Goal: Task Accomplishment & Management: Complete application form

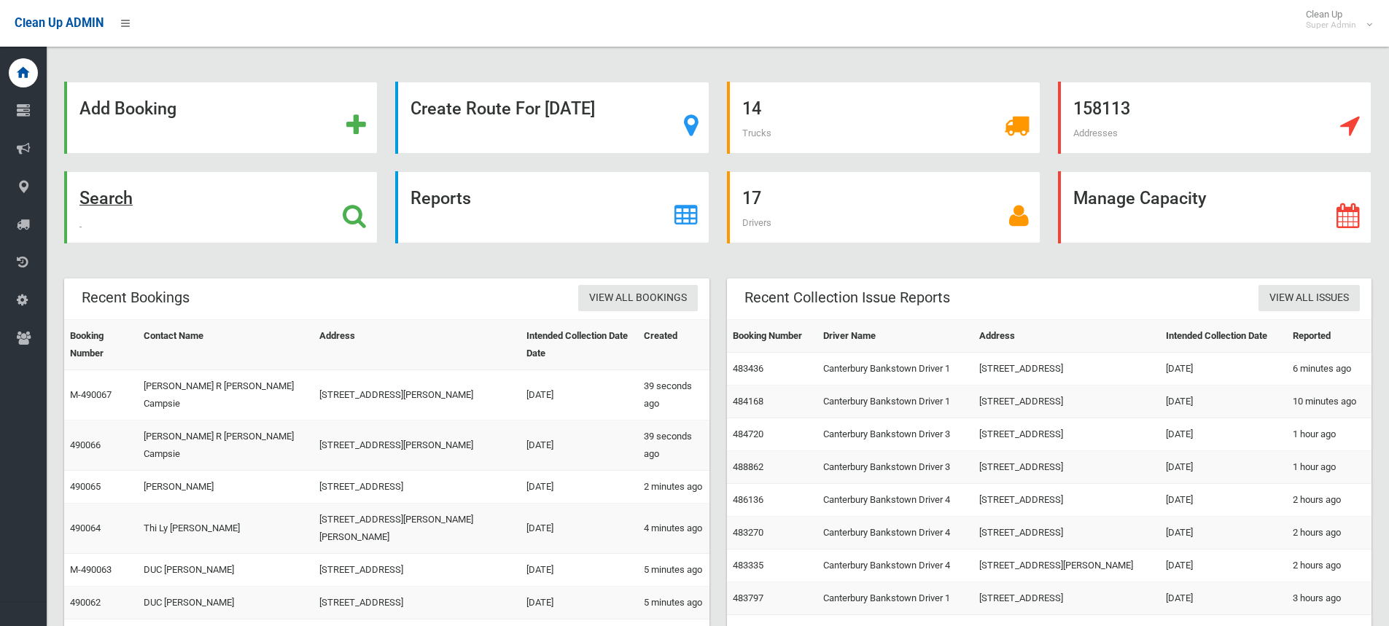
click at [112, 192] on strong "Search" at bounding box center [105, 198] width 53 height 20
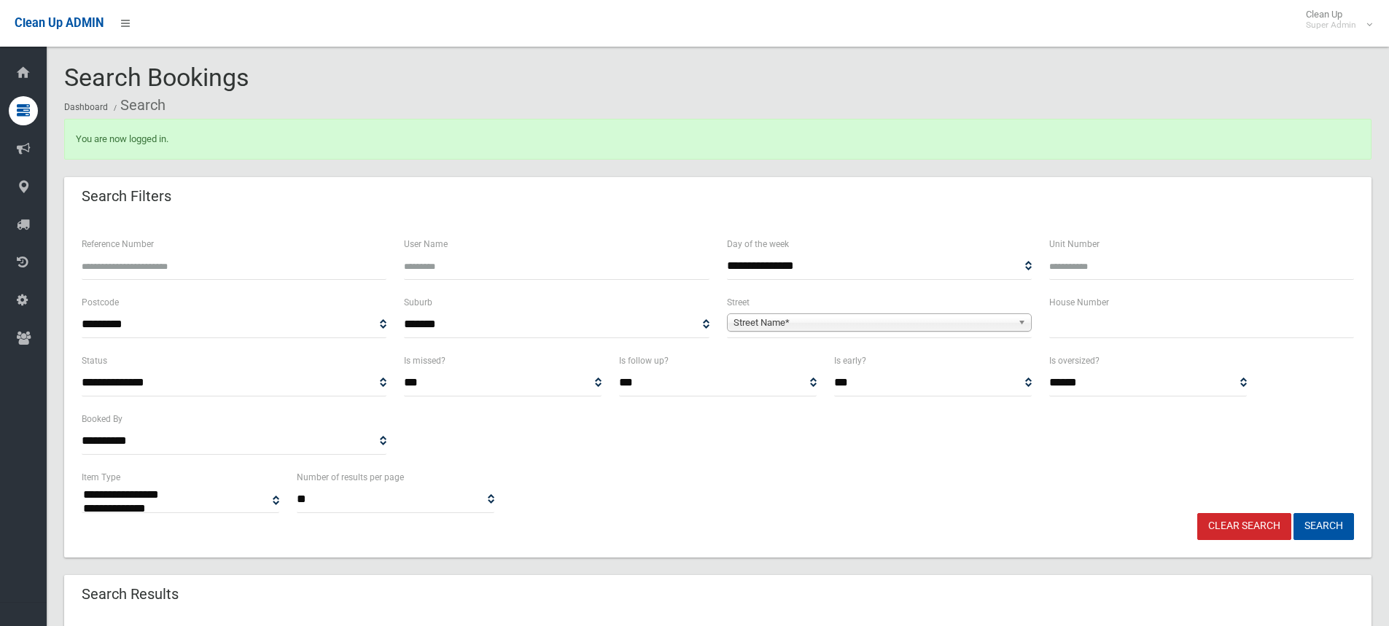
select select
click at [1103, 331] on input "text" at bounding box center [1201, 324] width 305 height 27
type input "**"
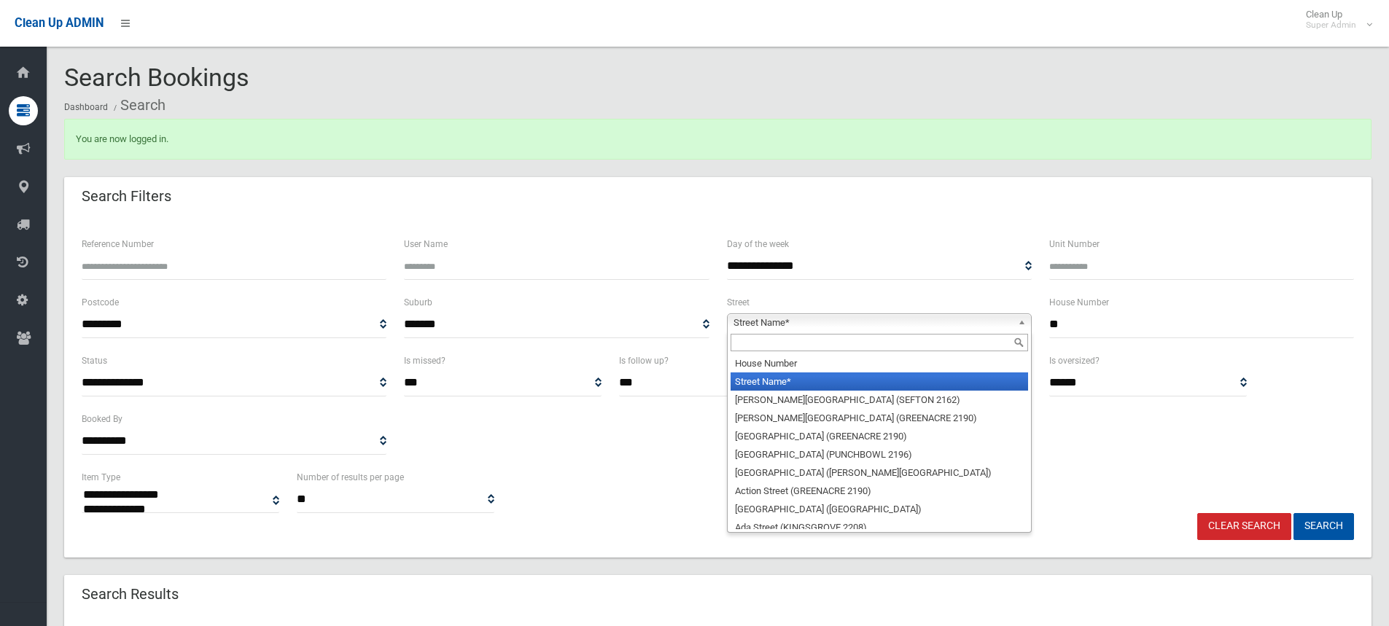
click at [799, 316] on span "Street Name*" at bounding box center [873, 323] width 279 height 18
click at [780, 349] on input "text" at bounding box center [880, 343] width 298 height 18
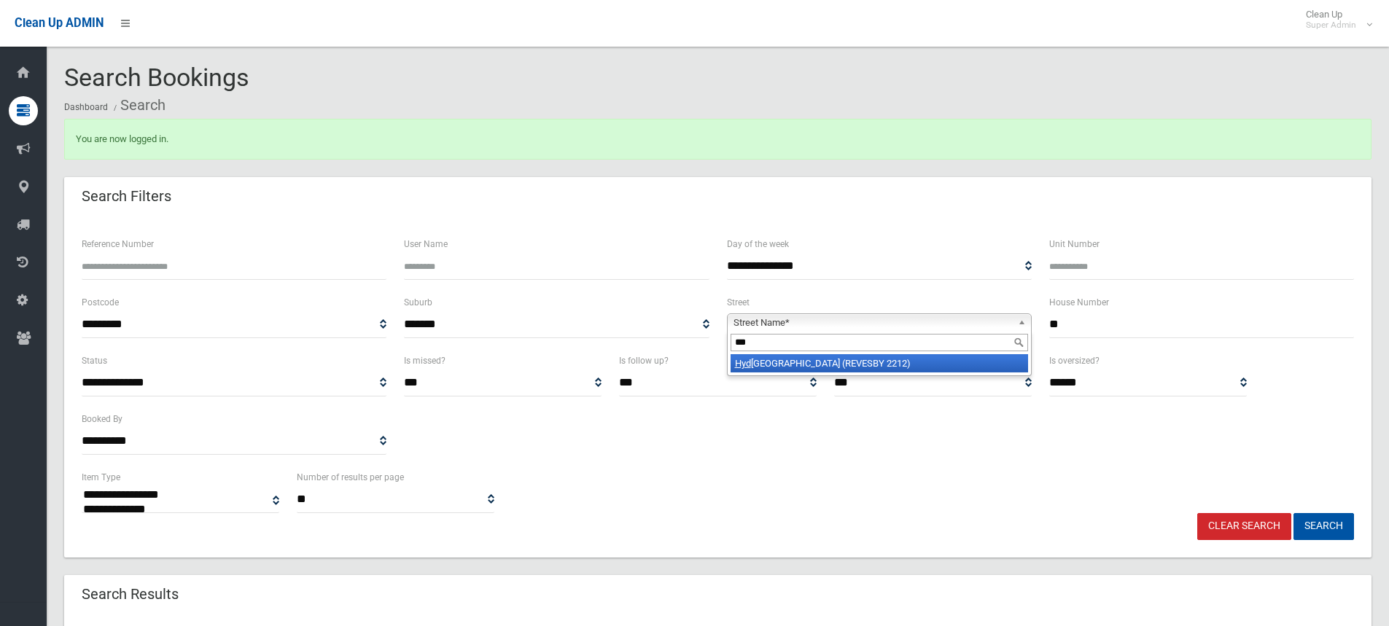
type input "***"
click at [782, 362] on li "Hyd rae Street (REVESBY 2212)" at bounding box center [880, 363] width 298 height 18
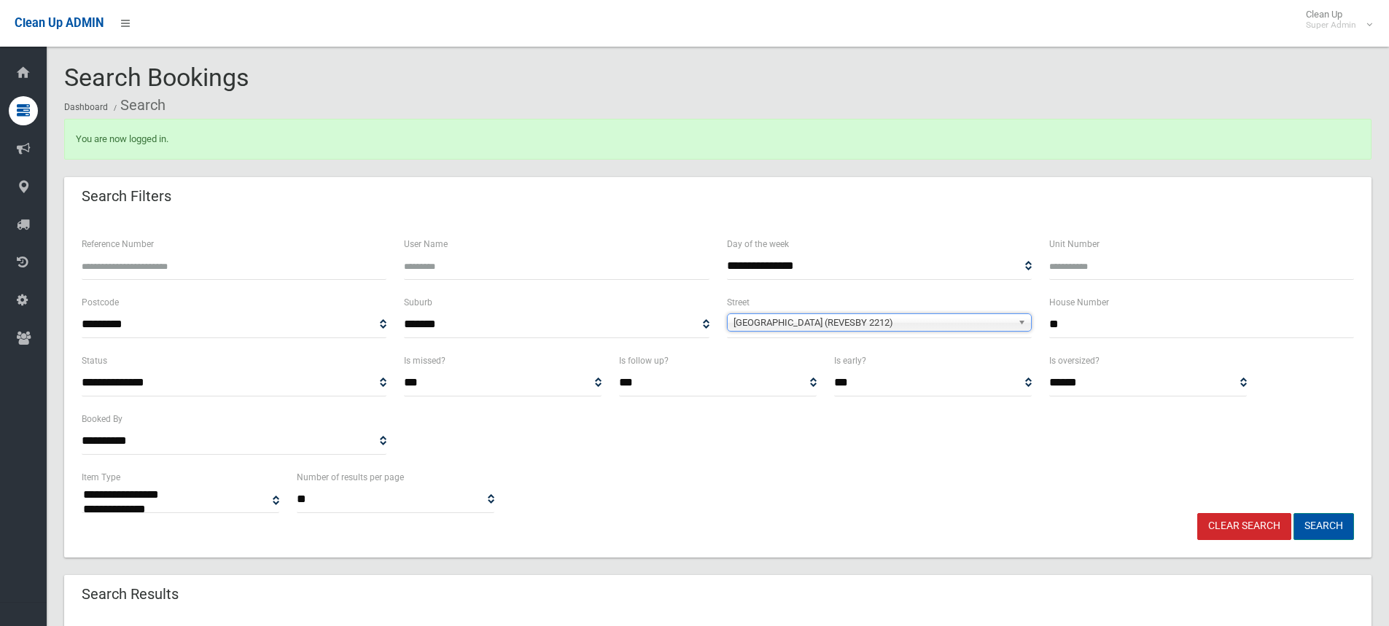
click at [1321, 525] on button "Search" at bounding box center [1324, 526] width 61 height 27
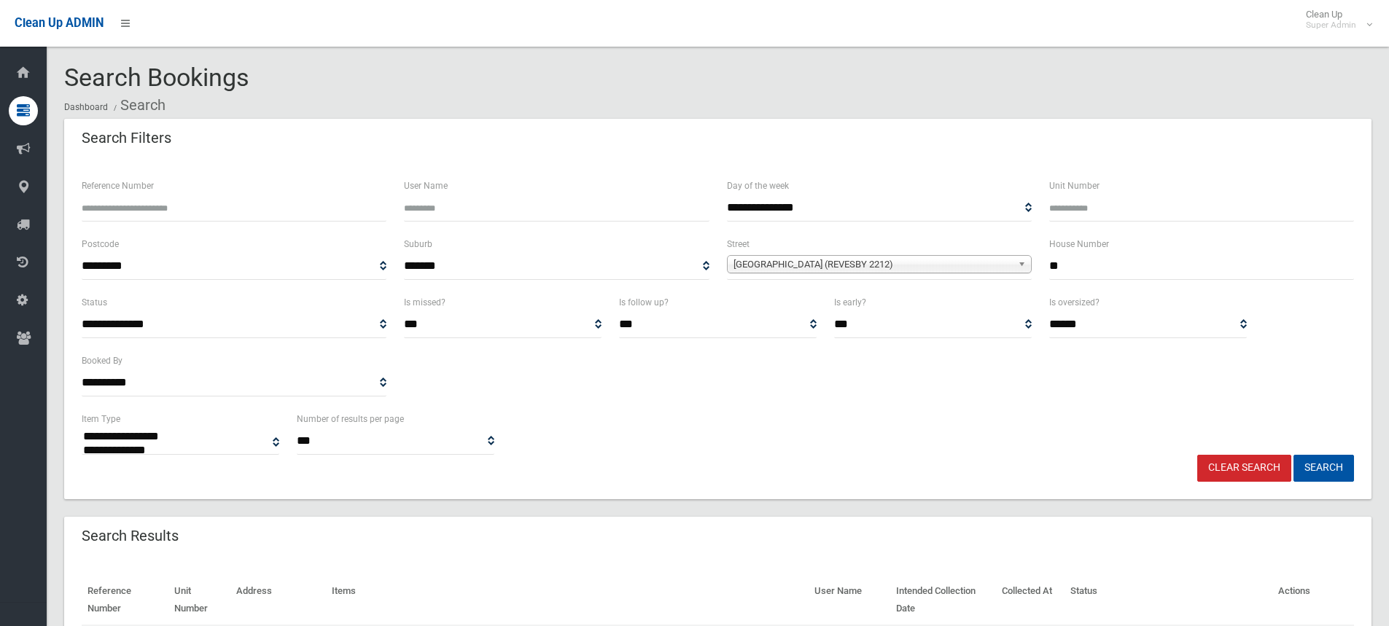
select select
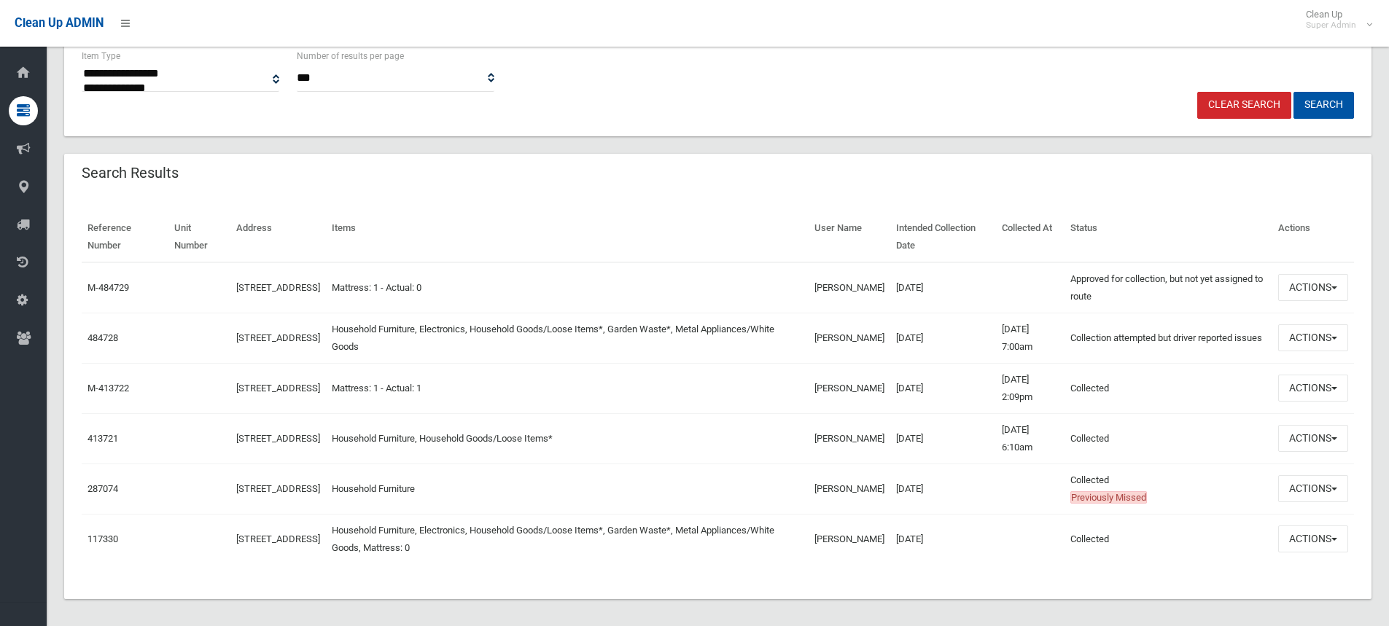
scroll to position [365, 0]
click at [1299, 327] on button "Actions" at bounding box center [1313, 336] width 70 height 27
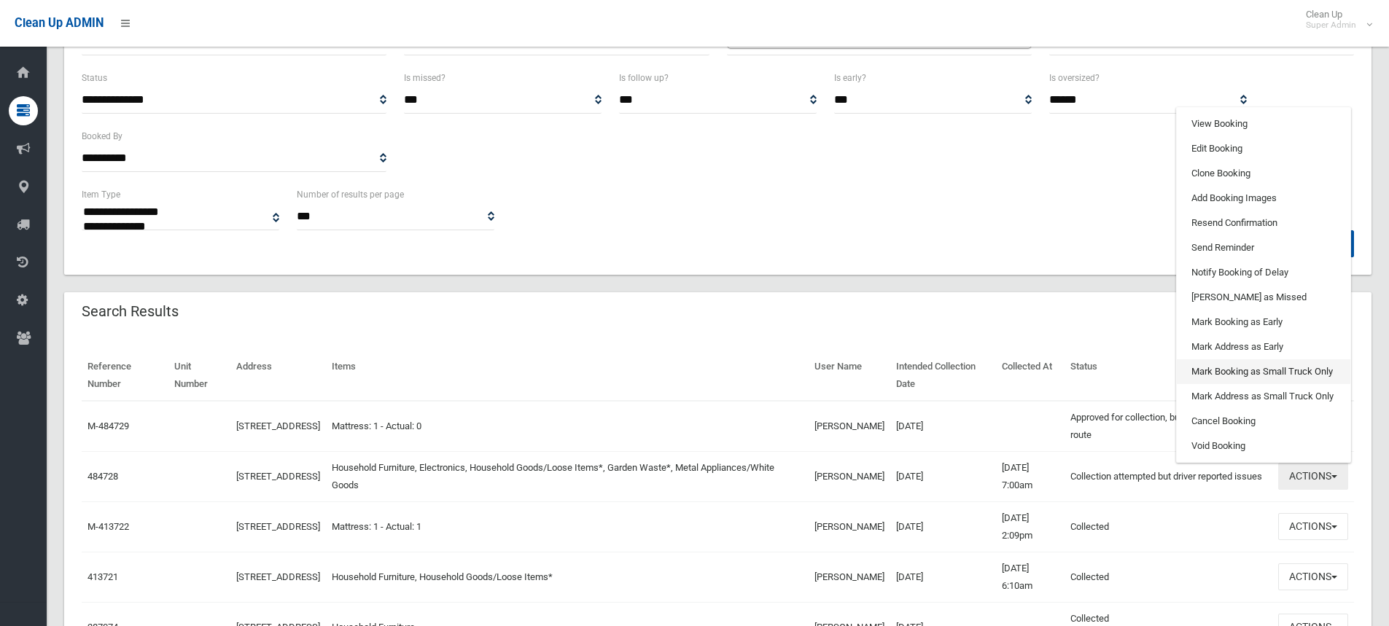
scroll to position [219, 0]
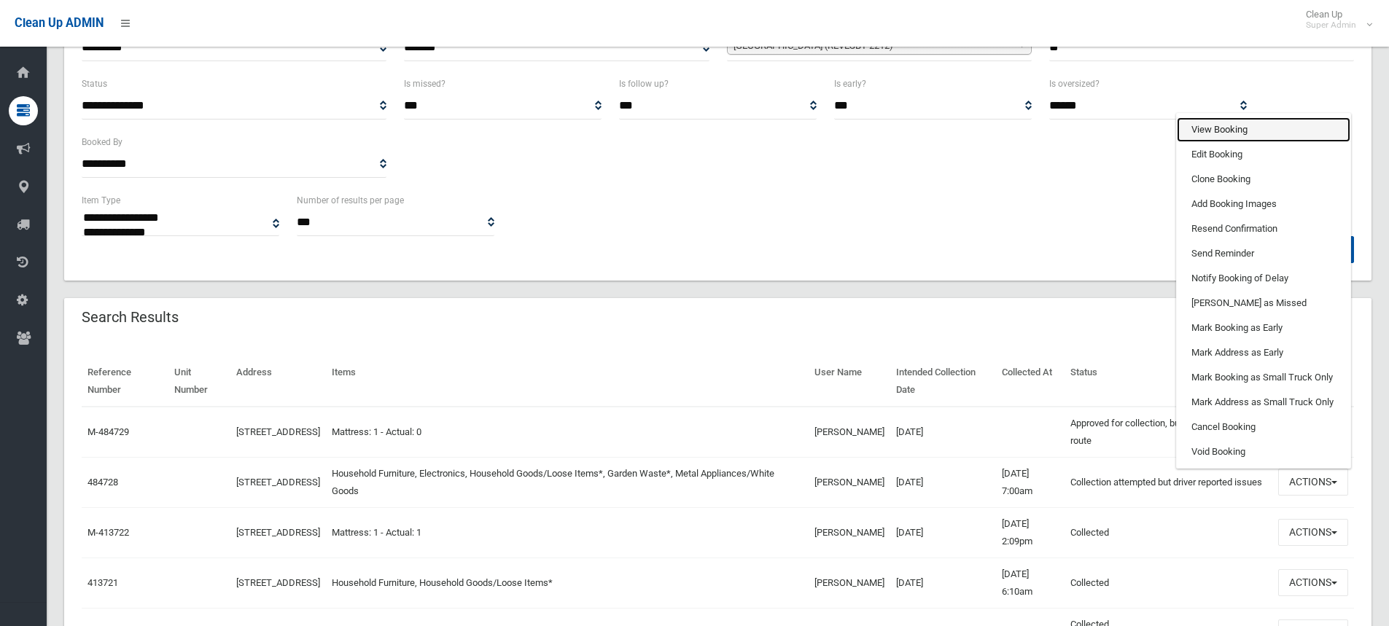
click at [1219, 125] on link "View Booking" at bounding box center [1264, 129] width 174 height 25
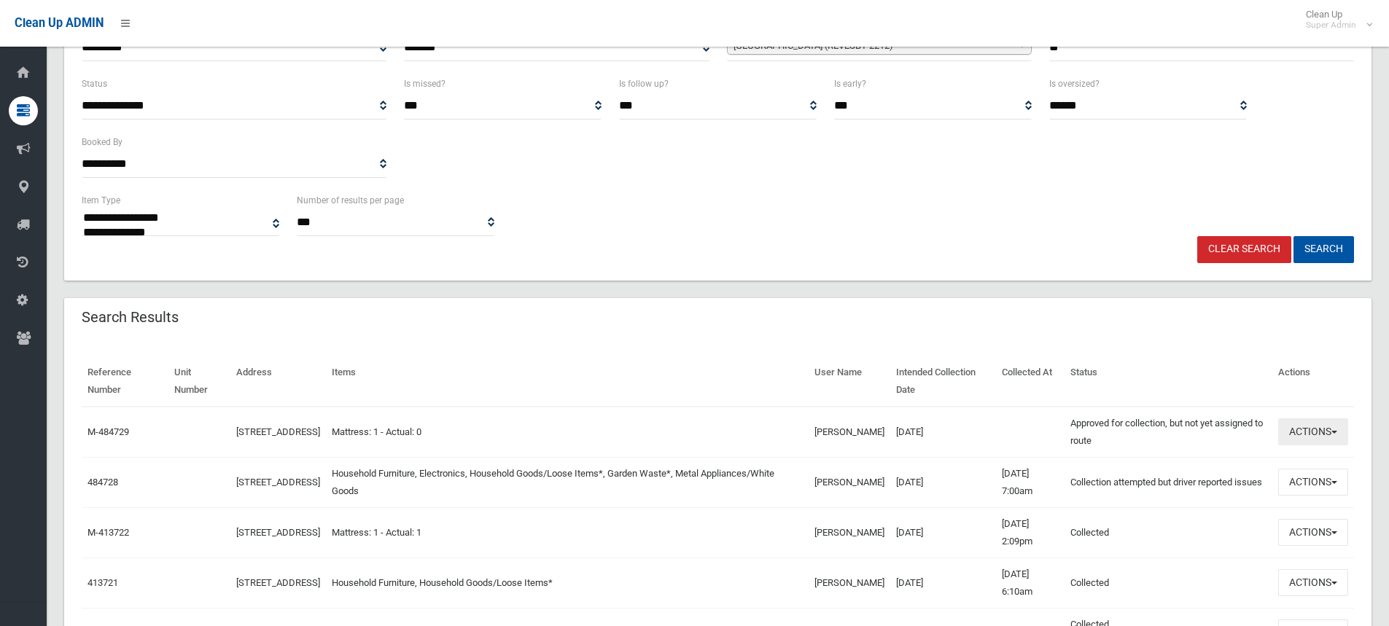
click at [1292, 440] on button "Actions" at bounding box center [1313, 432] width 70 height 27
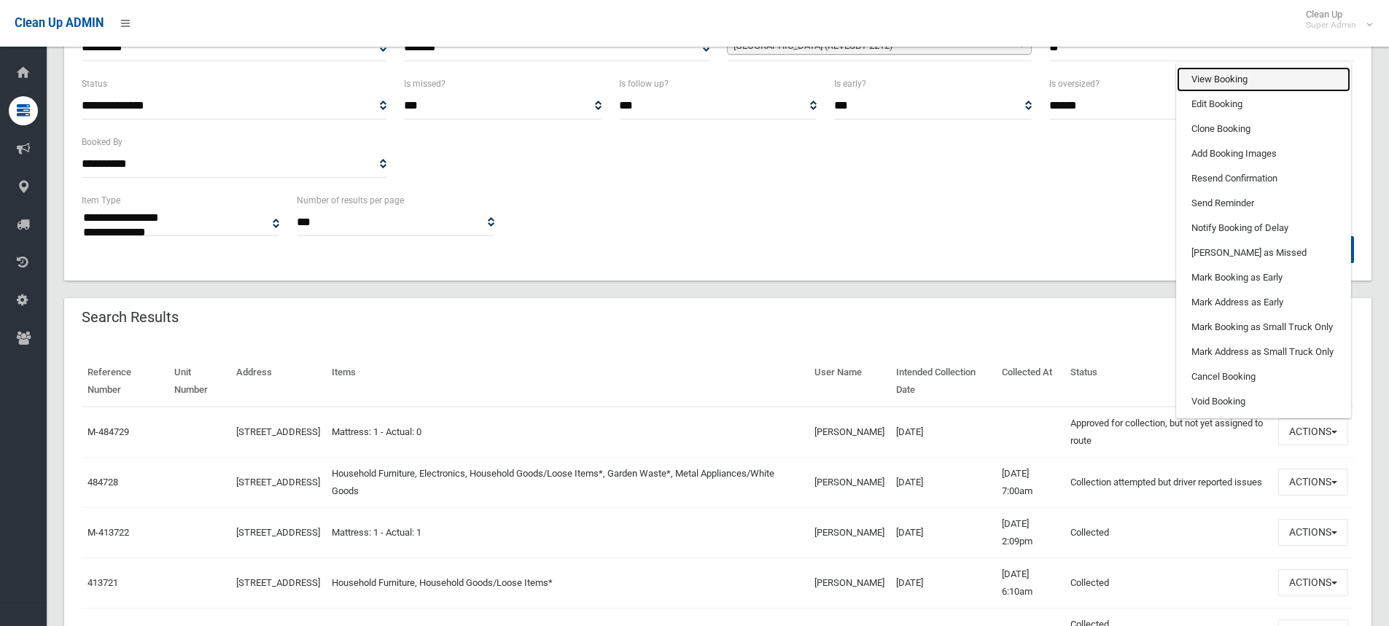
click at [1246, 82] on link "View Booking" at bounding box center [1264, 79] width 174 height 25
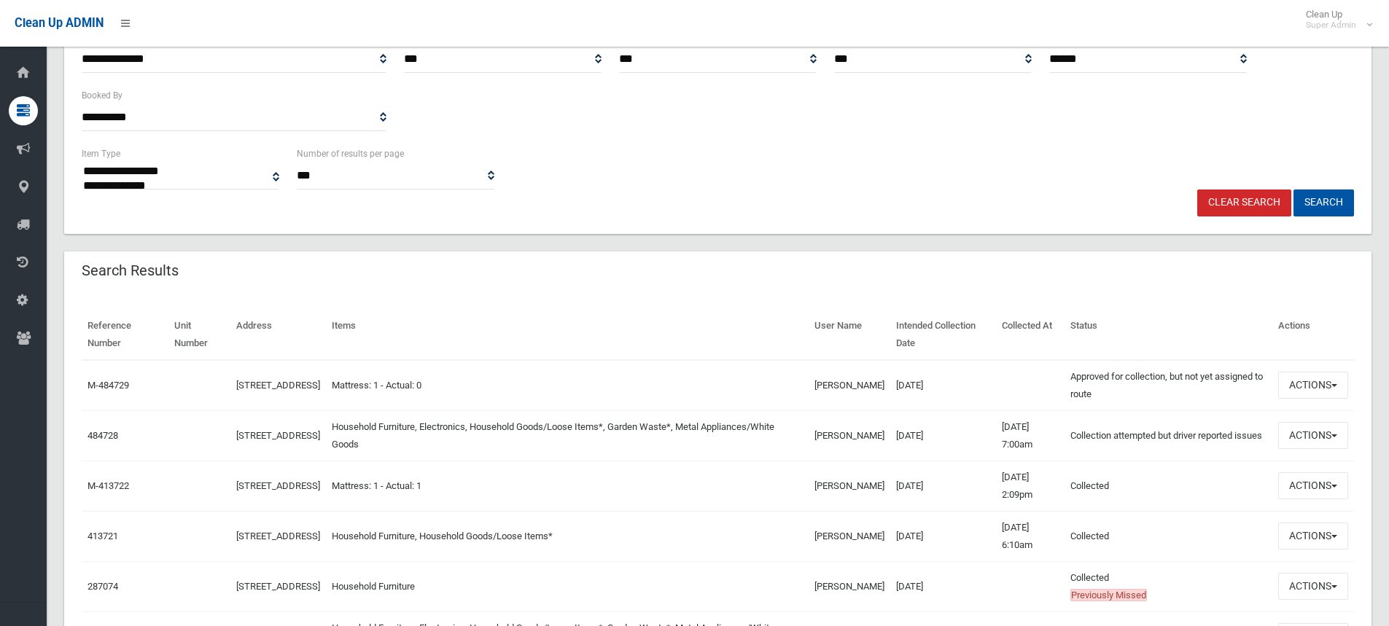
scroll to position [292, 0]
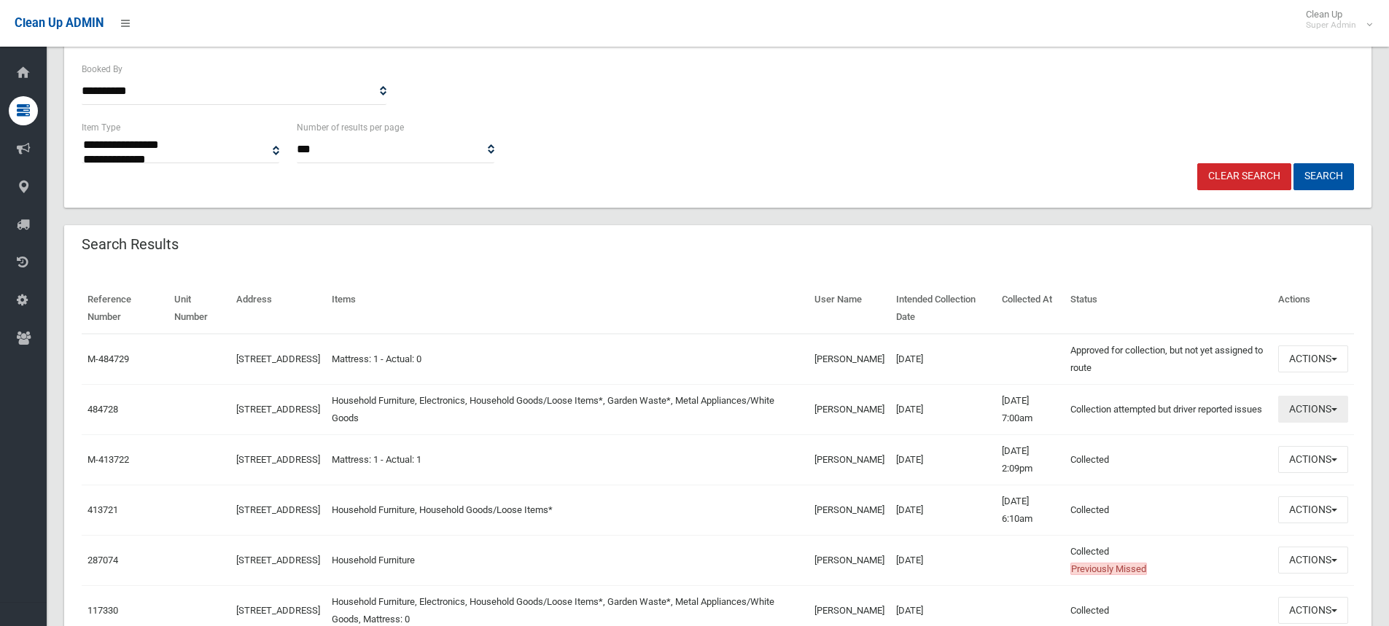
click at [1333, 414] on button "Actions" at bounding box center [1313, 409] width 70 height 27
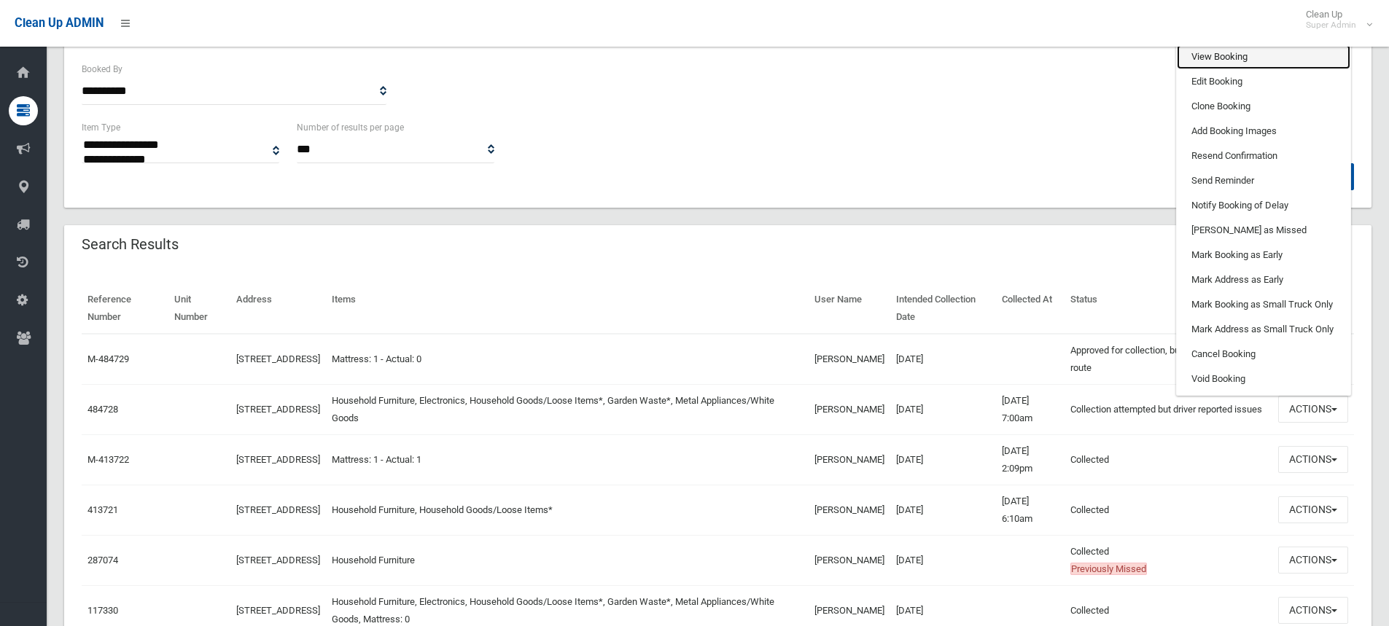
click at [1229, 61] on link "View Booking" at bounding box center [1264, 56] width 174 height 25
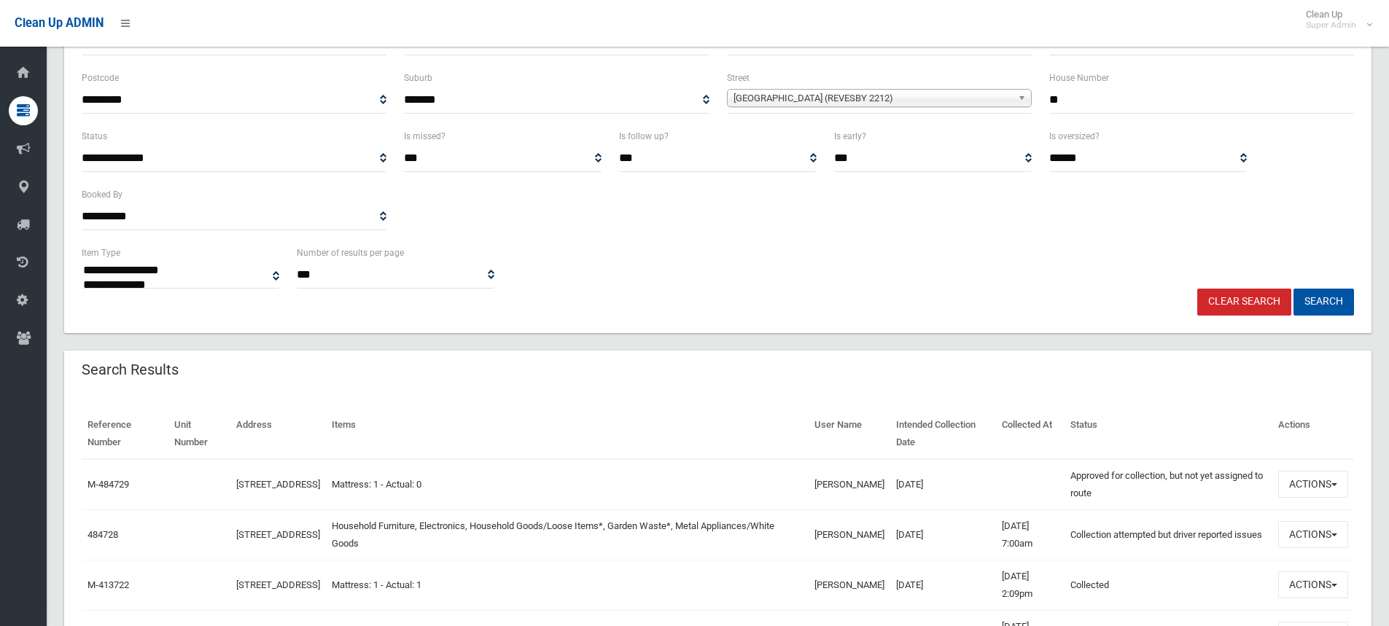
scroll to position [0, 0]
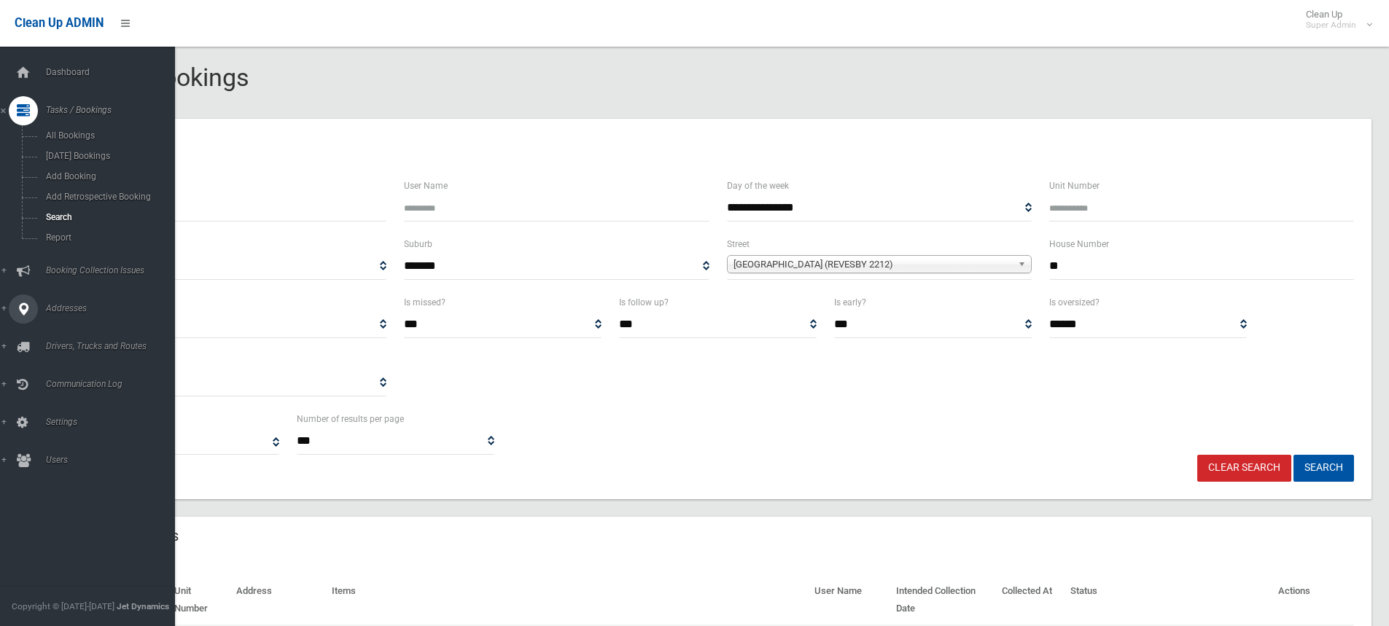
click at [66, 310] on span "Addresses" at bounding box center [114, 308] width 144 height 10
click at [82, 209] on span "All Addresses" at bounding box center [108, 211] width 132 height 10
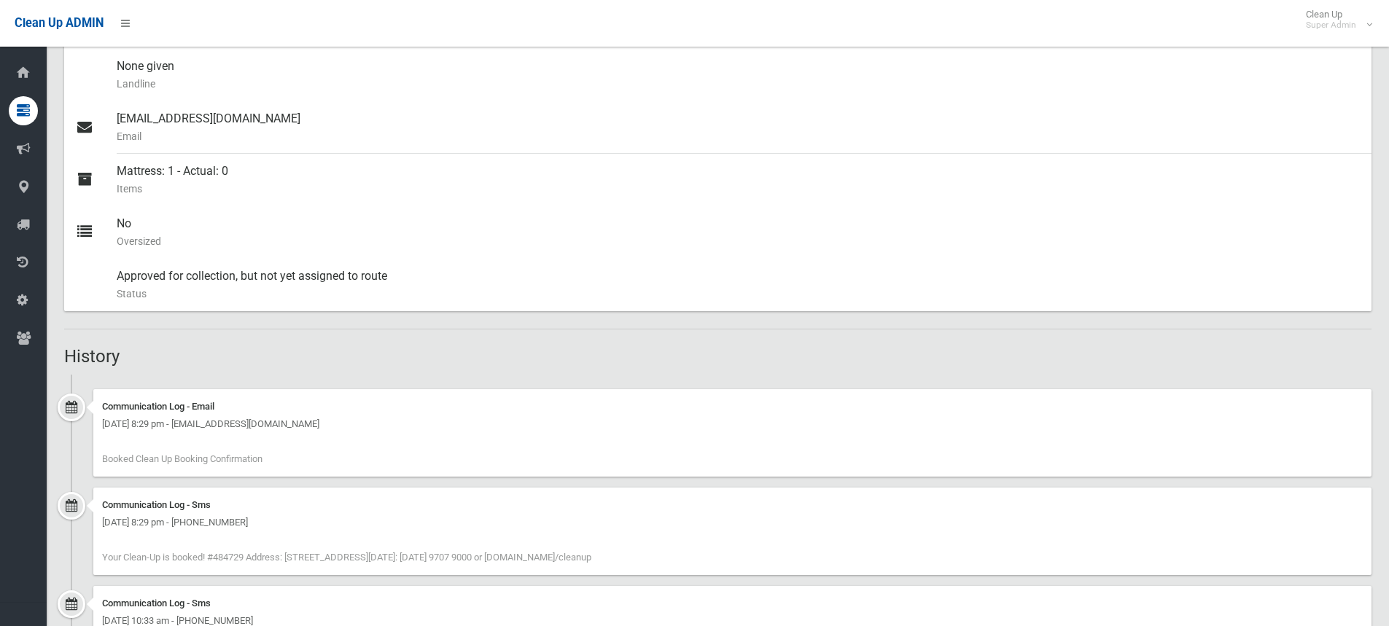
scroll to position [360, 0]
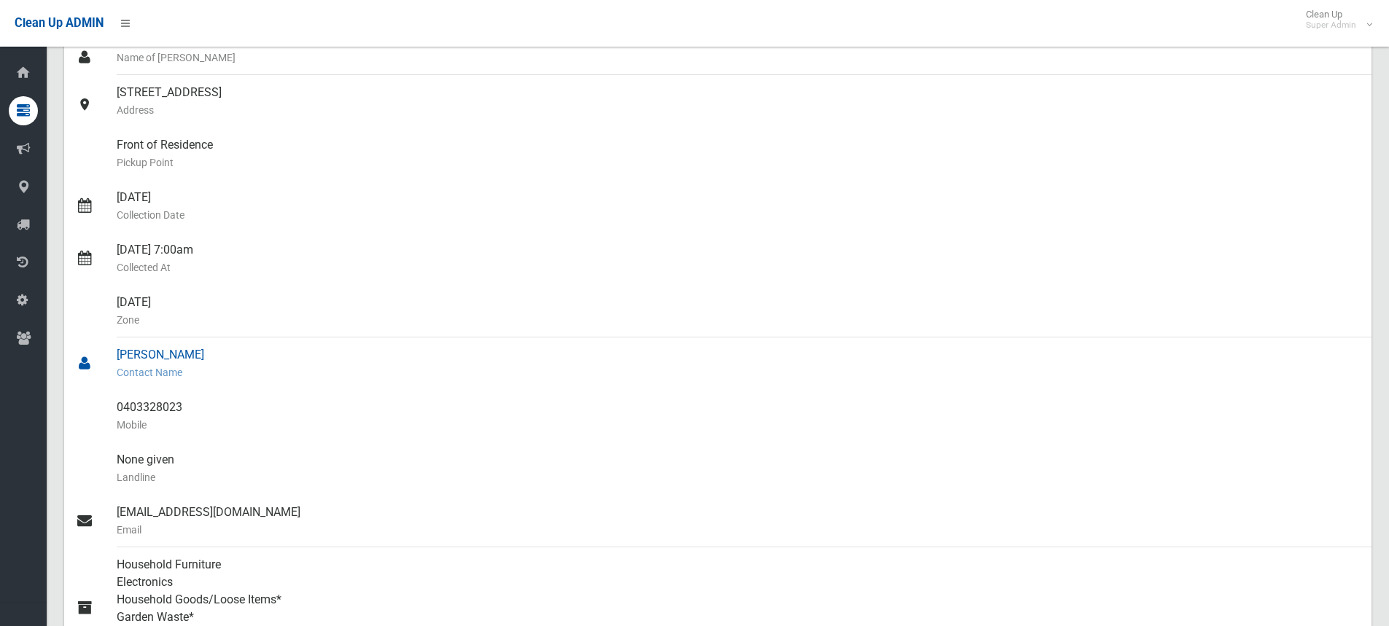
scroll to position [146, 0]
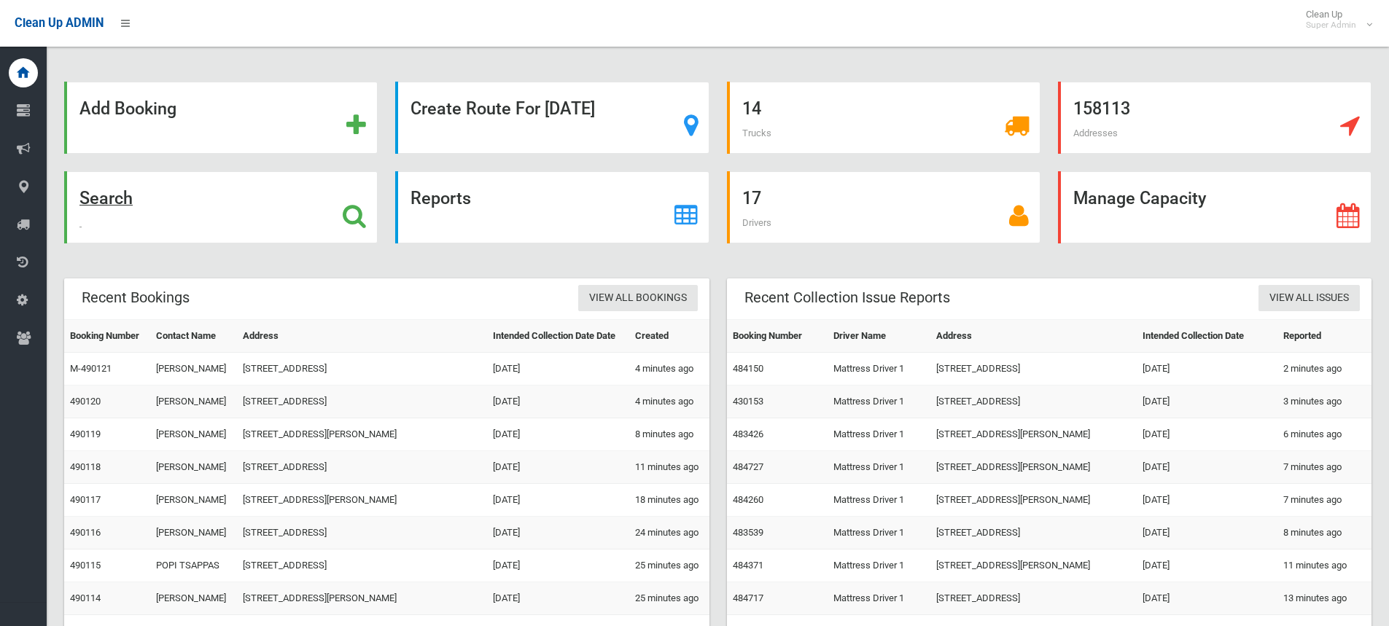
click at [109, 199] on strong "Search" at bounding box center [105, 198] width 53 height 20
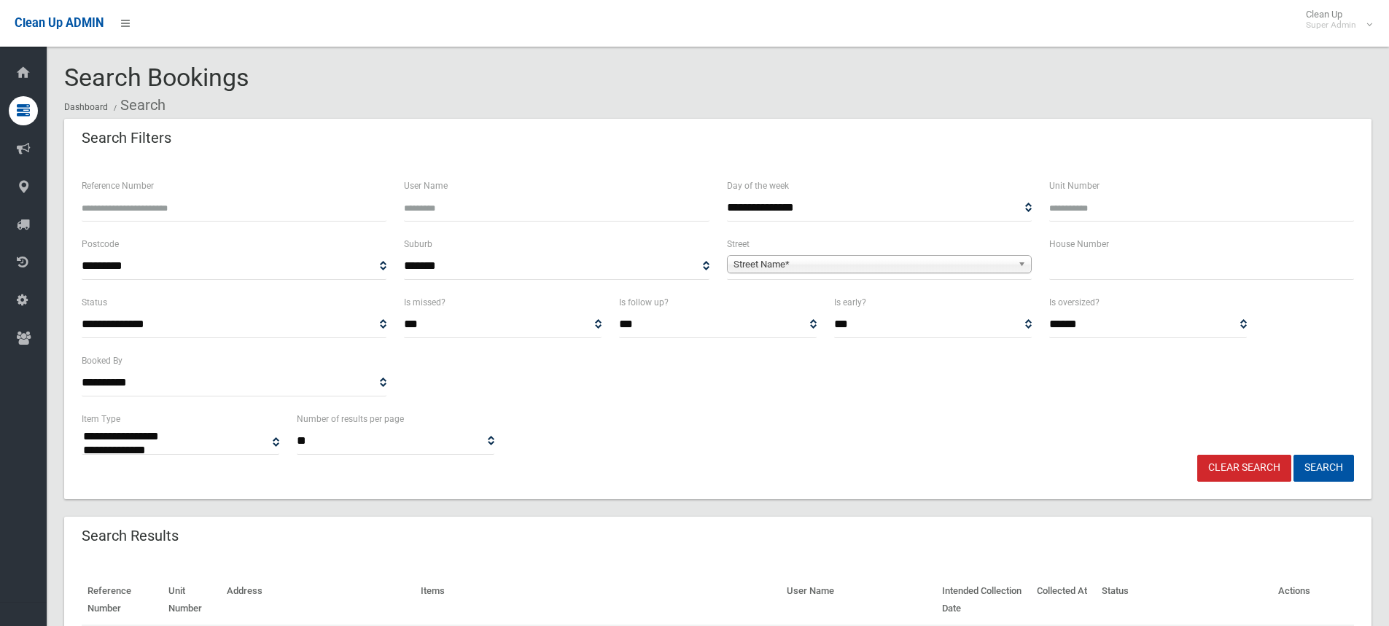
select select
click at [745, 265] on span "Street Name*" at bounding box center [873, 265] width 279 height 18
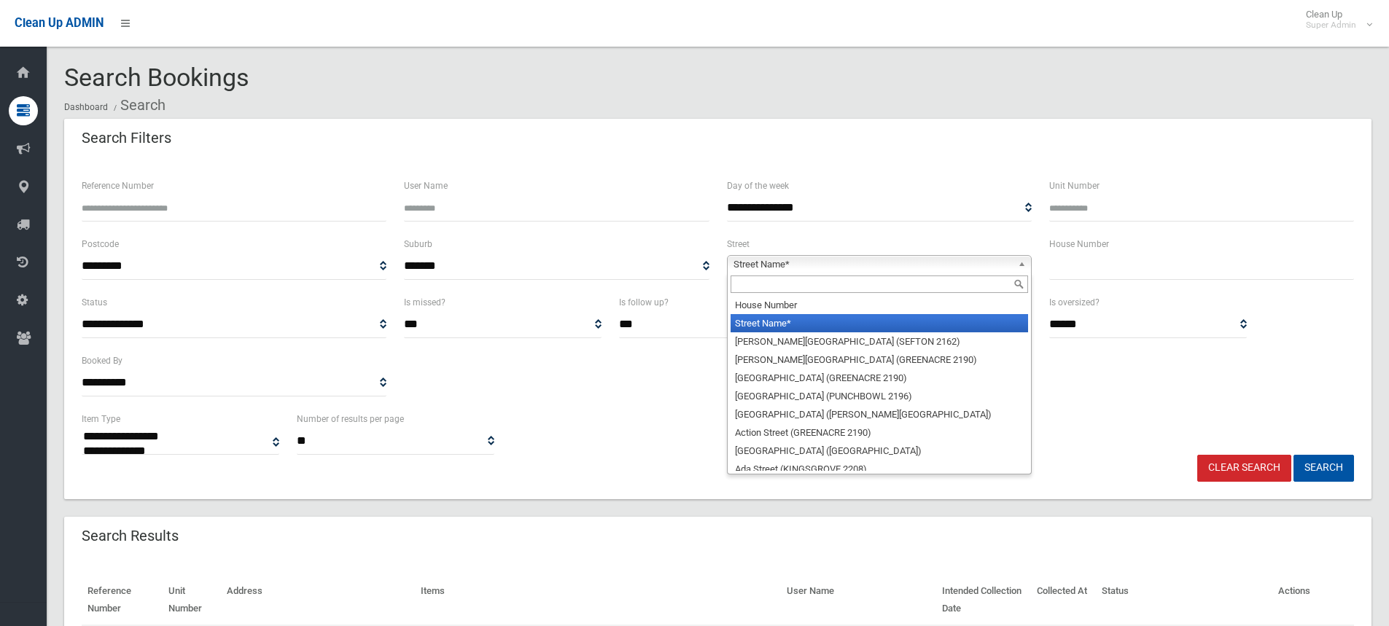
click at [744, 289] on input "text" at bounding box center [880, 285] width 298 height 18
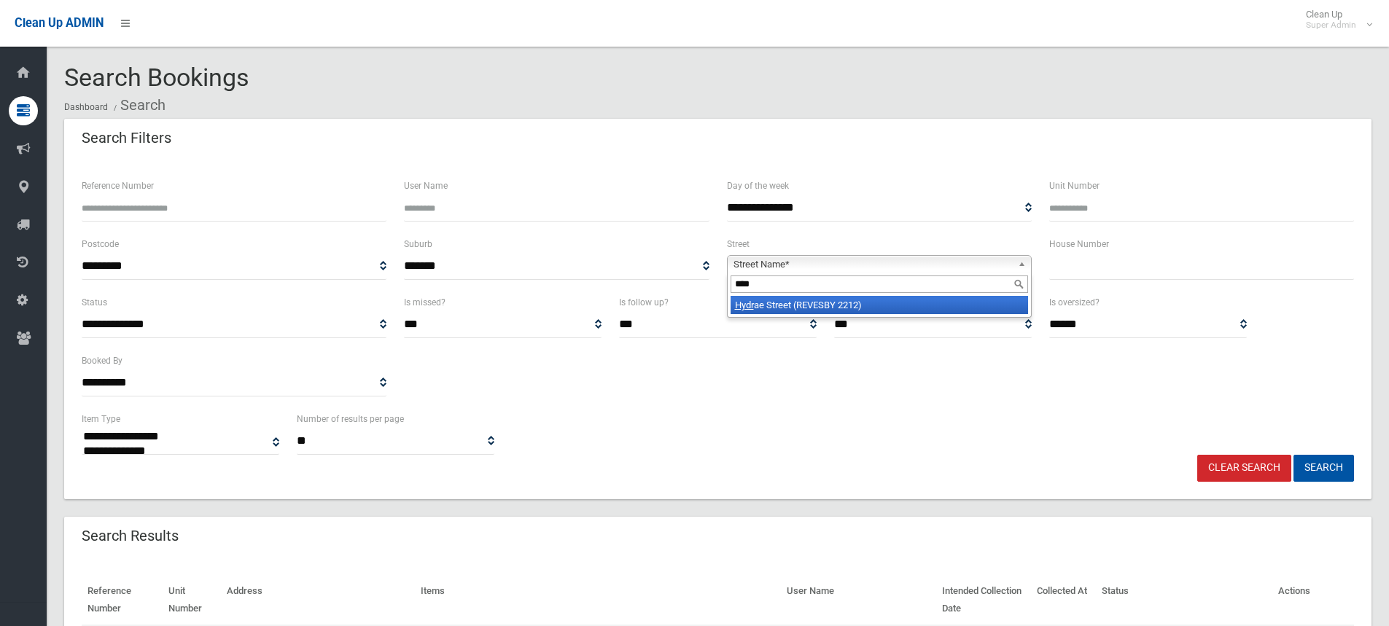
type input "****"
click at [804, 301] on li "Hydr ae Street (REVESBY 2212)" at bounding box center [880, 305] width 298 height 18
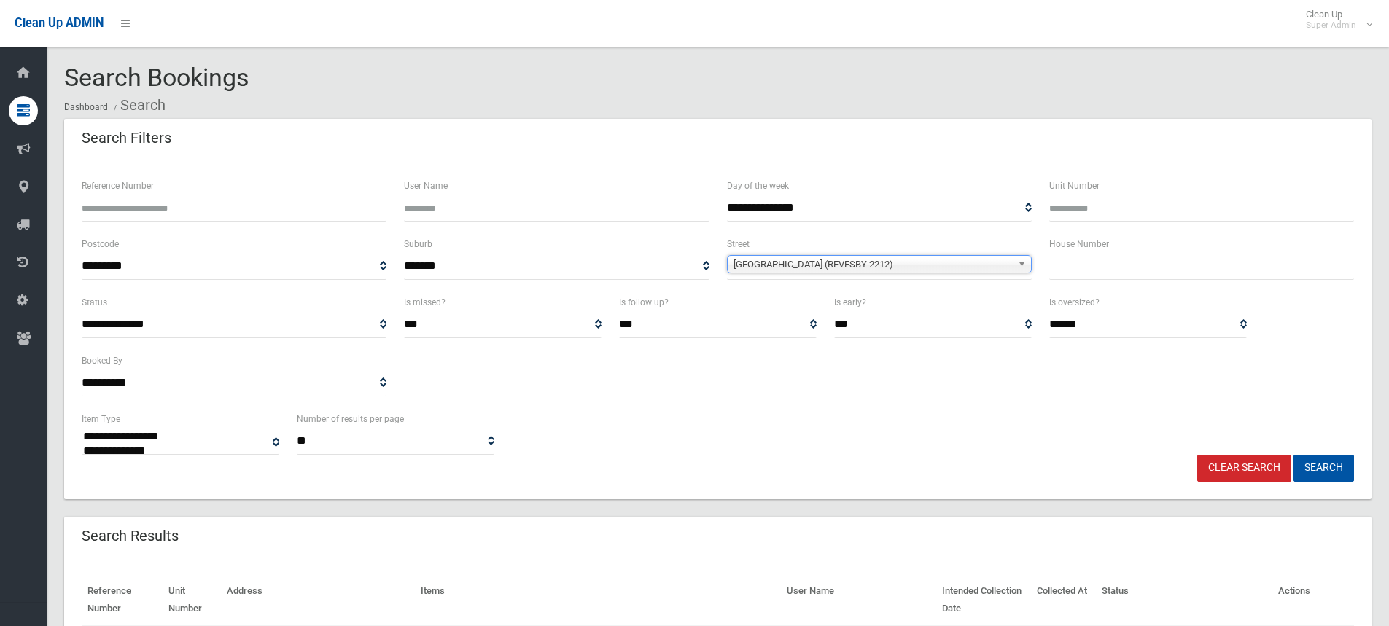
click at [1087, 273] on input "text" at bounding box center [1201, 266] width 305 height 27
type input "**"
click at [1320, 457] on button "Search" at bounding box center [1324, 468] width 61 height 27
select select
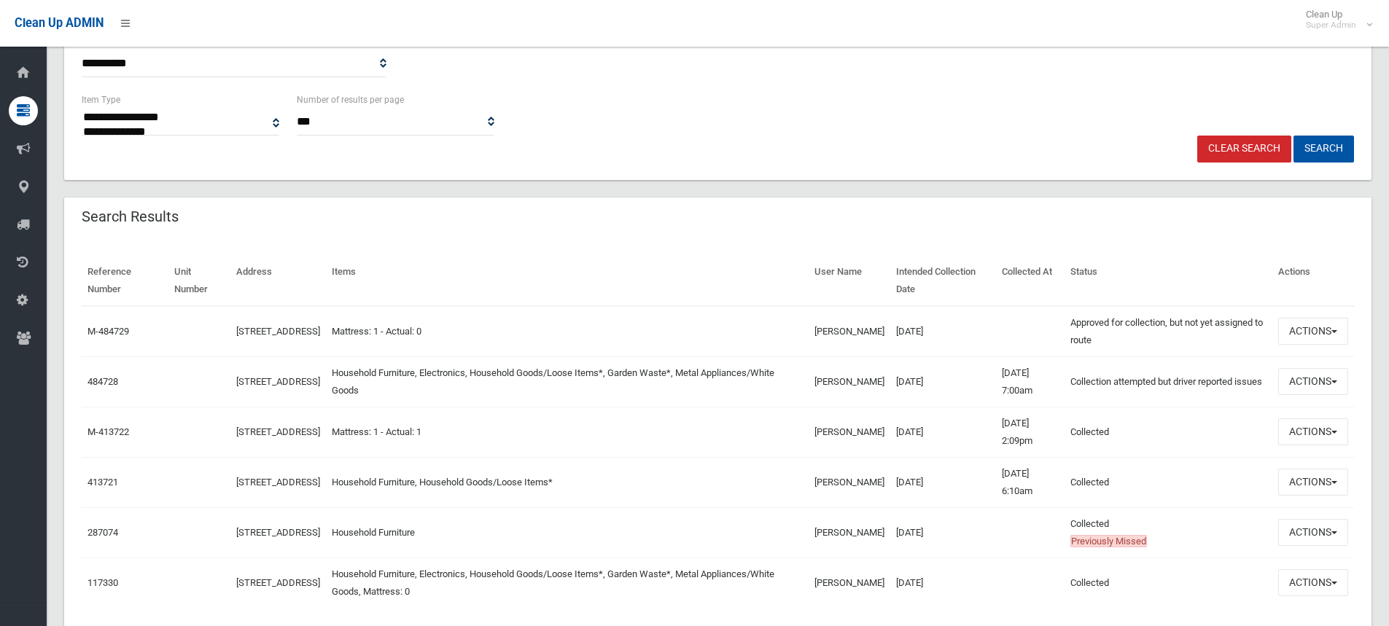
scroll to position [365, 0]
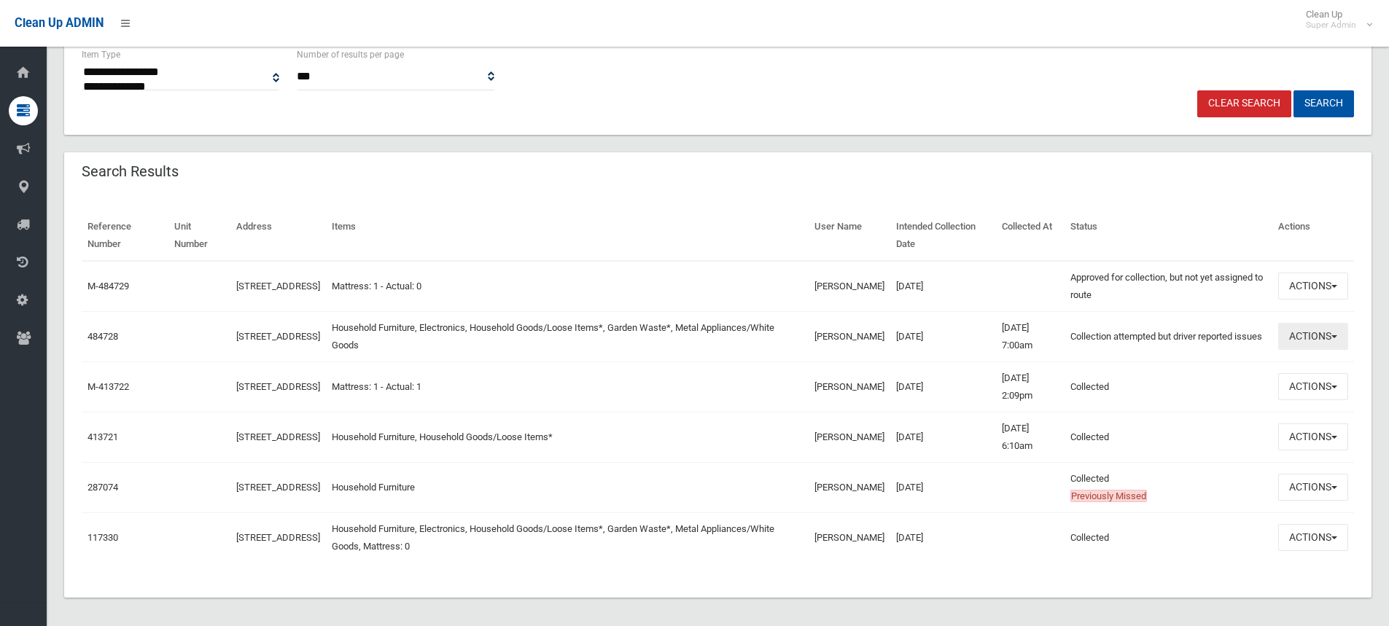
click at [1326, 335] on button "Actions" at bounding box center [1313, 336] width 70 height 27
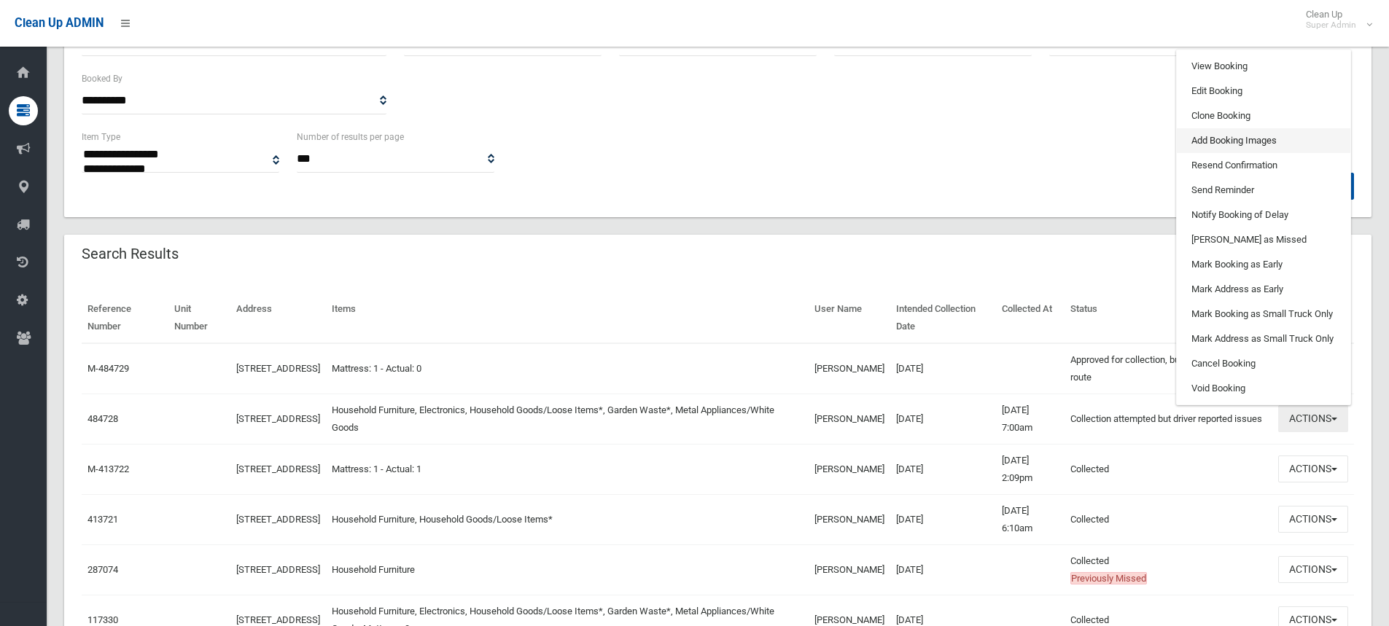
scroll to position [219, 0]
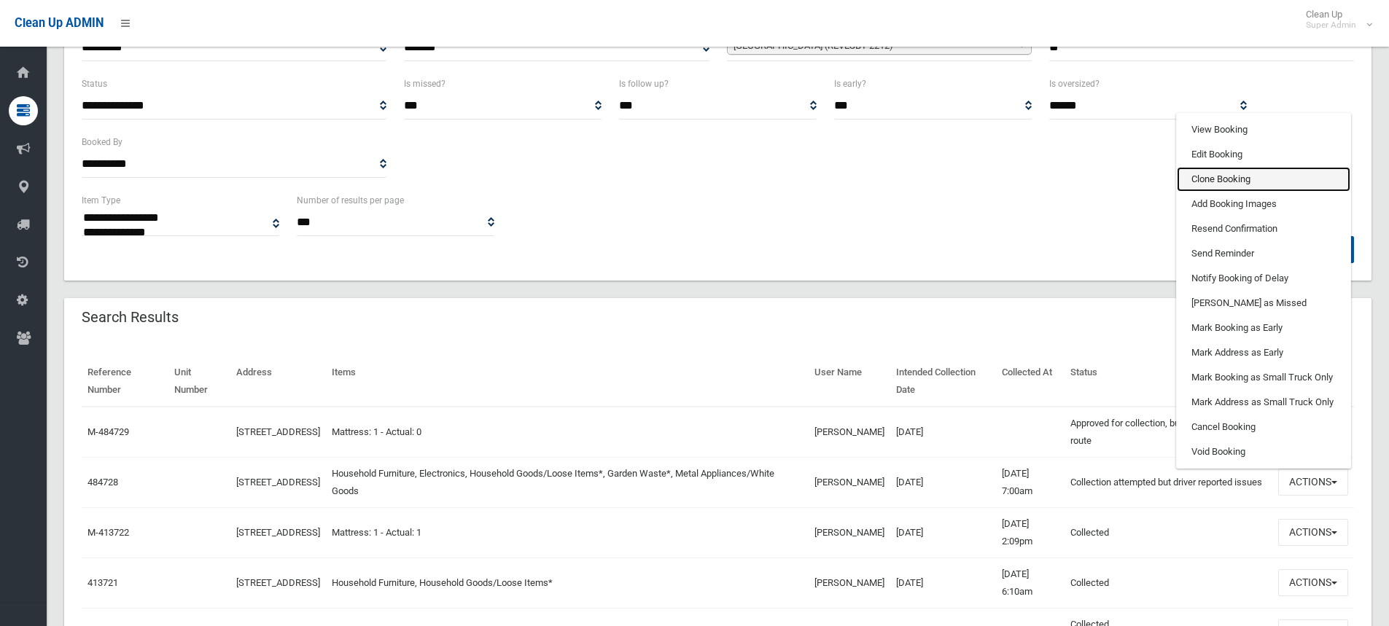
click at [1221, 182] on link "Clone Booking" at bounding box center [1264, 179] width 174 height 25
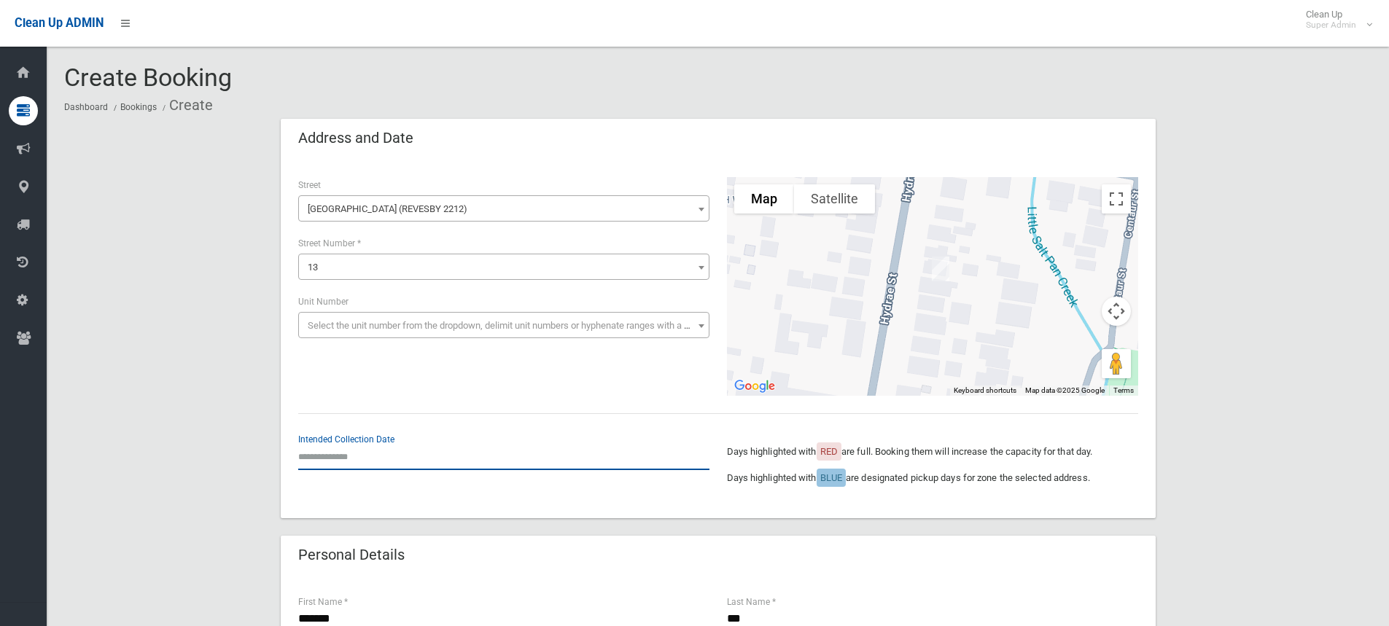
click at [370, 455] on input "text" at bounding box center [503, 456] width 411 height 27
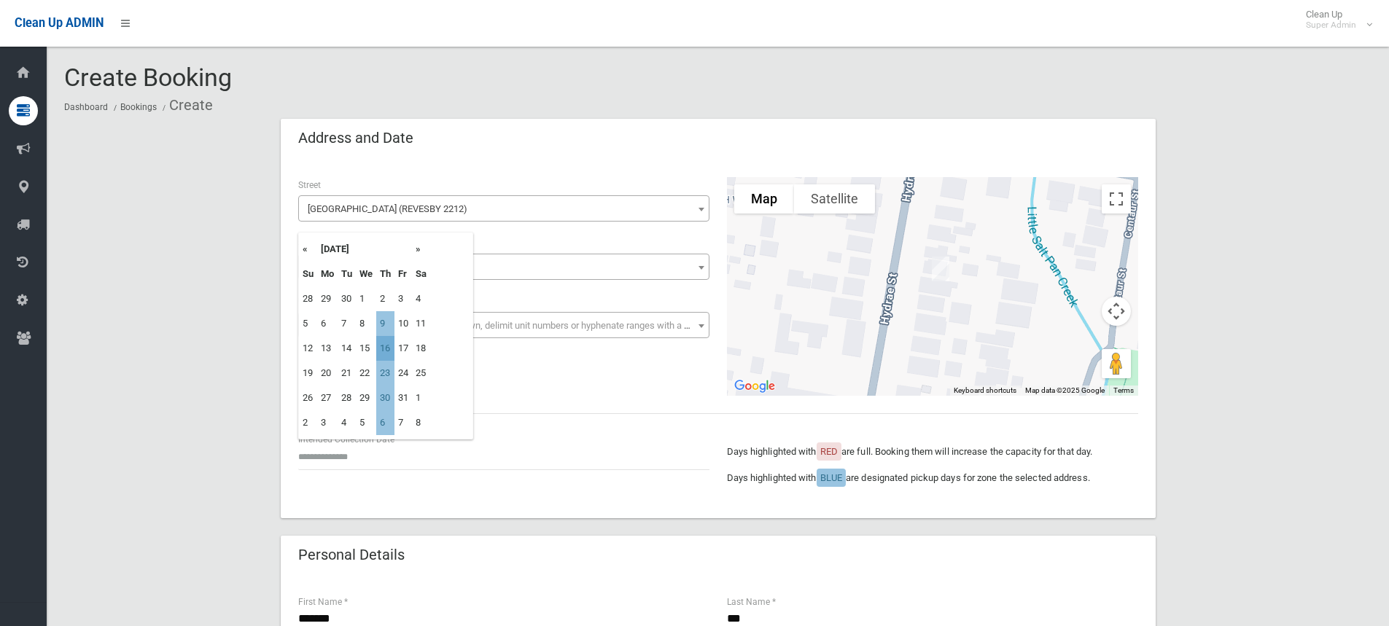
click at [392, 350] on td "16" at bounding box center [385, 348] width 18 height 25
type input "**********"
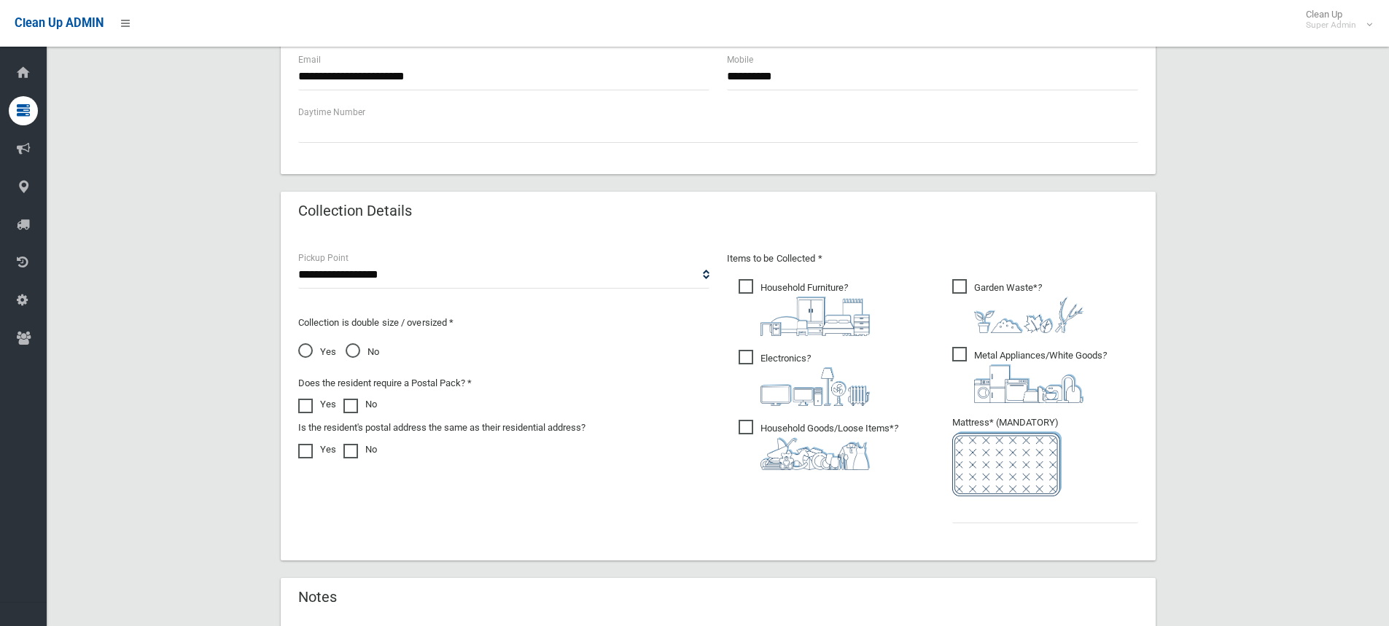
scroll to position [729, 0]
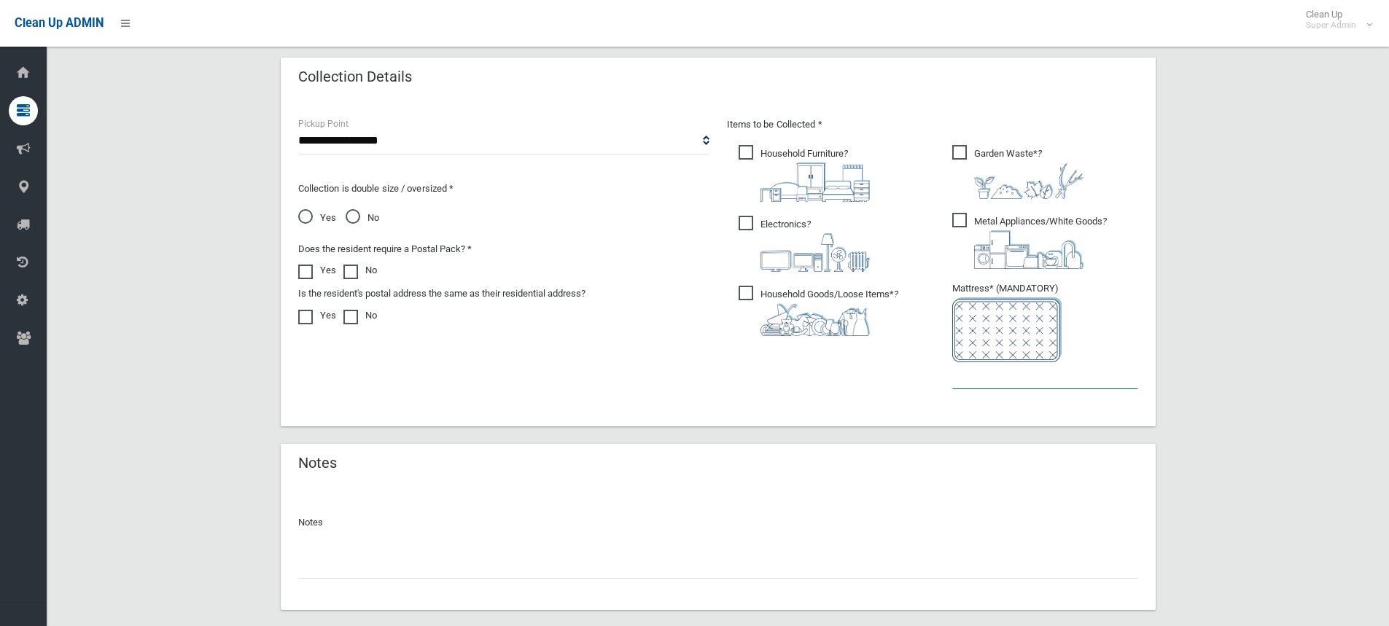
click at [987, 372] on input "text" at bounding box center [1045, 375] width 186 height 27
type input "*"
click at [424, 570] on input "text" at bounding box center [718, 565] width 840 height 27
click at [996, 373] on input "*" at bounding box center [1045, 375] width 186 height 27
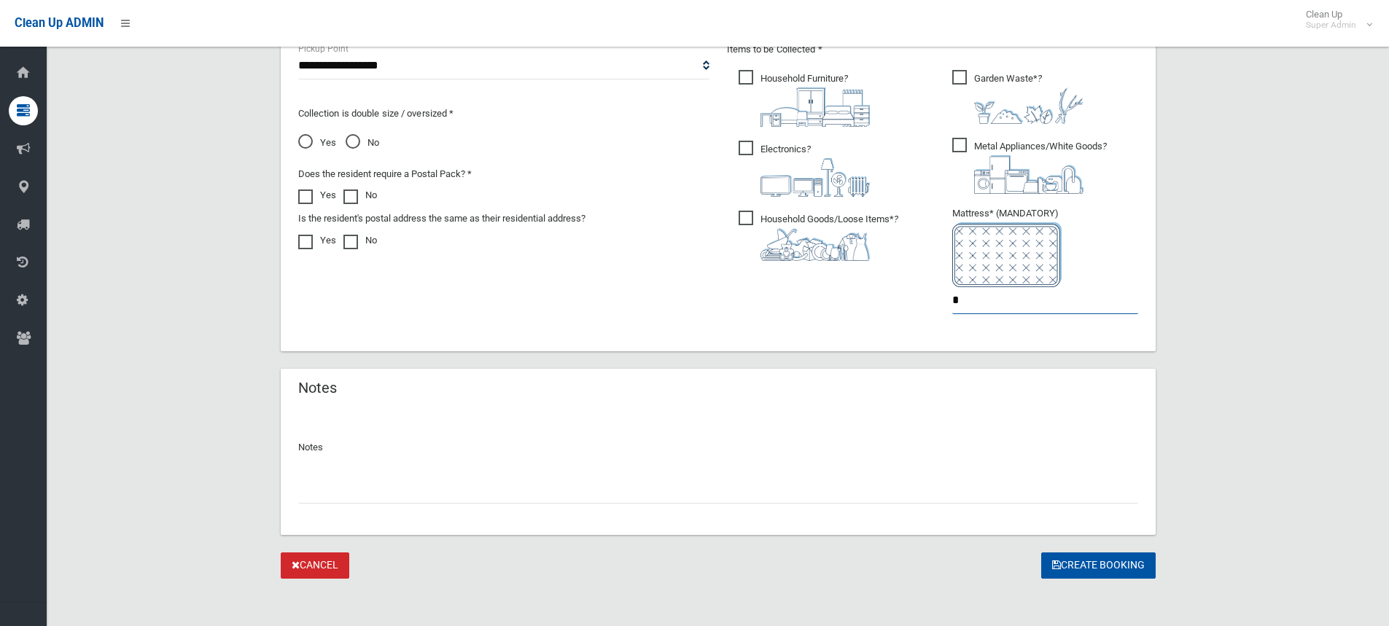
scroll to position [809, 0]
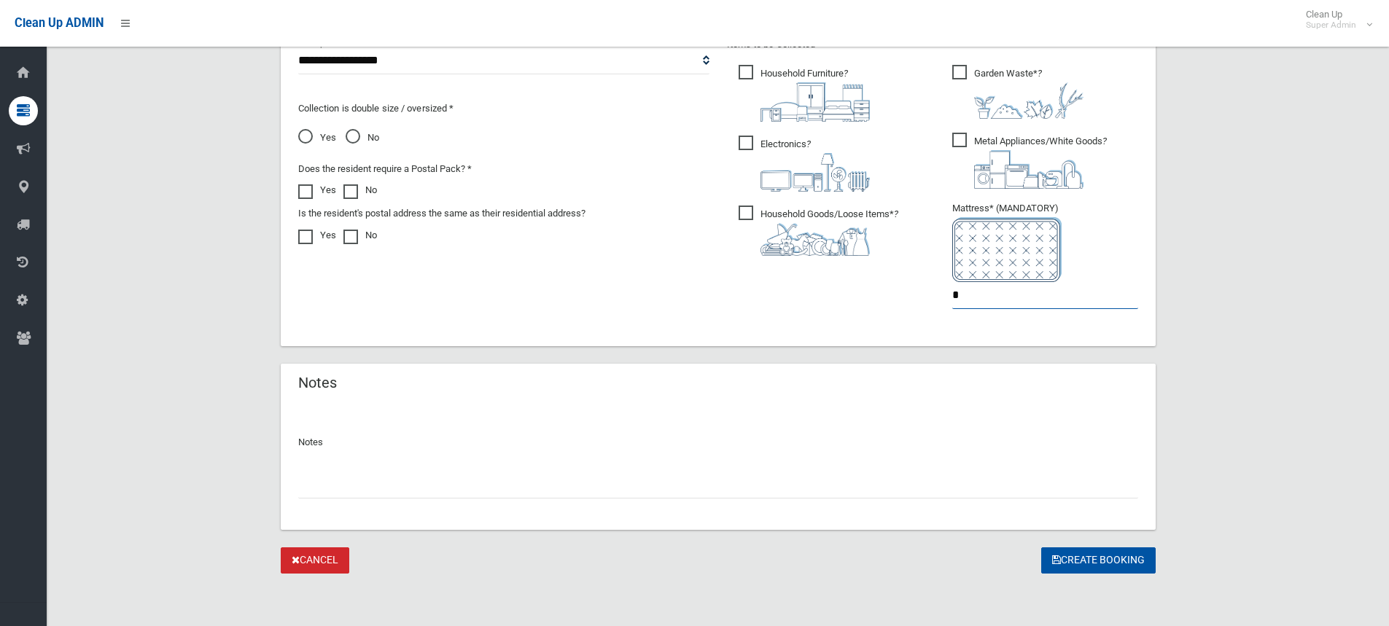
type input "*"
click at [420, 486] on input "text" at bounding box center [718, 485] width 840 height 27
click at [419, 490] on input "text" at bounding box center [718, 485] width 840 height 27
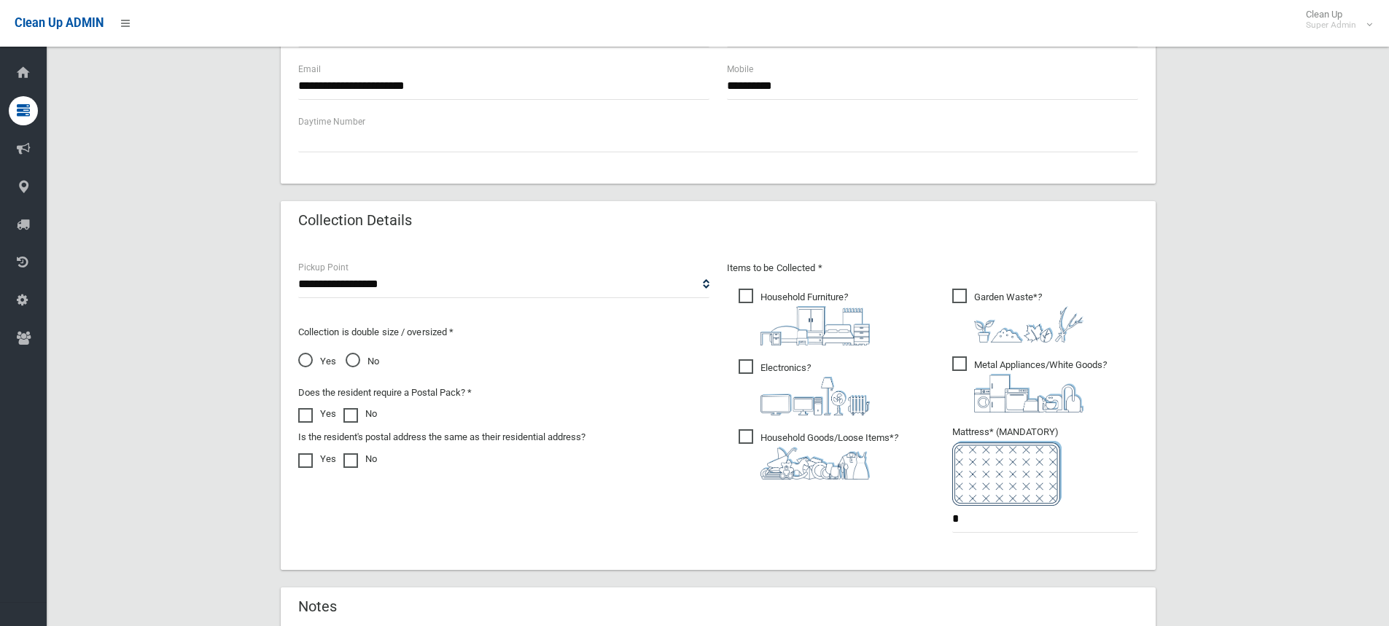
scroll to position [372, 0]
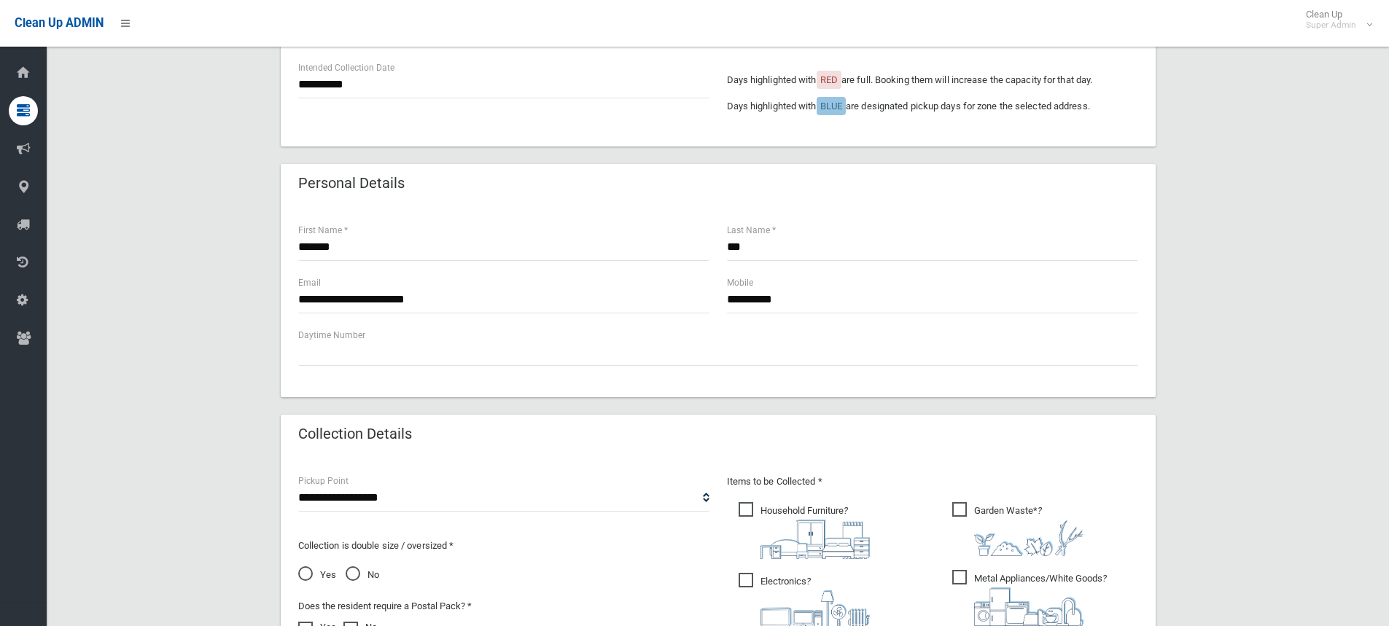
type input "**********"
drag, startPoint x: 802, startPoint y: 301, endPoint x: 703, endPoint y: 299, distance: 99.2
click at [703, 299] on div "**********" at bounding box center [718, 301] width 858 height 53
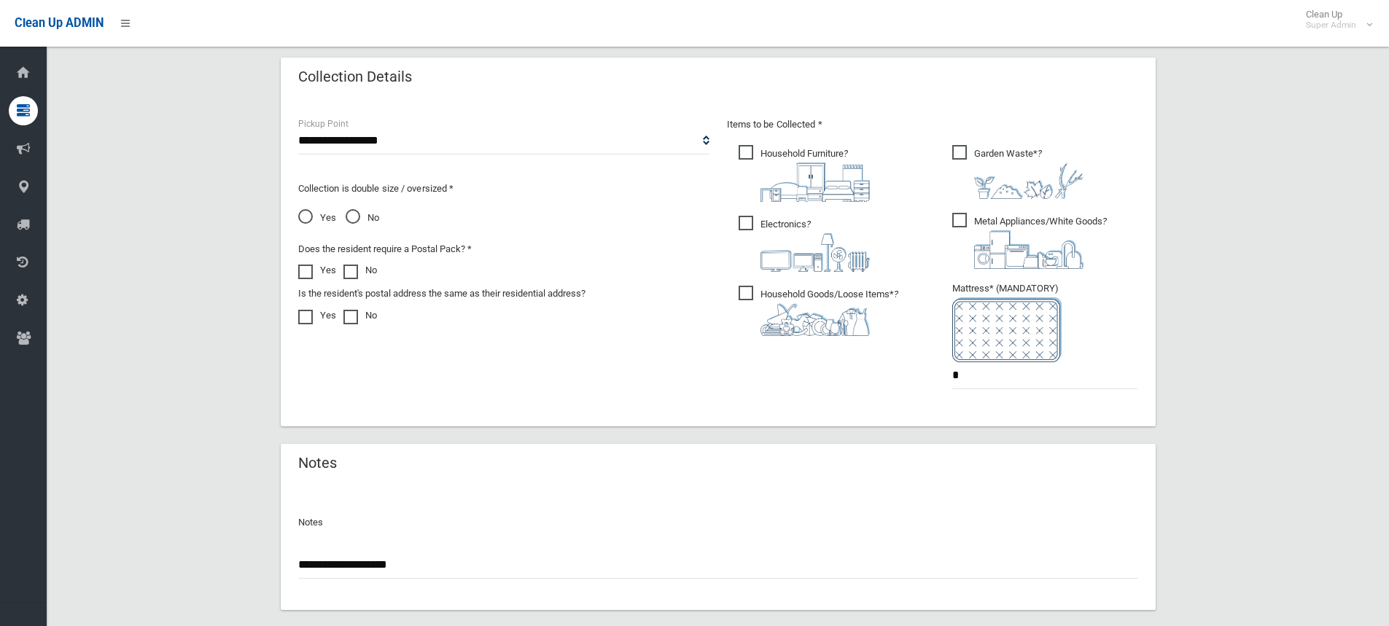
scroll to position [809, 0]
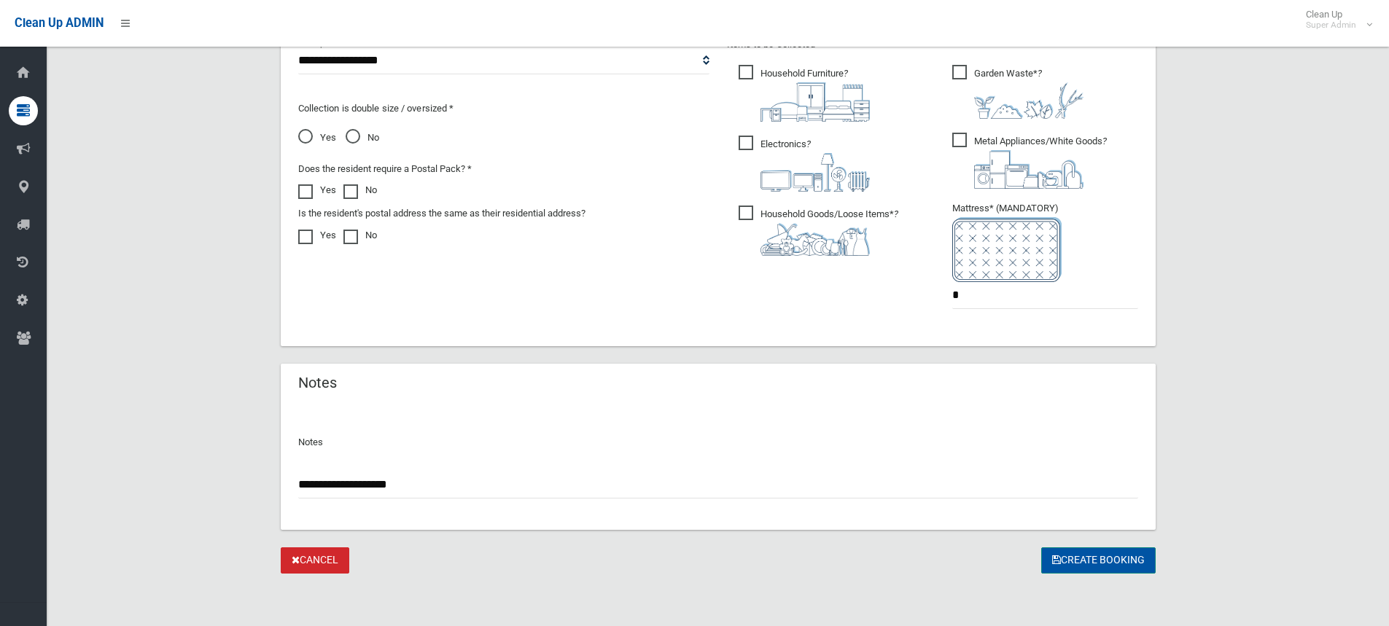
type input "**********"
click at [1084, 549] on button "Create Booking" at bounding box center [1098, 561] width 114 height 27
click at [1081, 557] on div "Create Booking" at bounding box center [1098, 561] width 114 height 27
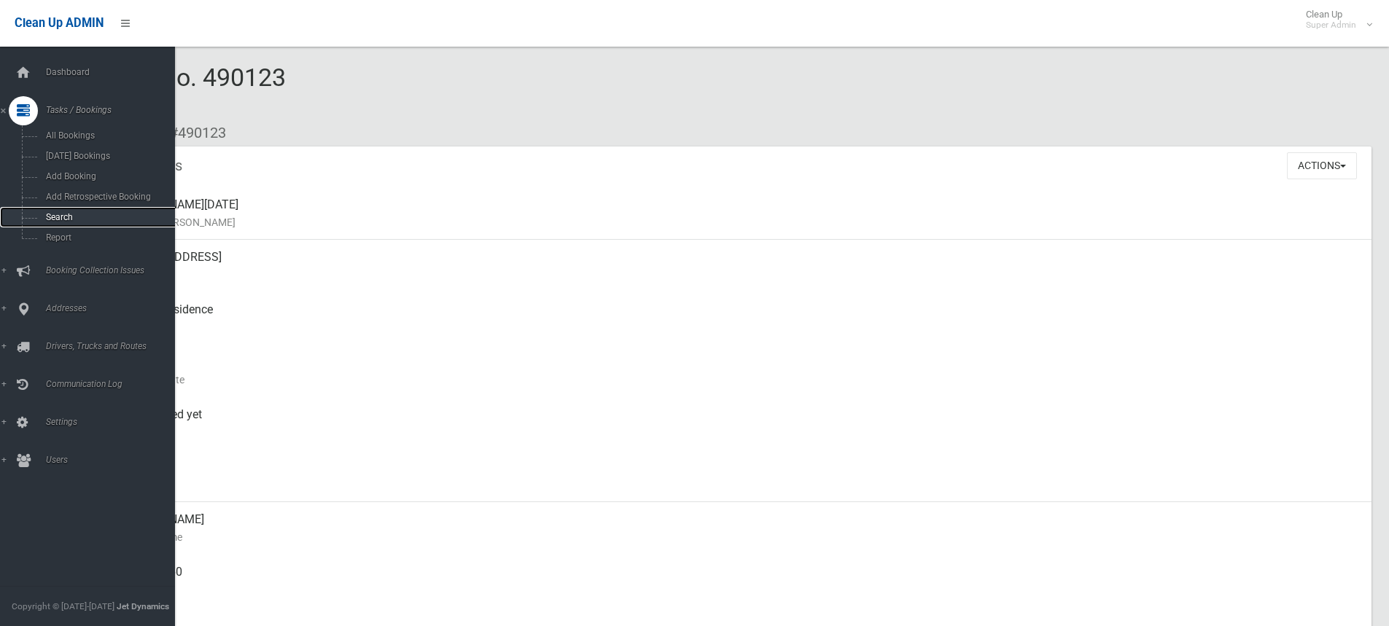
click at [59, 218] on span "Search" at bounding box center [108, 217] width 132 height 10
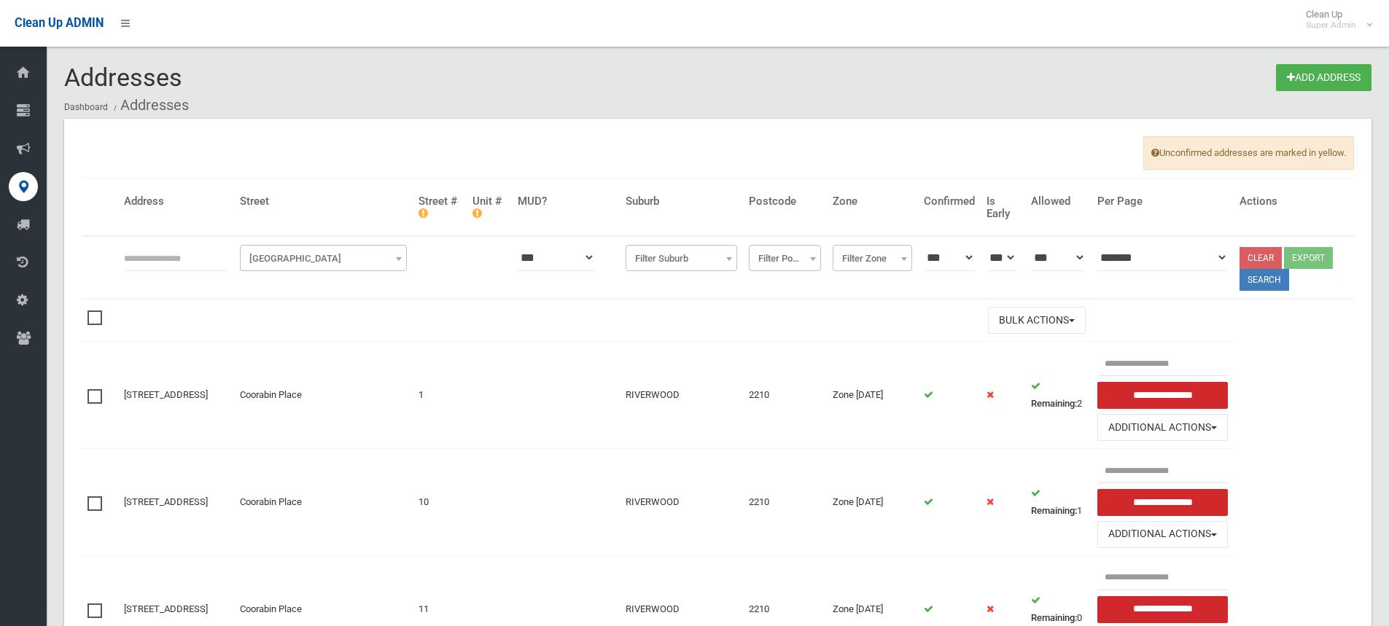
click at [311, 256] on span "[GEOGRAPHIC_DATA]" at bounding box center [324, 259] width 160 height 20
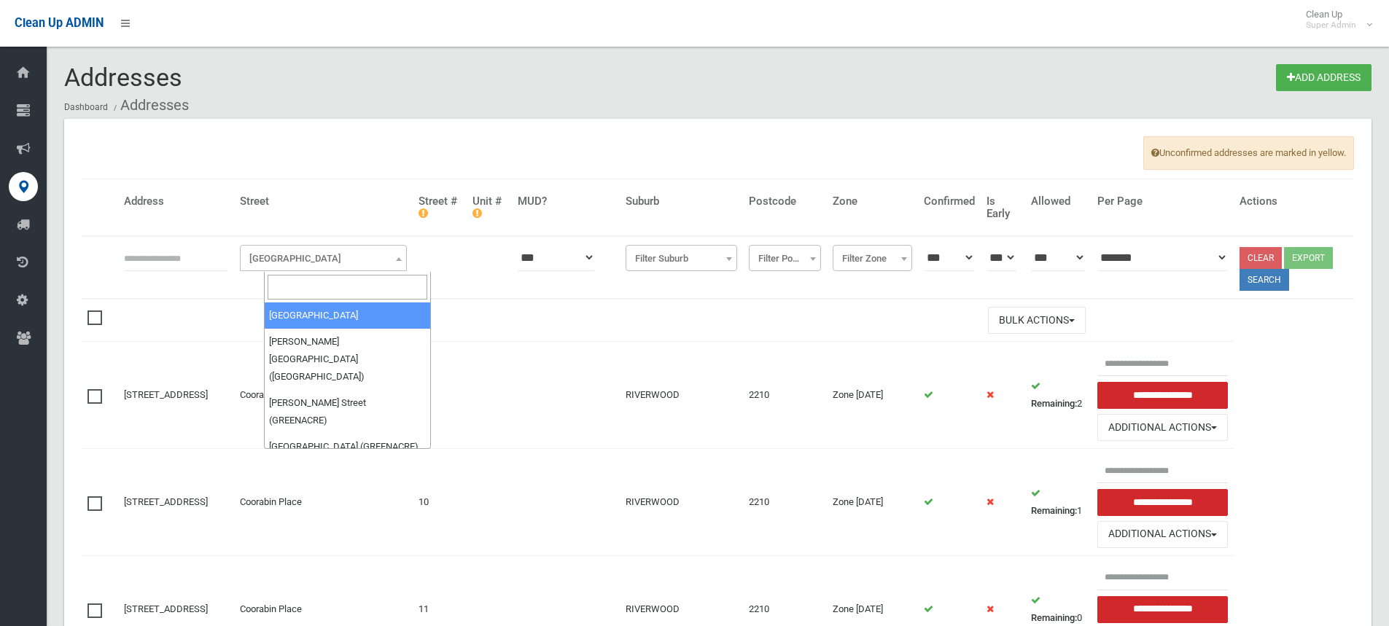
click at [298, 297] on input "search" at bounding box center [348, 287] width 160 height 25
type input "****"
select select "****"
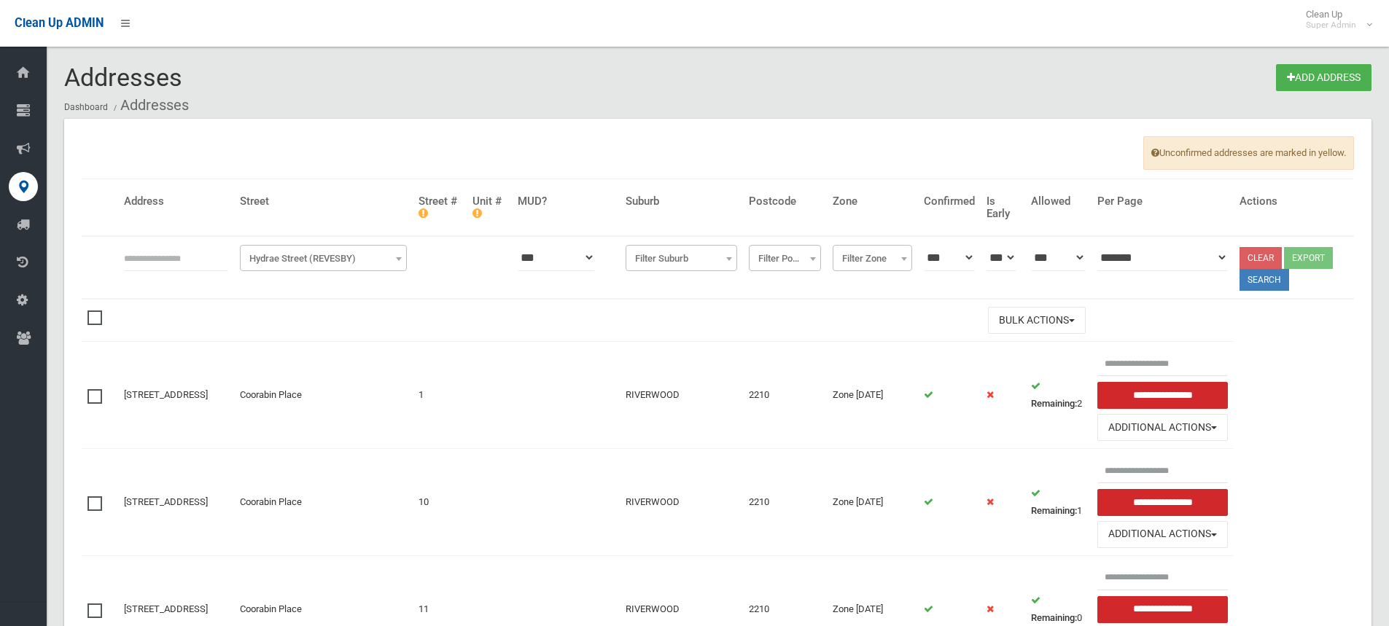
click at [155, 259] on input "text" at bounding box center [176, 257] width 104 height 27
type input "**"
click at [1275, 287] on button "Search" at bounding box center [1265, 280] width 50 height 22
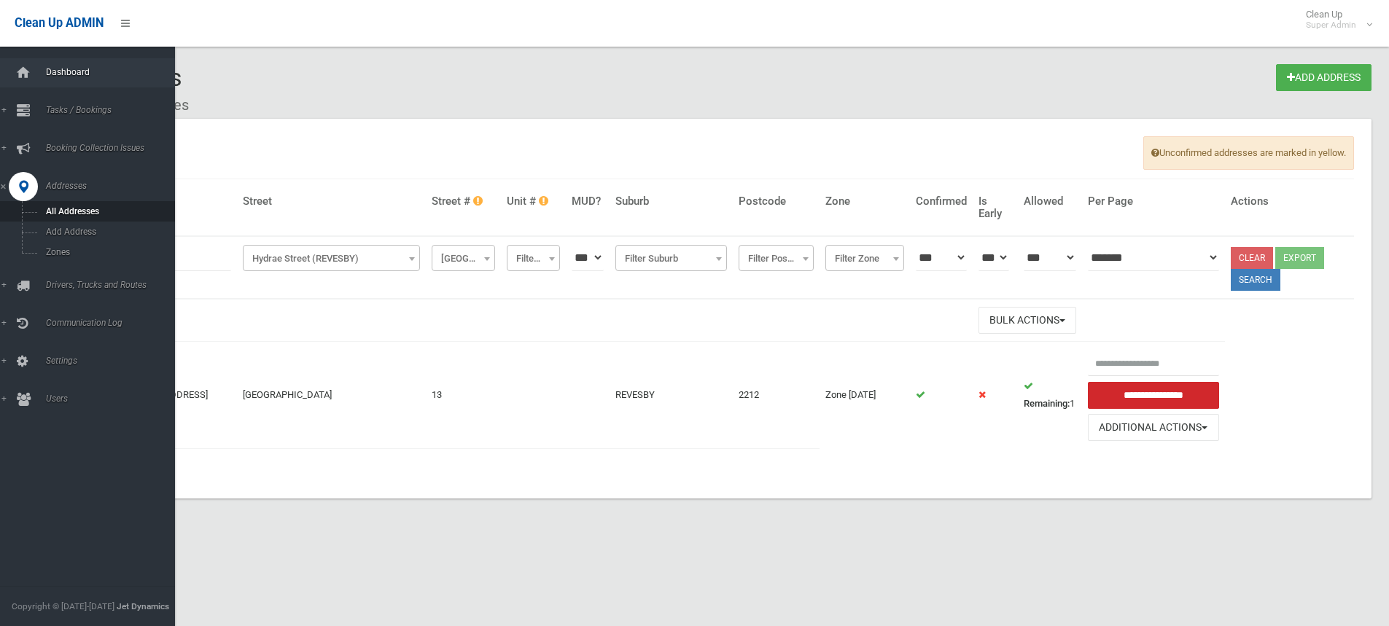
click at [62, 67] on span "Dashboard" at bounding box center [114, 72] width 144 height 10
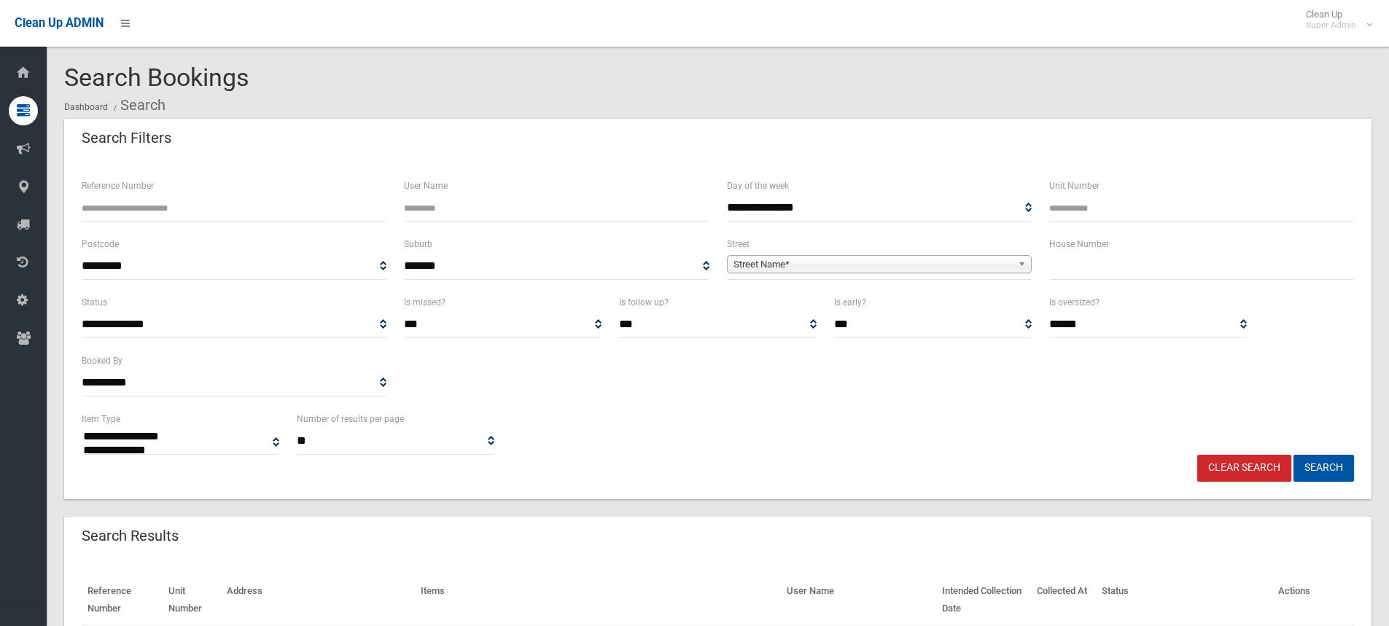
select select
click at [853, 271] on span "Street Name*" at bounding box center [873, 265] width 279 height 18
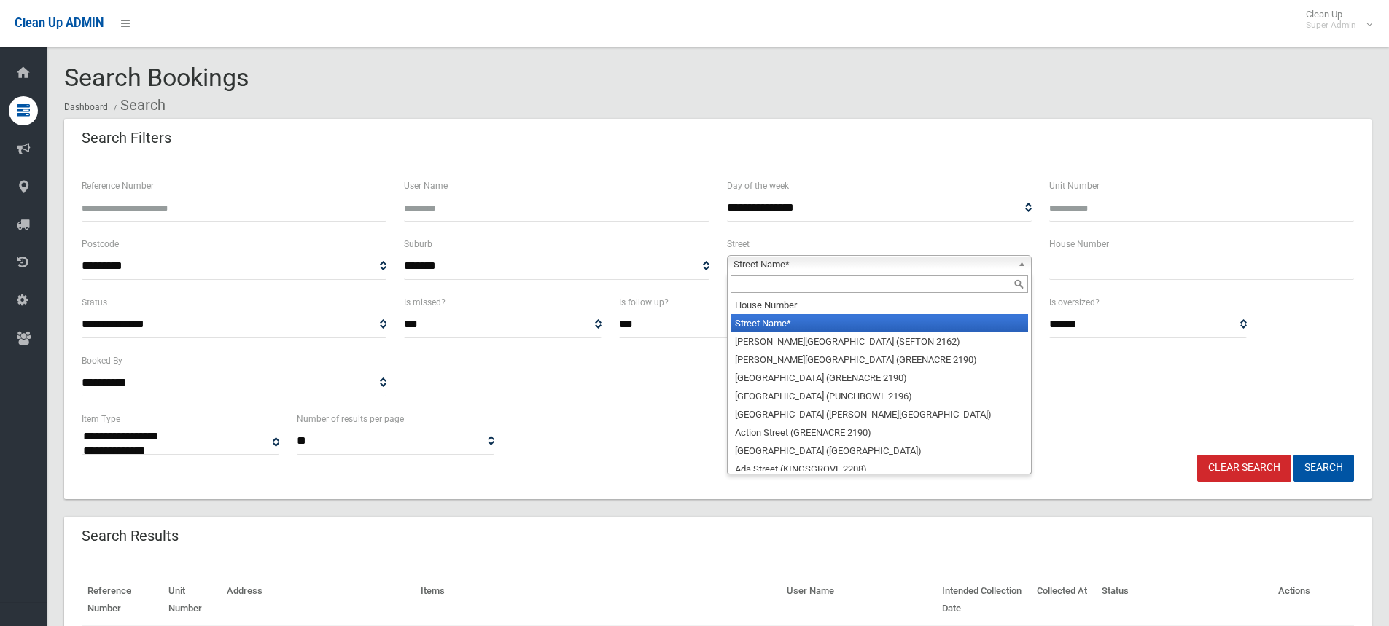
click at [800, 282] on input "text" at bounding box center [880, 285] width 298 height 18
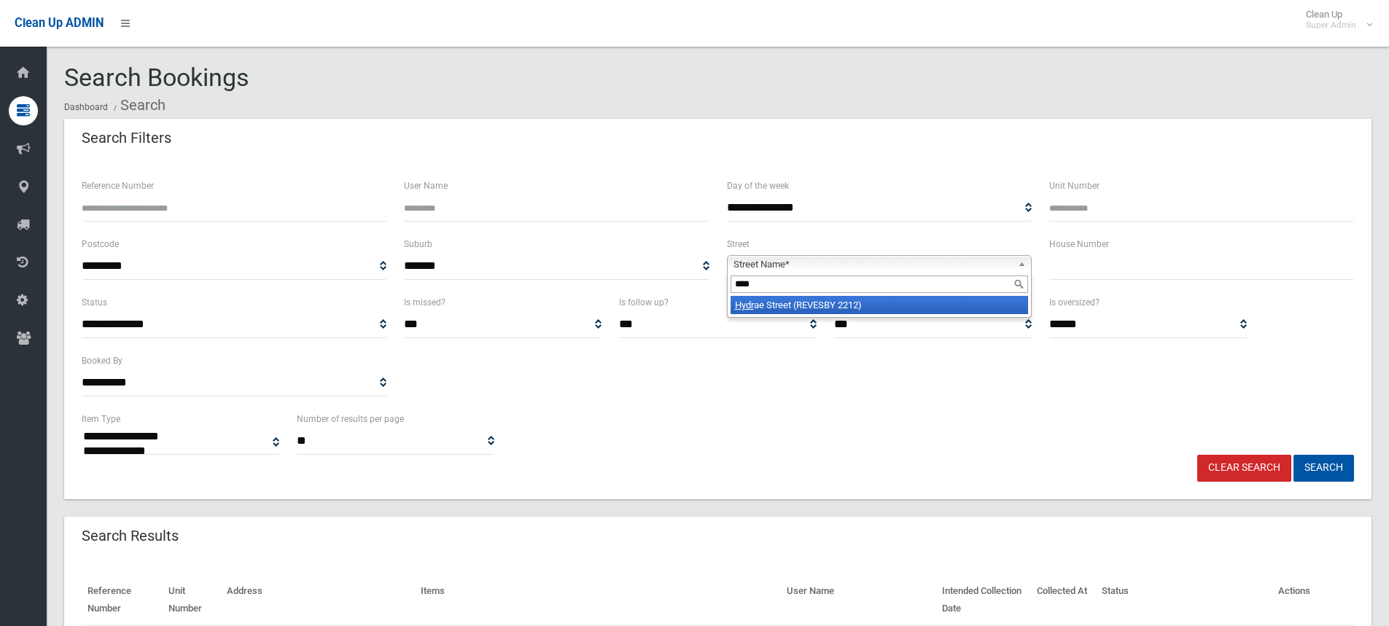
type input "****"
click at [809, 311] on li "Hydr ae Street (REVESBY 2212)" at bounding box center [880, 305] width 298 height 18
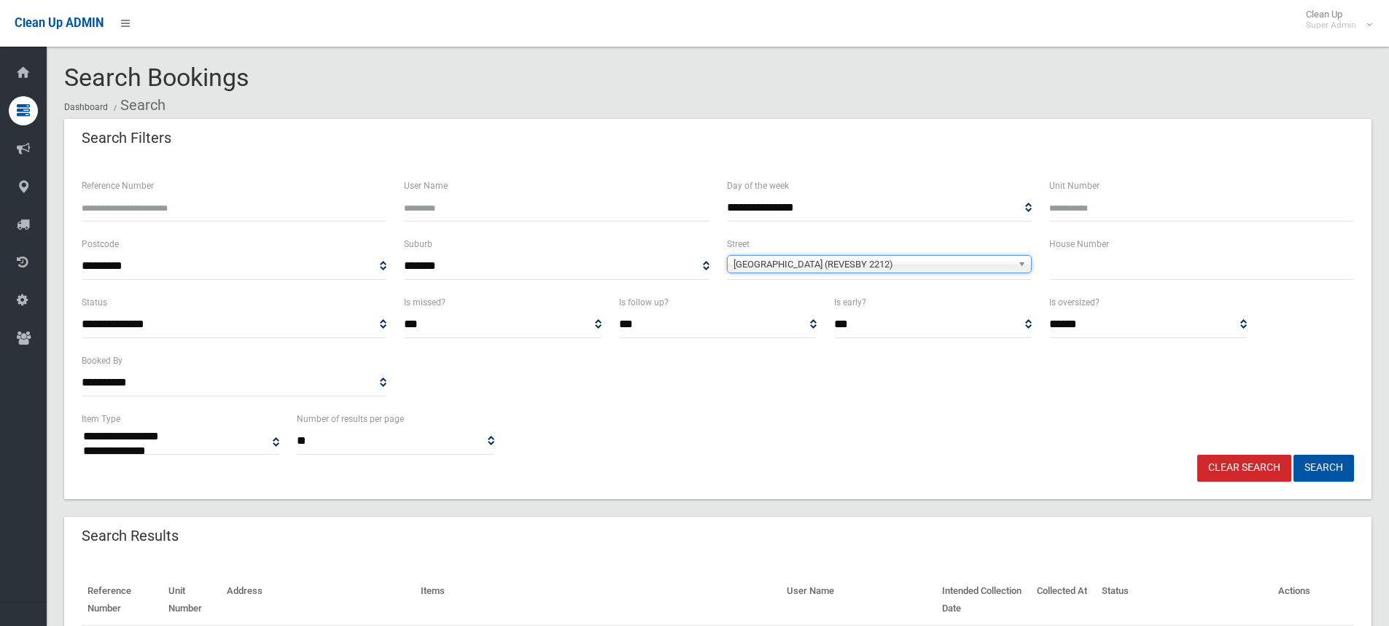
click at [1092, 275] on input "text" at bounding box center [1201, 266] width 305 height 27
type input "**"
click at [1302, 465] on button "Search" at bounding box center [1324, 468] width 61 height 27
select select
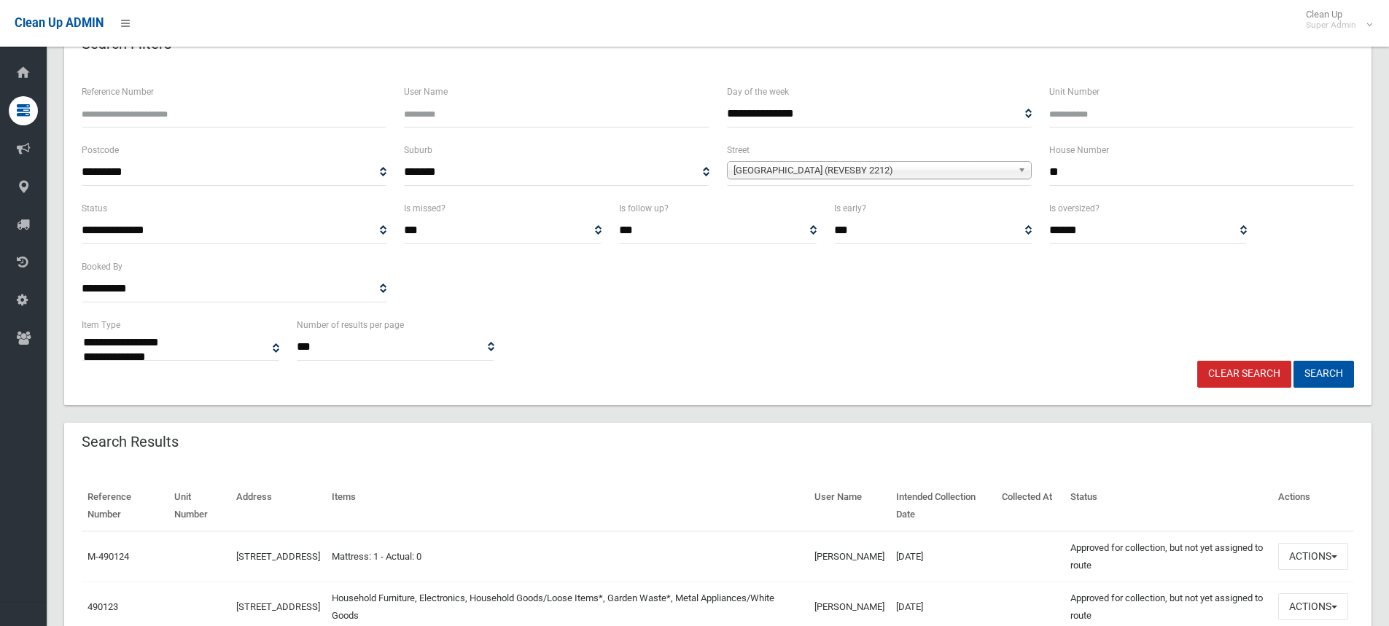
scroll to position [365, 0]
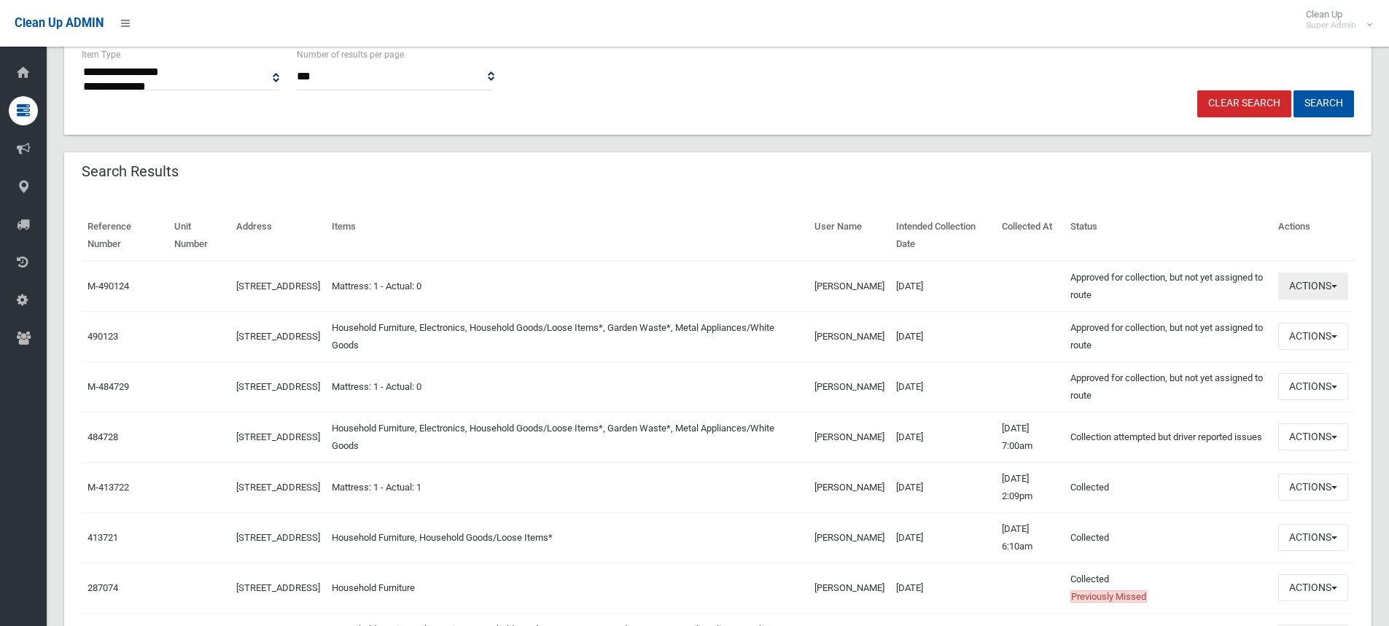
click at [1283, 281] on button "Actions" at bounding box center [1313, 286] width 70 height 27
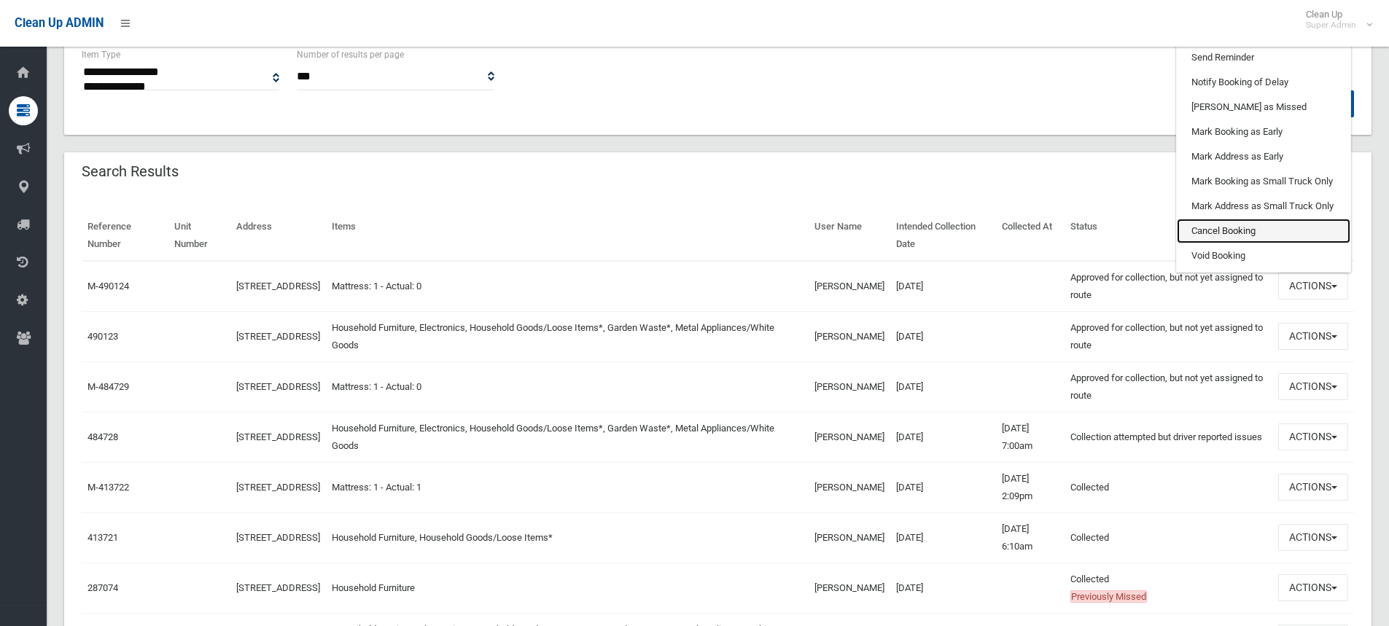
click at [1242, 231] on link "Cancel Booking" at bounding box center [1264, 231] width 174 height 25
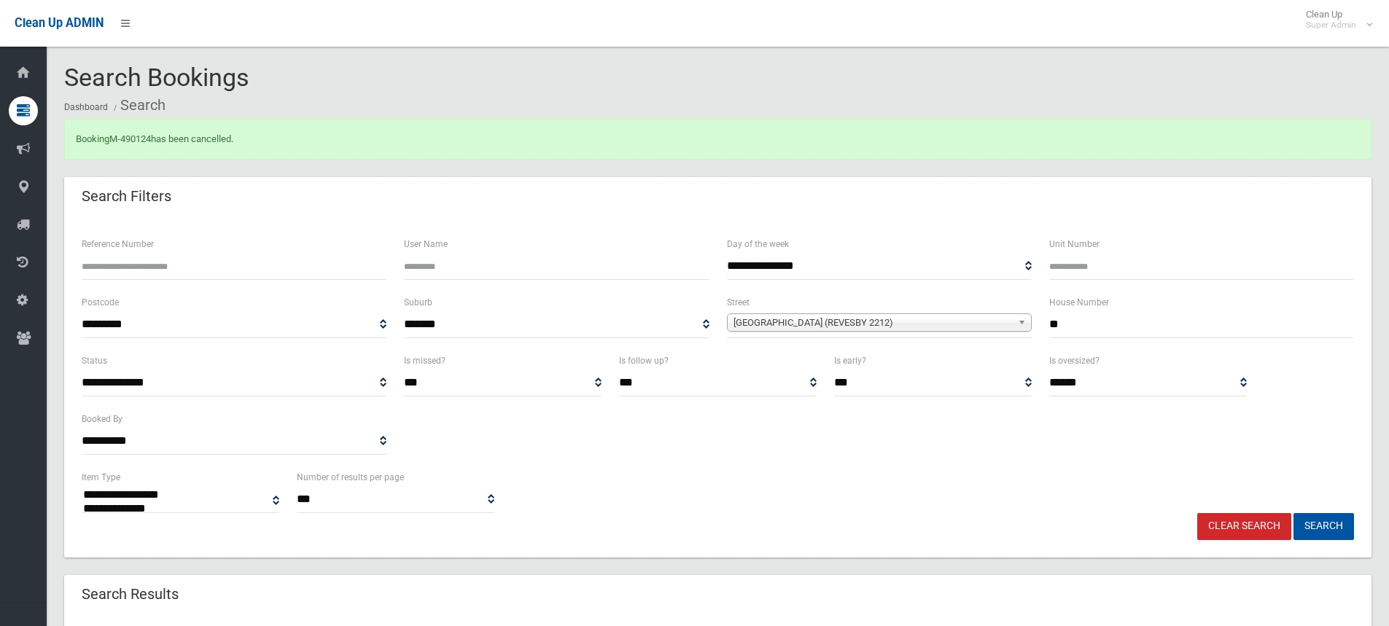
select select
click at [1324, 529] on button "Search" at bounding box center [1324, 526] width 61 height 27
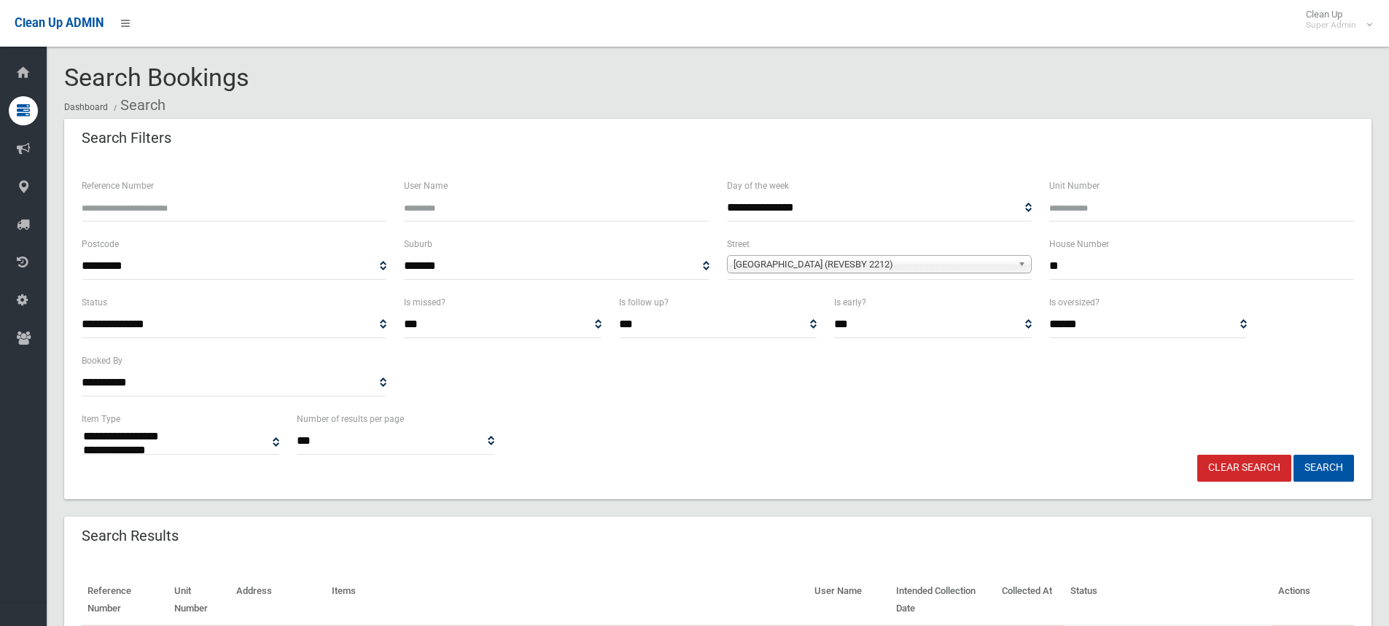
select select
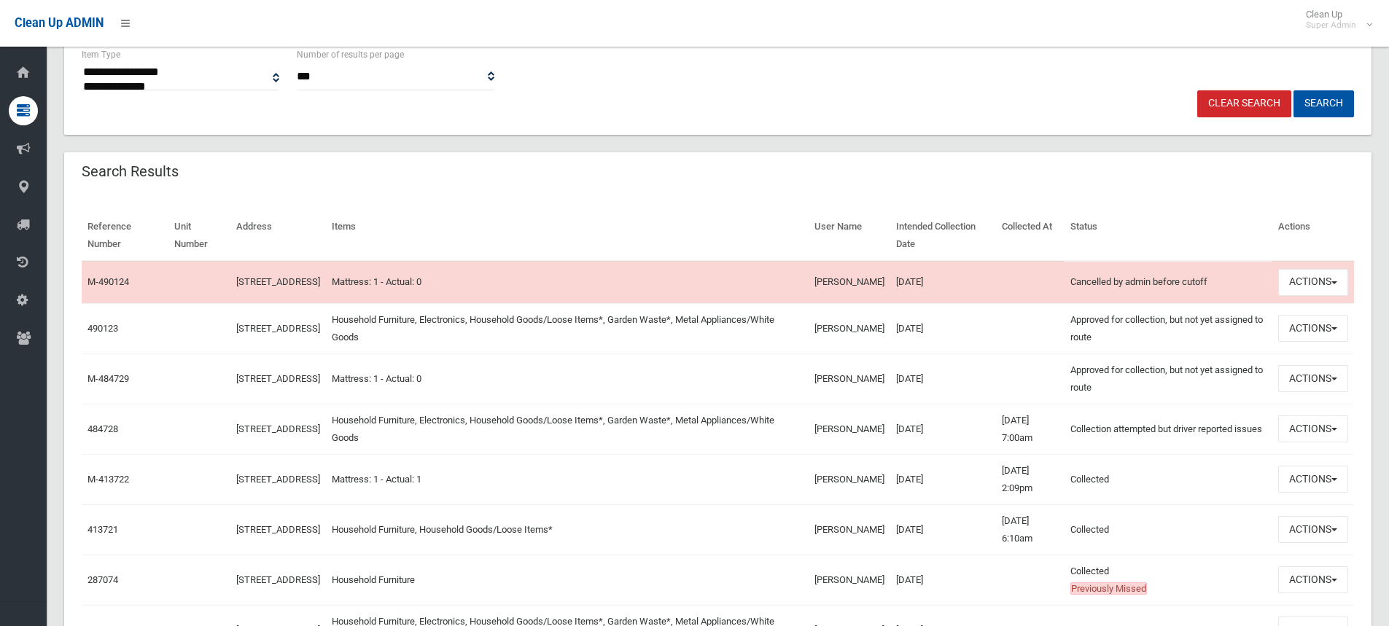
scroll to position [73, 0]
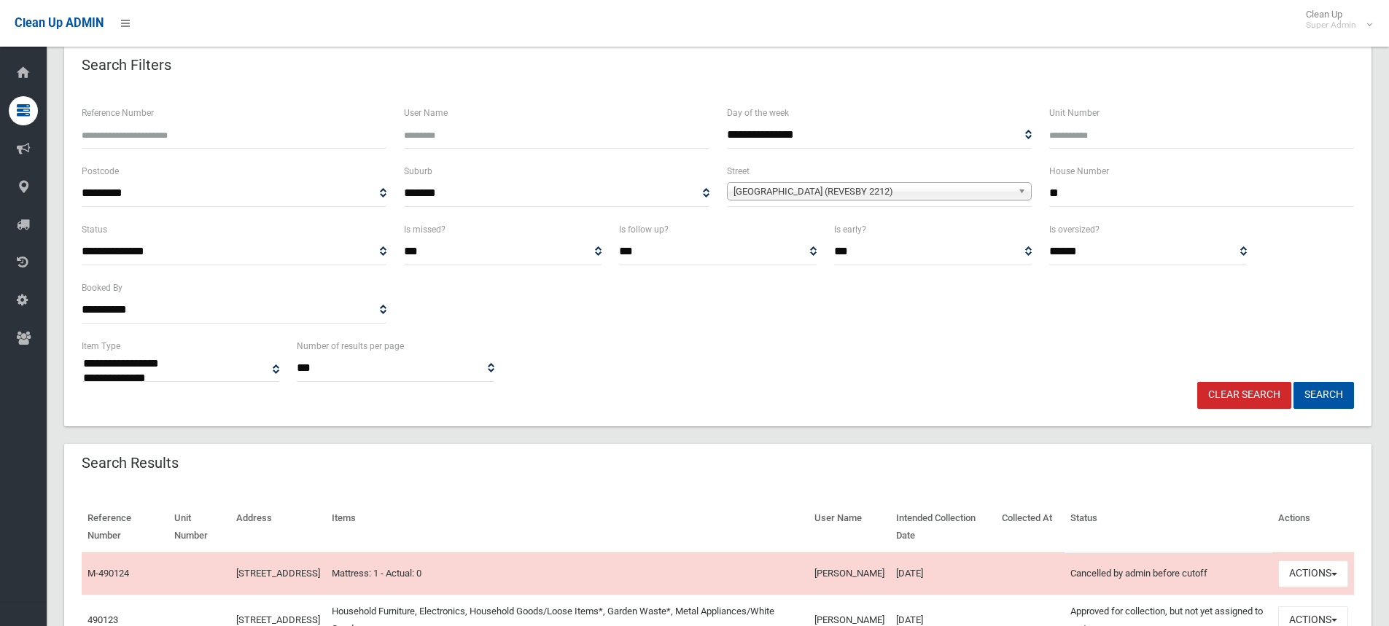
click at [1185, 200] on input "**" at bounding box center [1201, 193] width 305 height 27
type input "**"
click at [1329, 397] on button "Search" at bounding box center [1324, 395] width 61 height 27
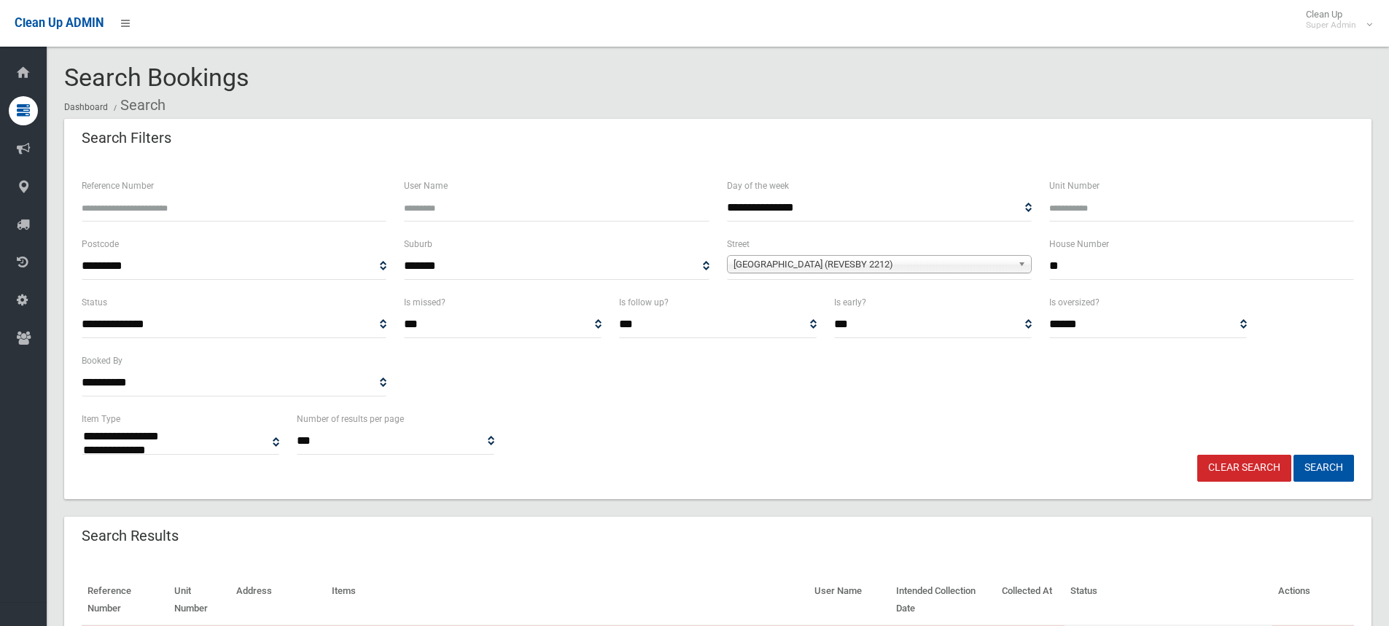
select select
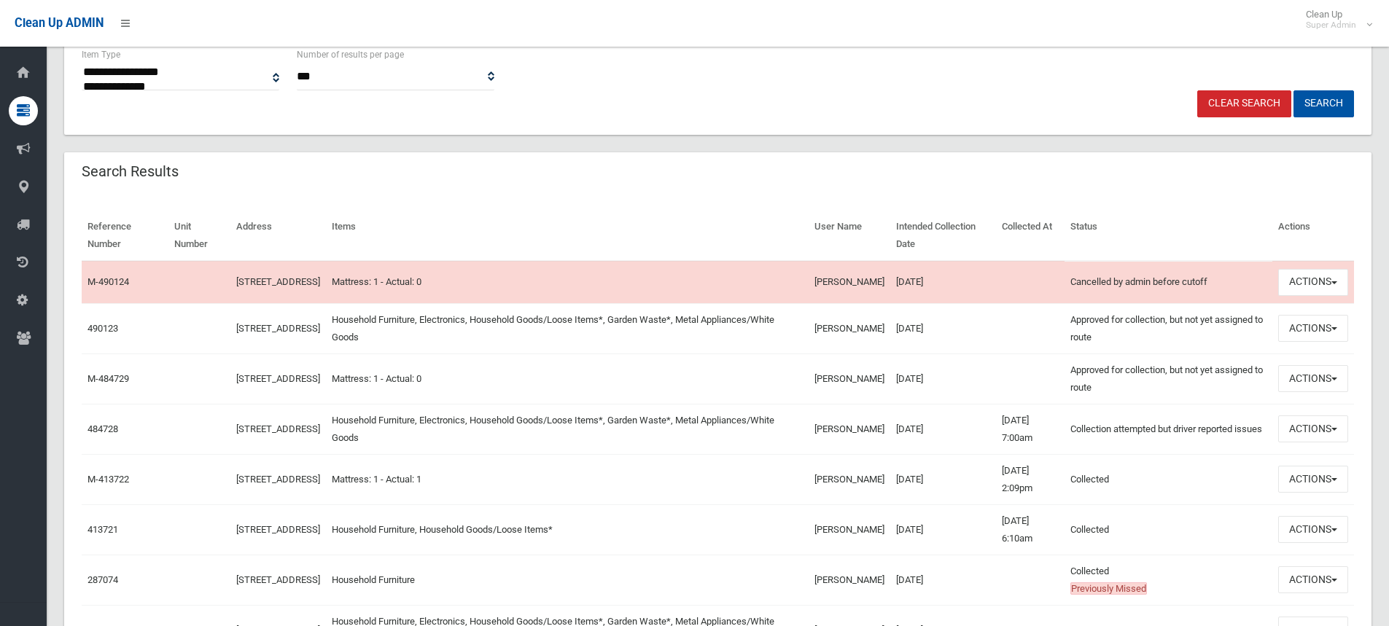
scroll to position [73, 0]
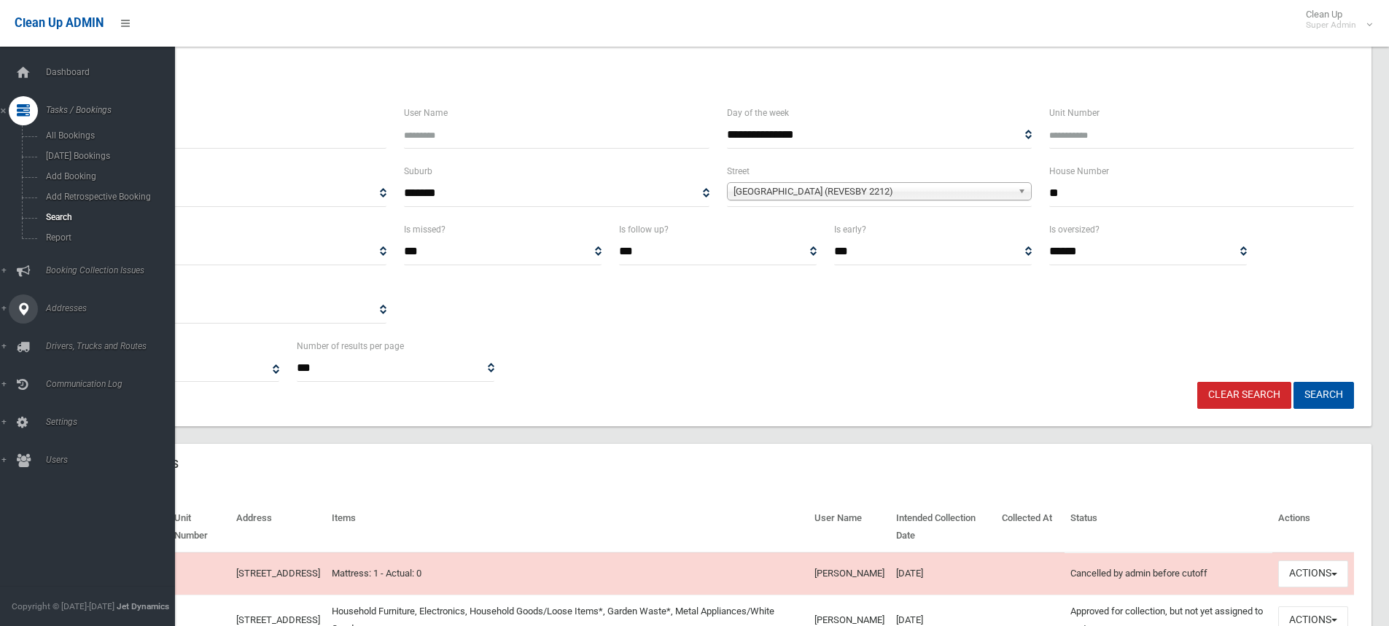
click at [64, 304] on span "Addresses" at bounding box center [114, 308] width 144 height 10
click at [73, 215] on span "All Addresses" at bounding box center [108, 211] width 132 height 10
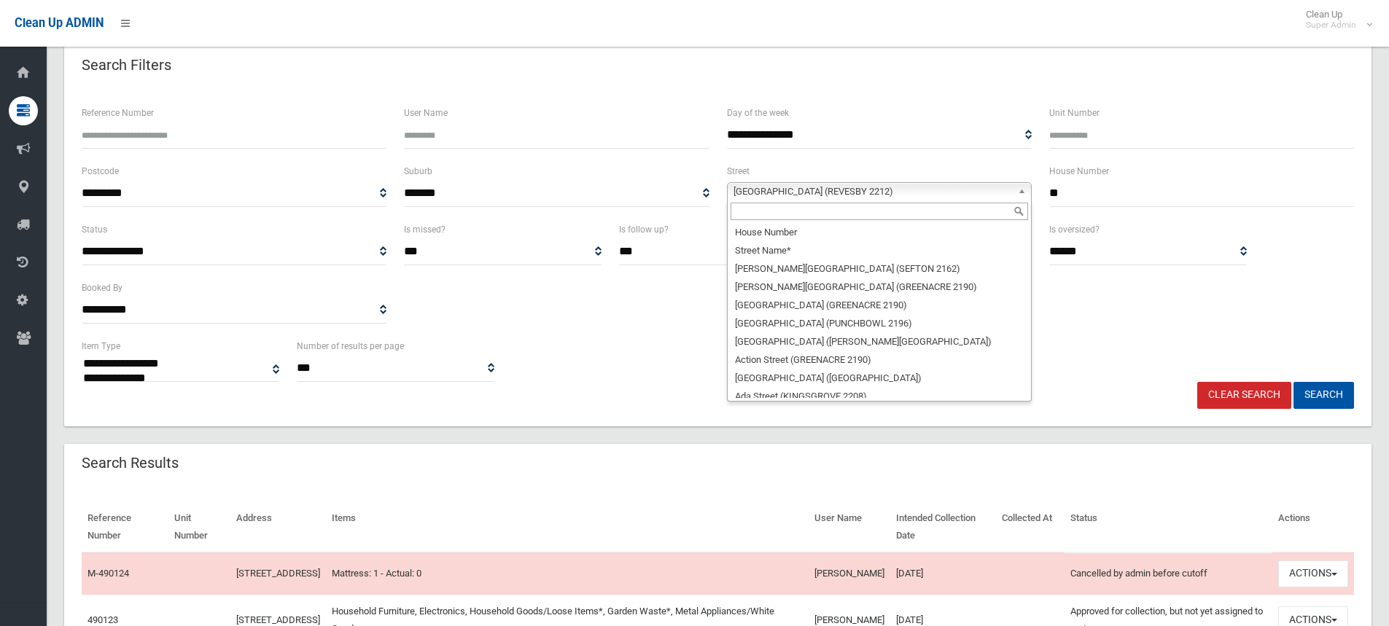
click at [780, 195] on span "Hydrae Street (REVESBY 2212)" at bounding box center [873, 192] width 279 height 18
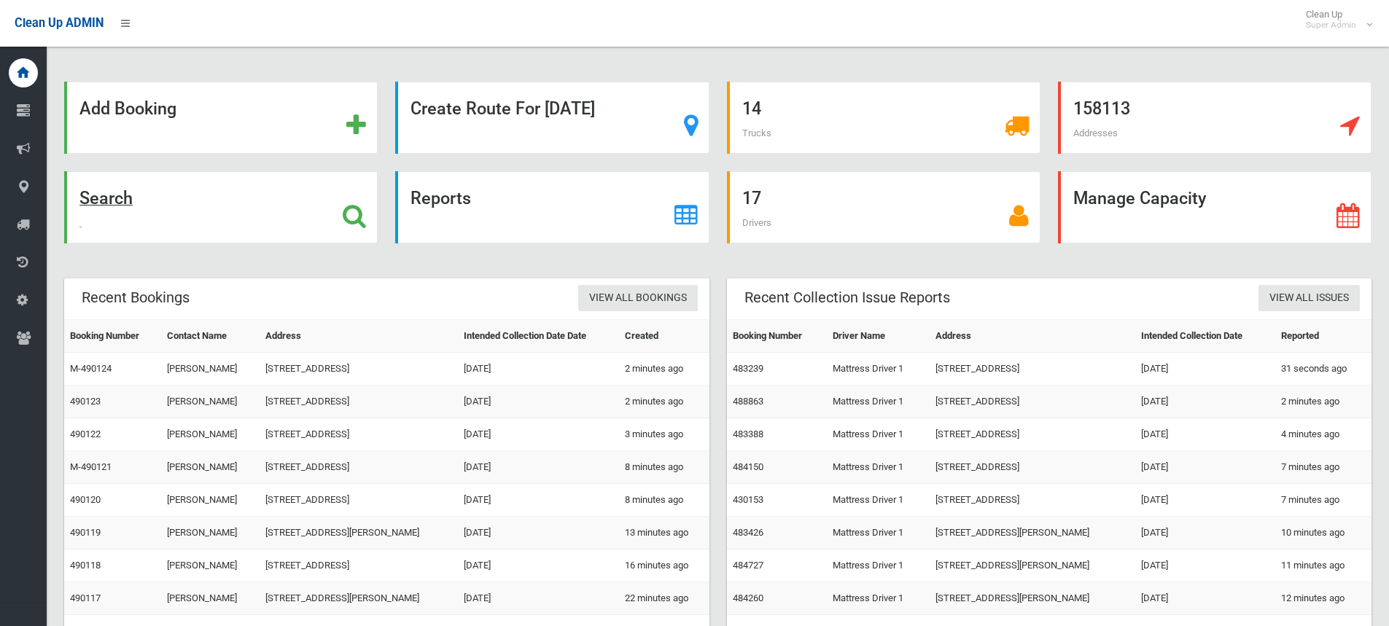
click at [92, 192] on strong "Search" at bounding box center [105, 198] width 53 height 20
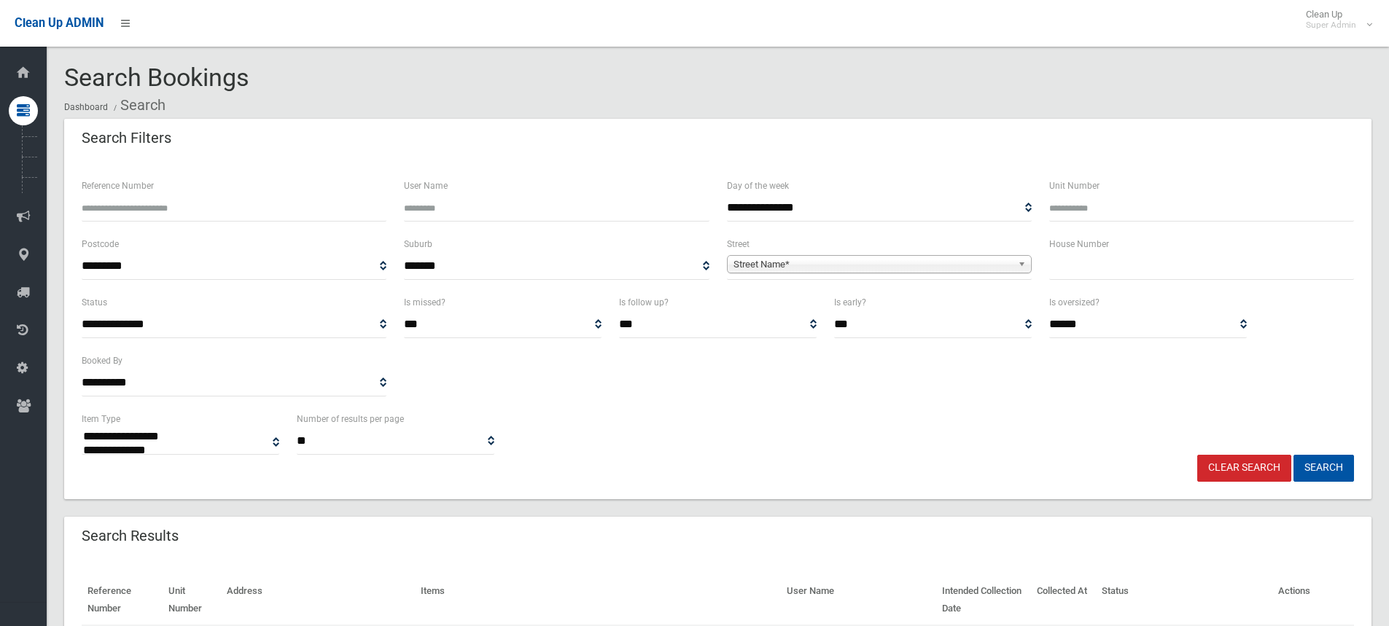
select select
click at [1075, 267] on input "text" at bounding box center [1201, 266] width 305 height 27
type input "**"
click at [824, 274] on span "**********" at bounding box center [879, 266] width 305 height 27
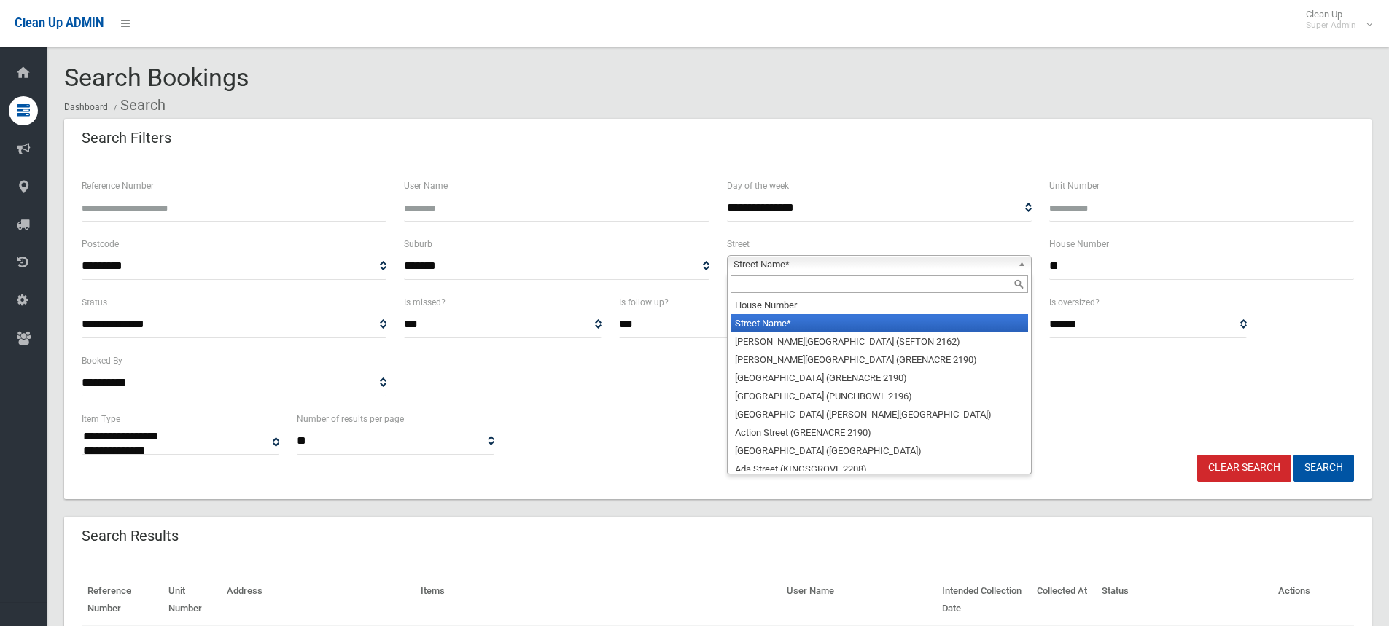
click at [797, 267] on span "Street Name*" at bounding box center [873, 265] width 279 height 18
click at [773, 289] on input "text" at bounding box center [880, 285] width 298 height 18
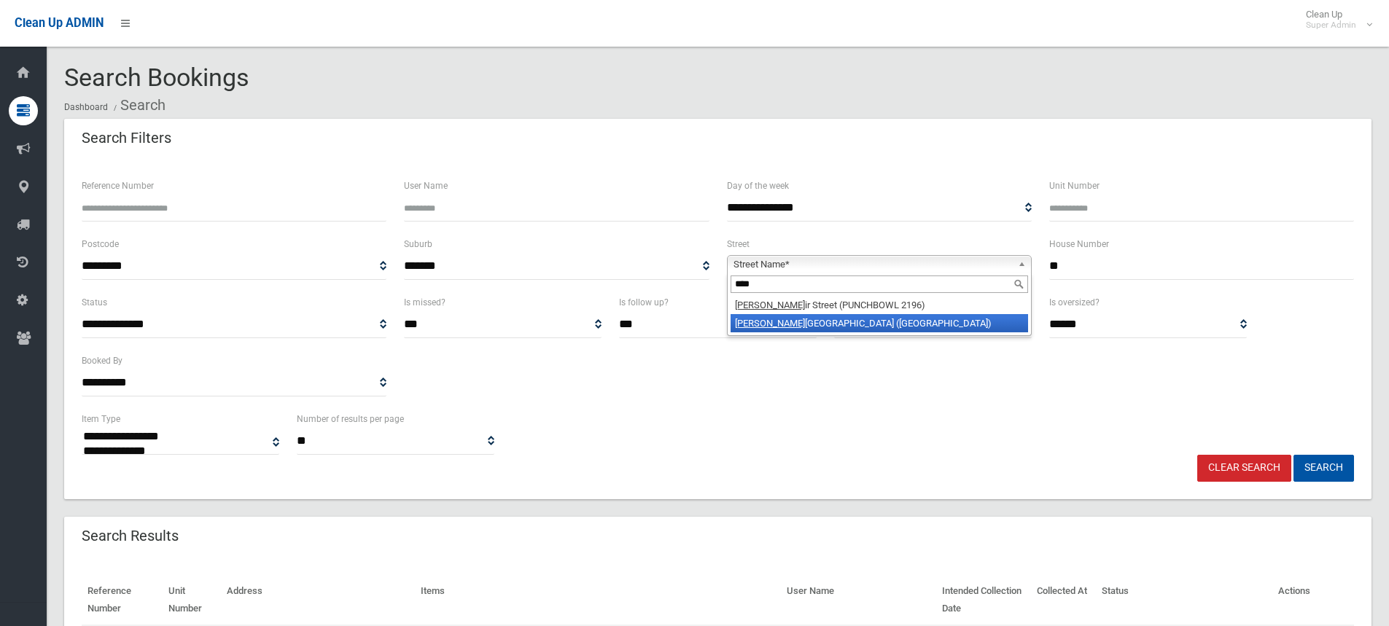
type input "****"
click at [763, 321] on li "Bela r Avenue (VILLAWOOD 2163)" at bounding box center [880, 323] width 298 height 18
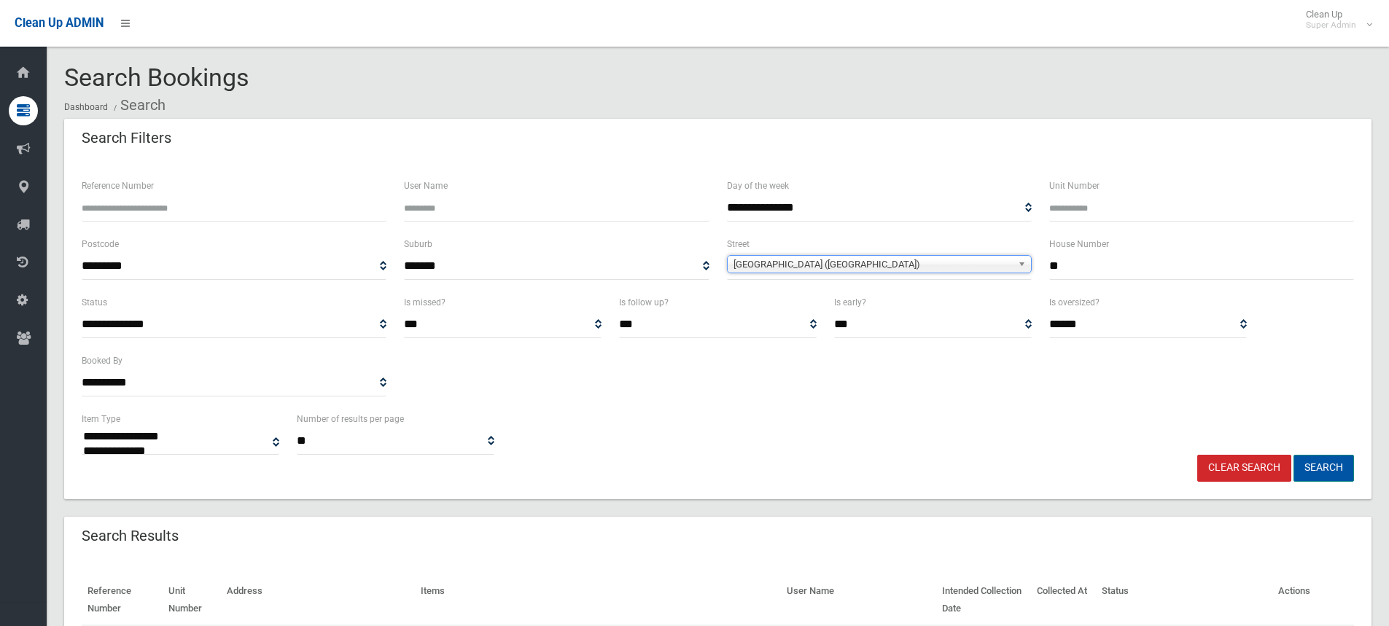
drag, startPoint x: 1314, startPoint y: 462, endPoint x: 1299, endPoint y: 463, distance: 14.6
click at [1315, 462] on button "Search" at bounding box center [1324, 468] width 61 height 27
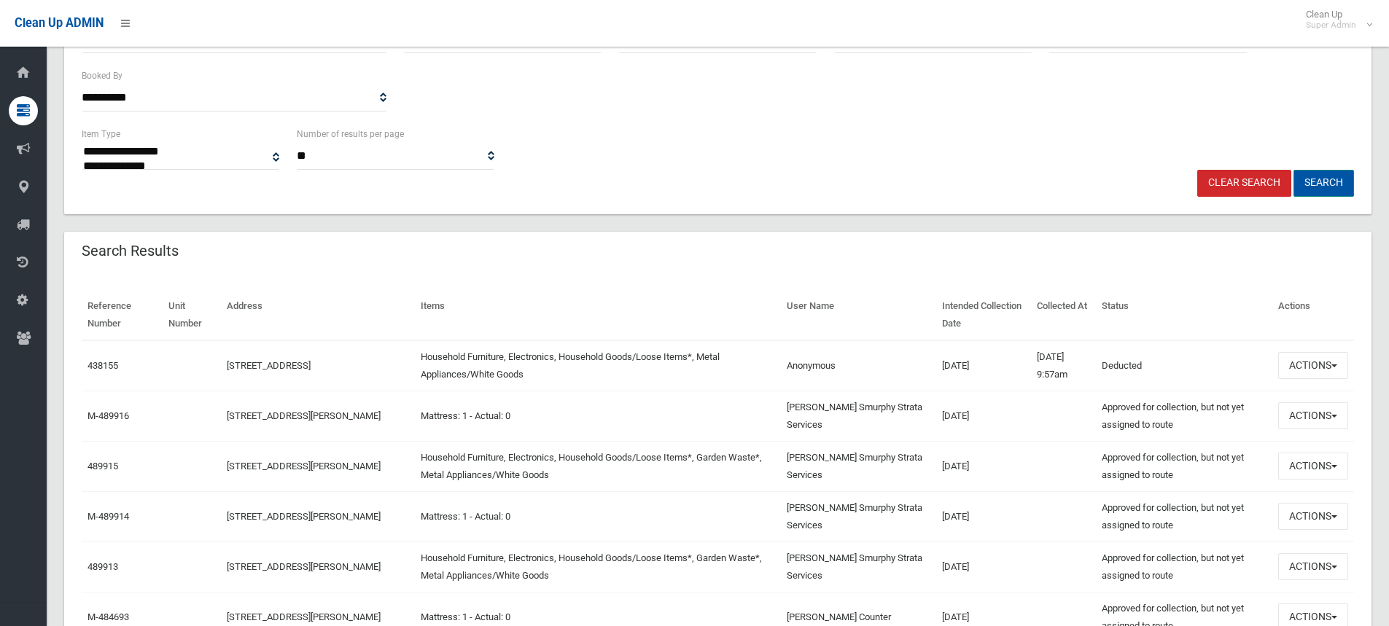
scroll to position [292, 0]
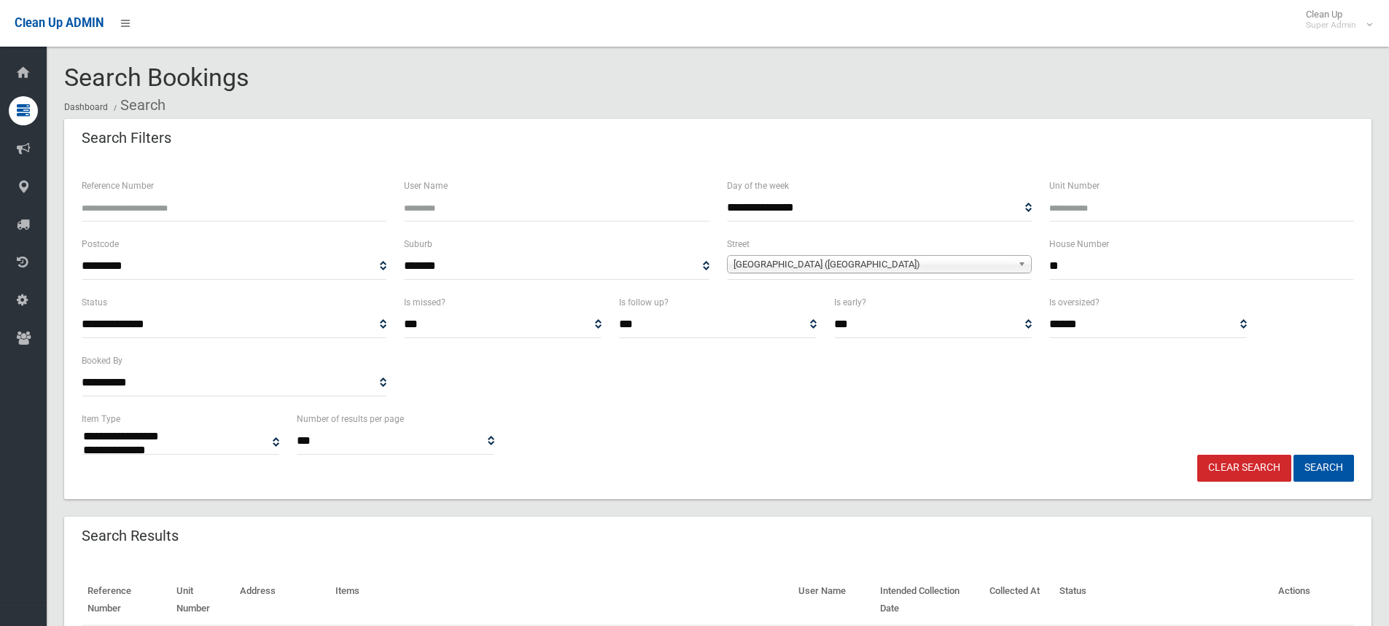
select select
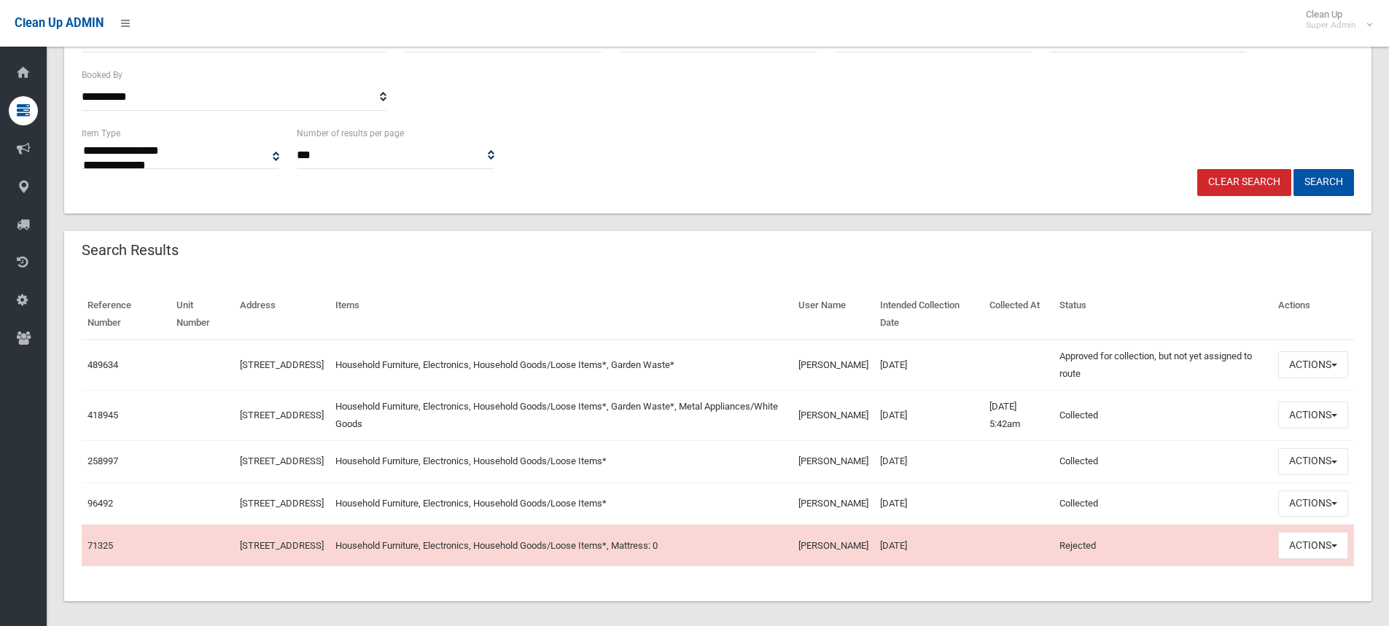
scroll to position [292, 0]
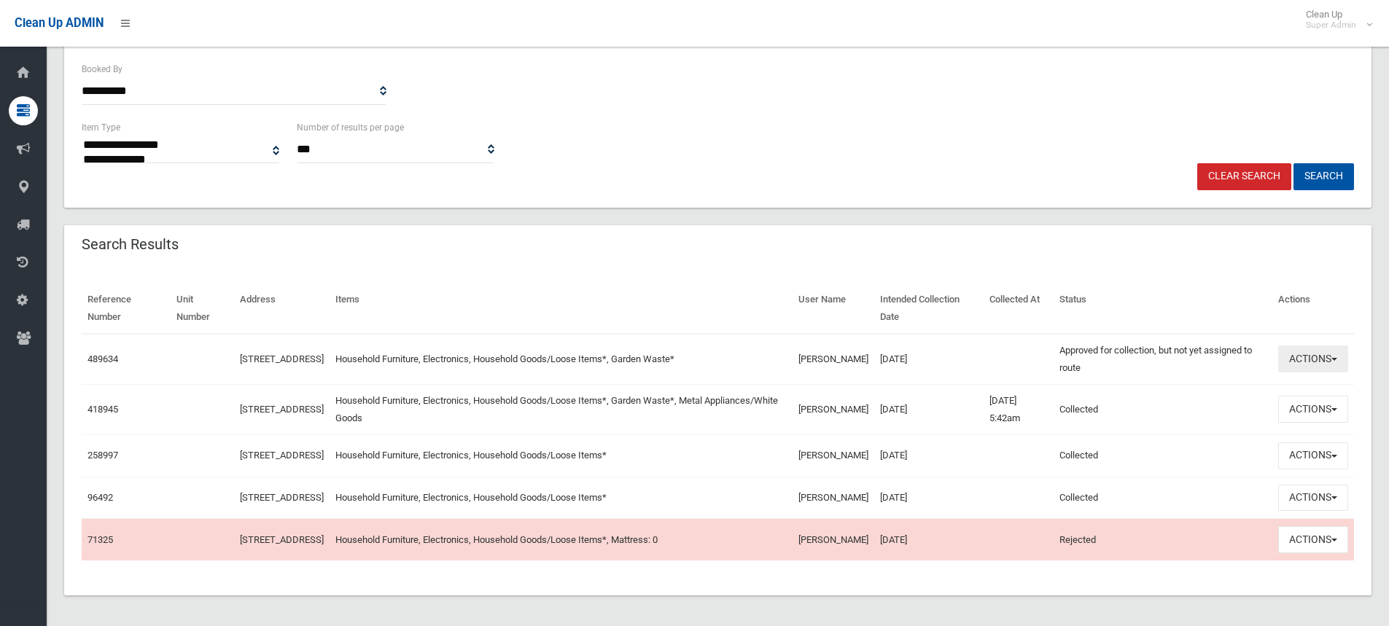
click at [1322, 360] on button "Actions" at bounding box center [1313, 359] width 70 height 27
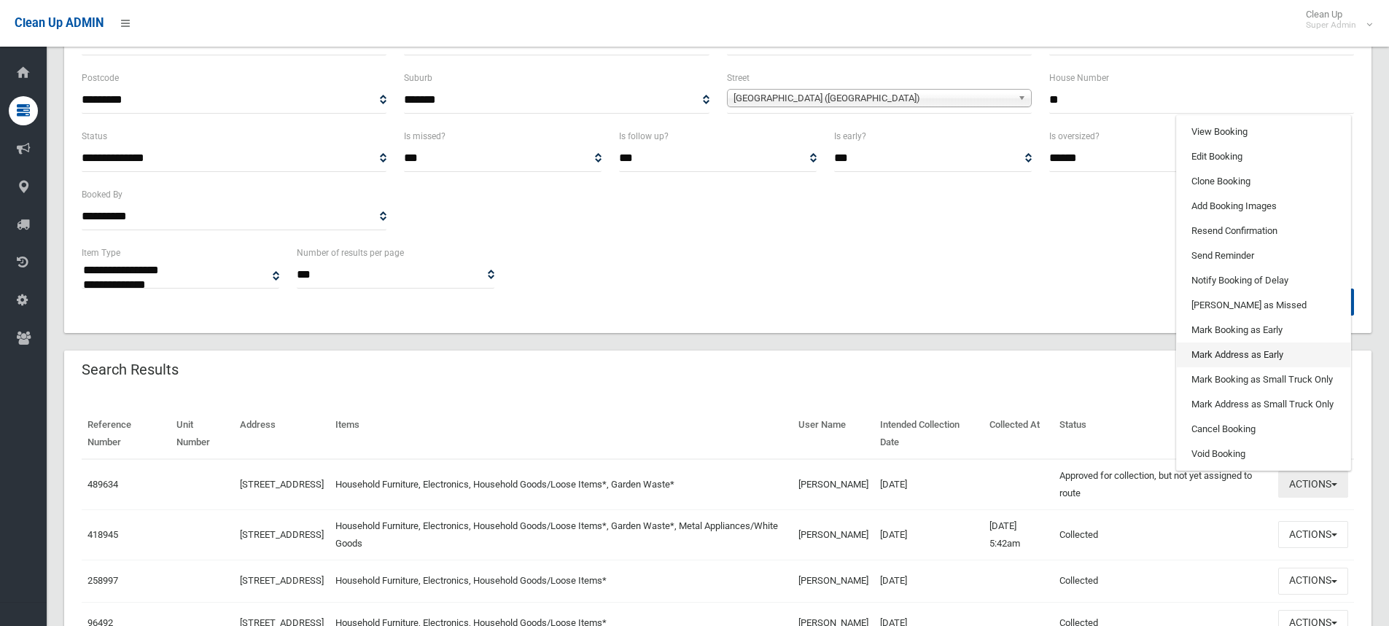
scroll to position [146, 0]
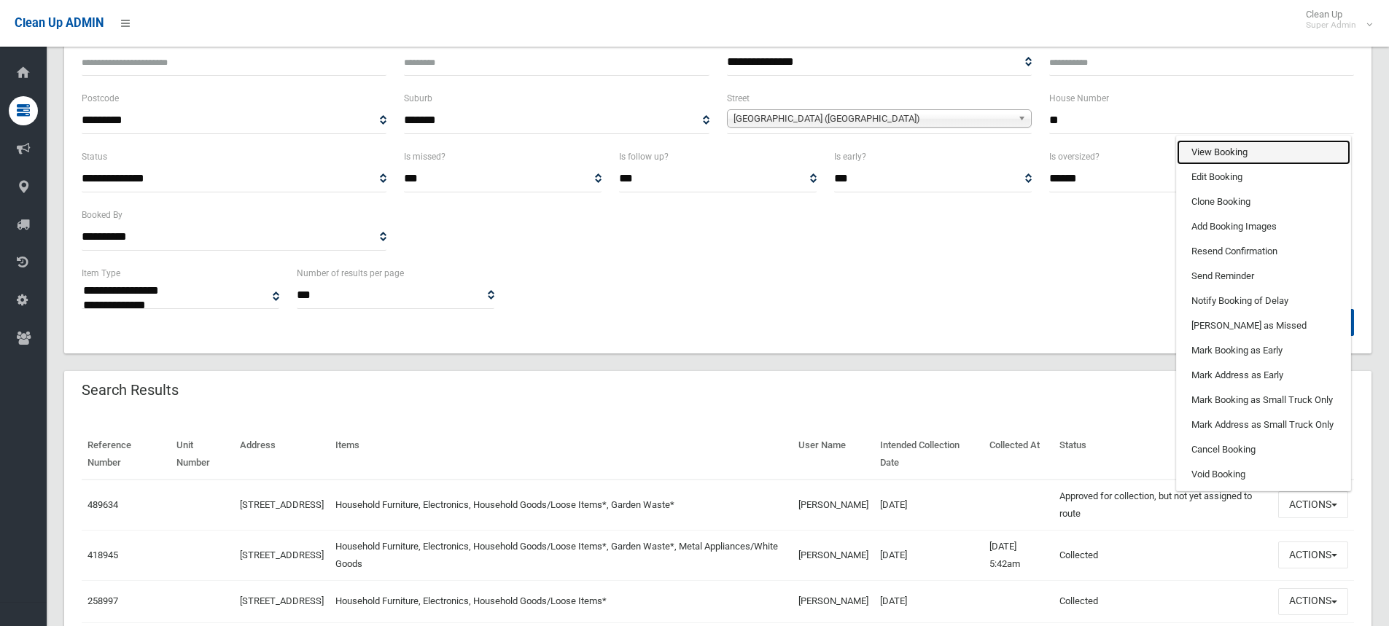
click at [1208, 158] on link "View Booking" at bounding box center [1264, 152] width 174 height 25
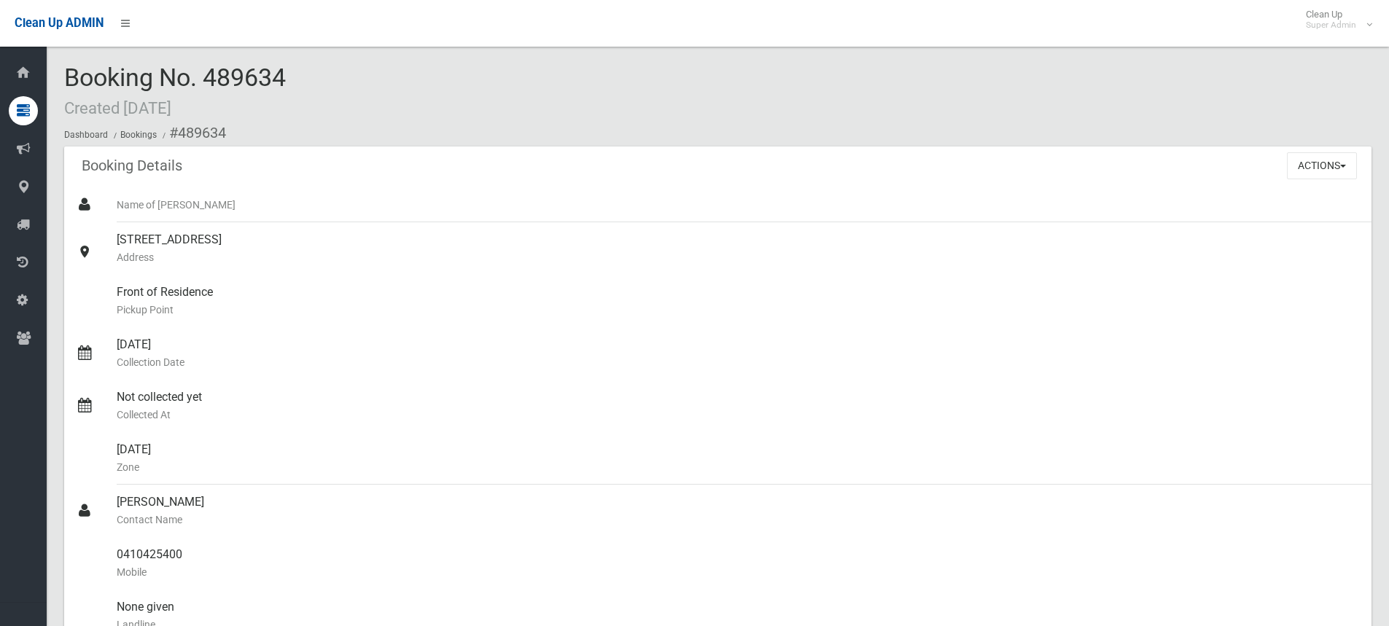
click at [1283, 164] on div "Booking Details Actions View Booking Edit Booking Clone Booking Add Booking Ima…" at bounding box center [717, 167] width 1307 height 41
click at [1309, 166] on button "Actions" at bounding box center [1322, 165] width 70 height 27
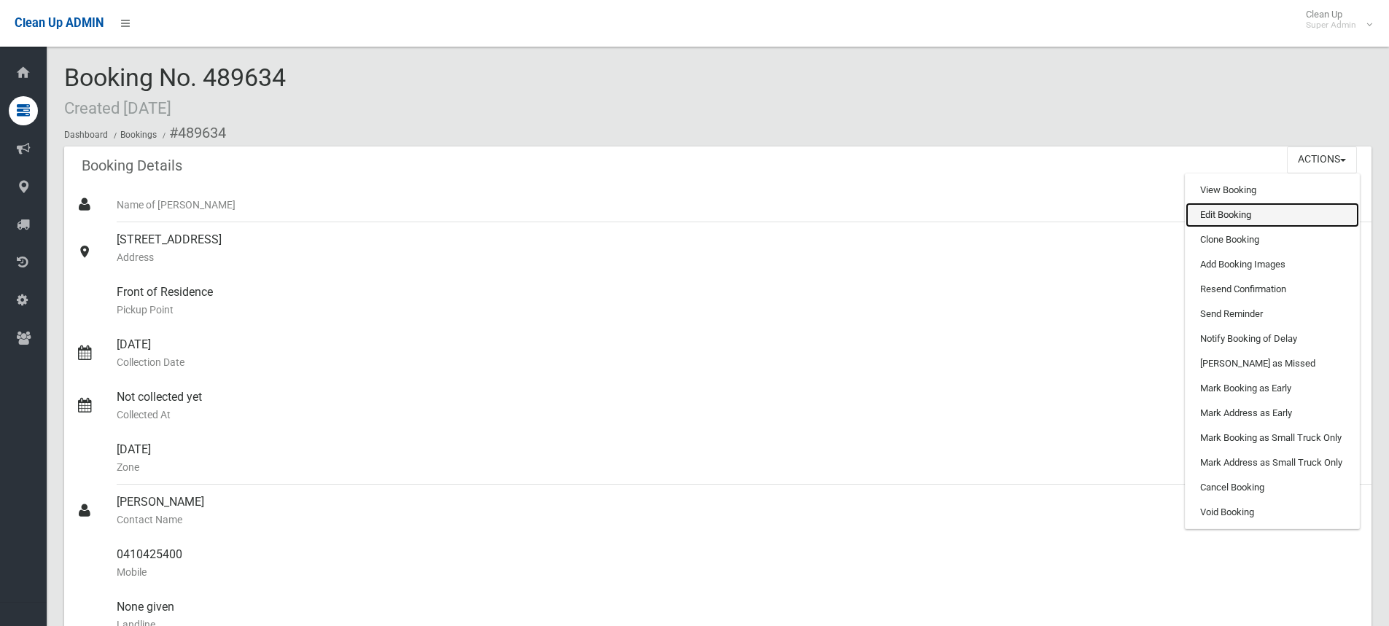
click at [1229, 222] on link "Edit Booking" at bounding box center [1273, 215] width 174 height 25
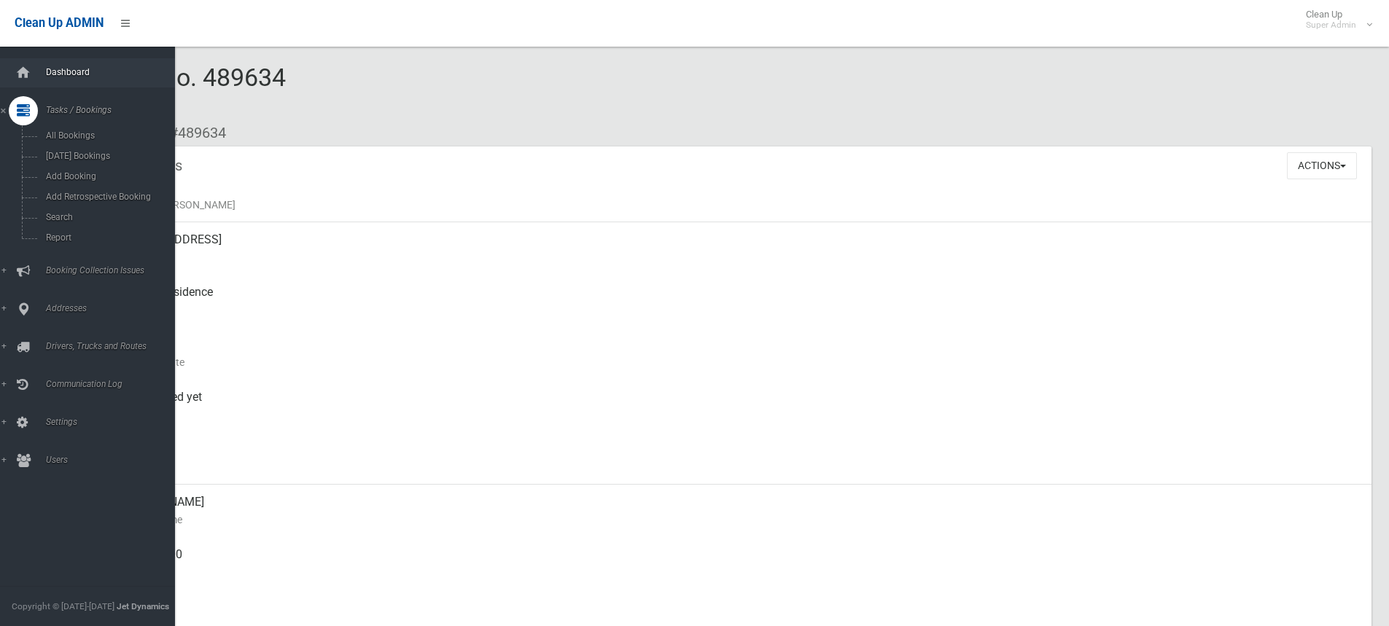
click at [69, 75] on span "Dashboard" at bounding box center [114, 72] width 144 height 10
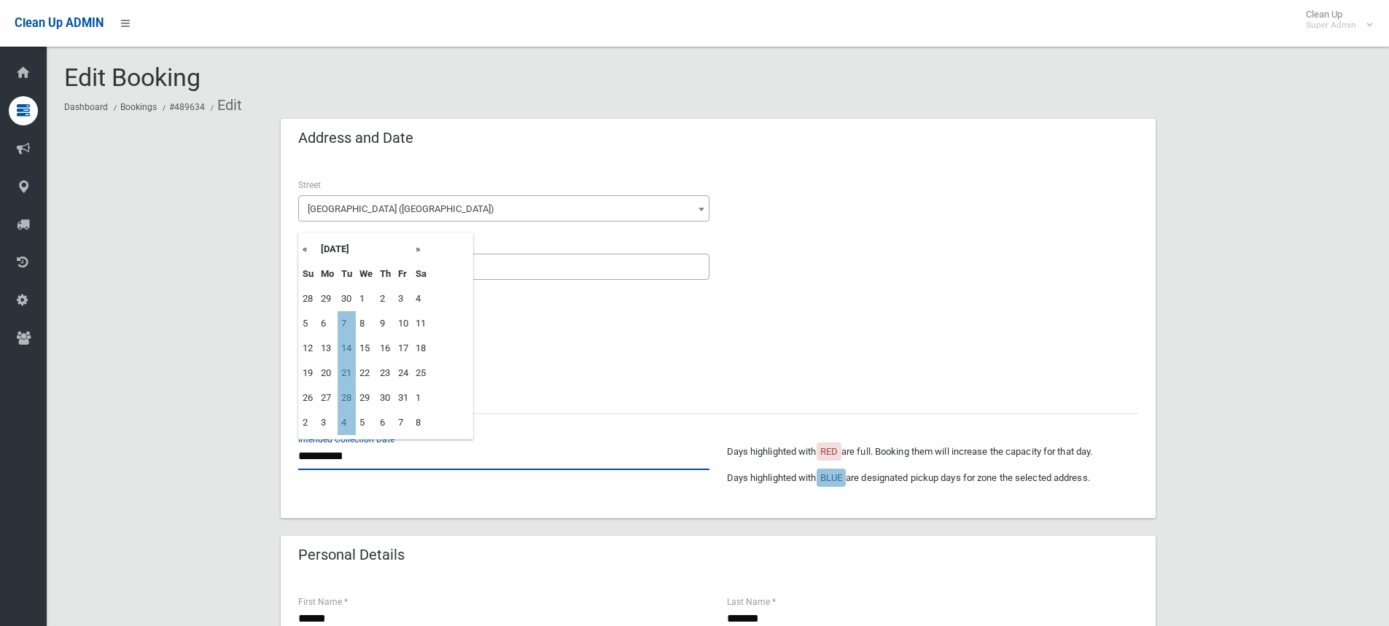
click at [373, 463] on input "**********" at bounding box center [503, 456] width 411 height 27
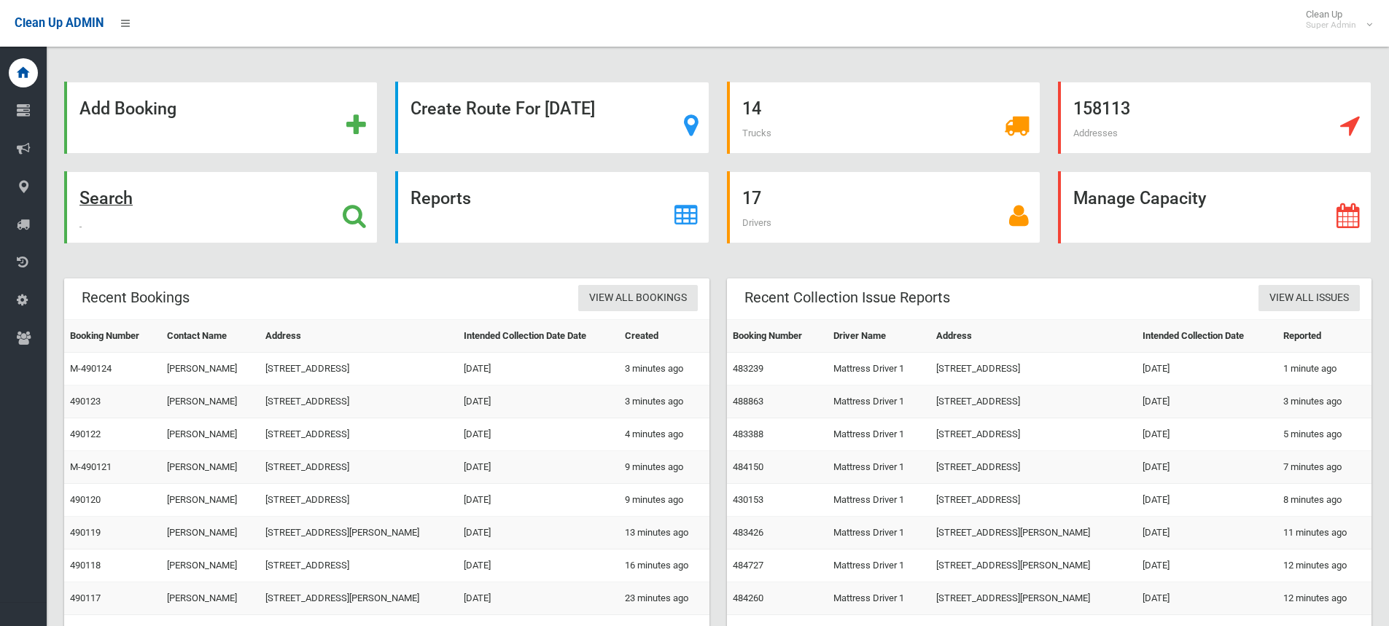
click at [101, 199] on strong "Search" at bounding box center [105, 198] width 53 height 20
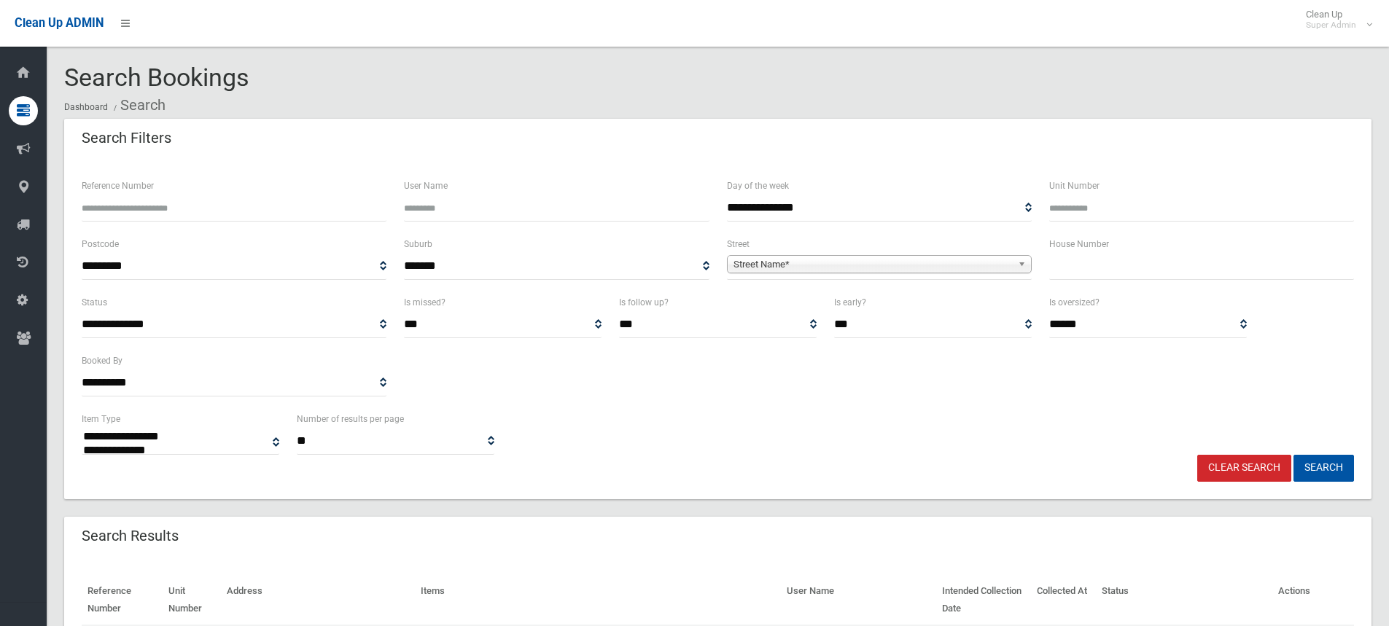
select select
click at [745, 263] on span "Street Name*" at bounding box center [873, 265] width 279 height 18
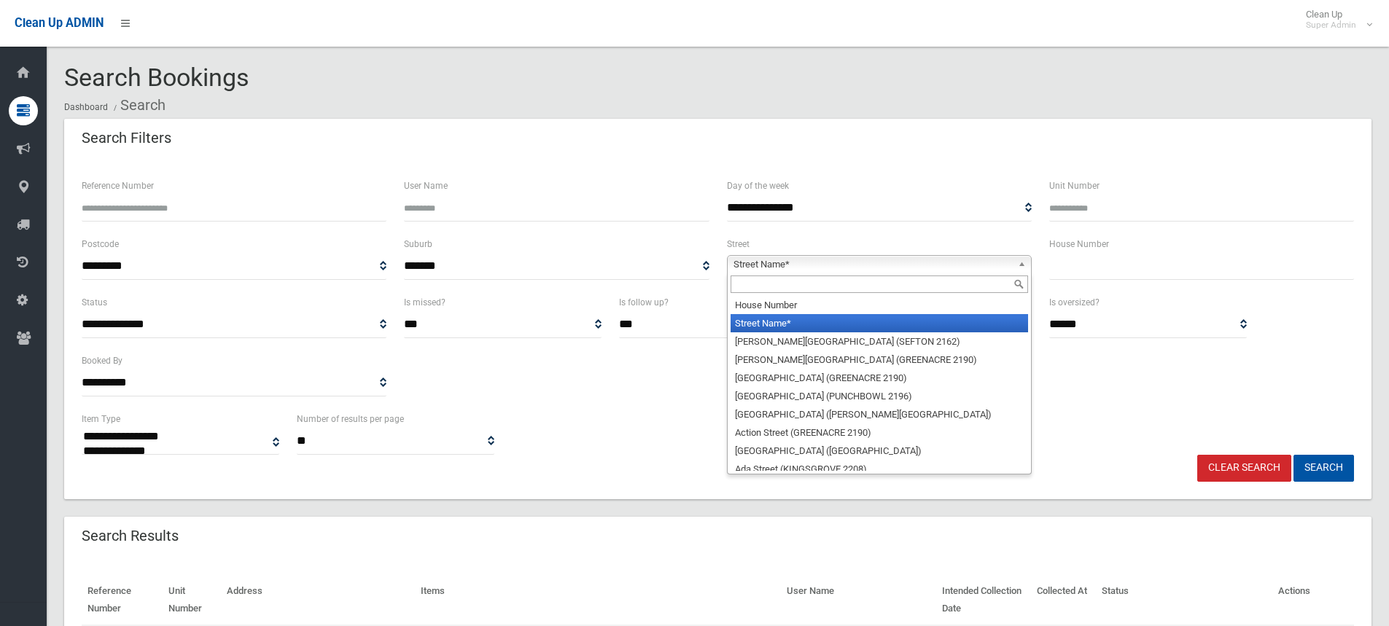
click at [739, 287] on input "text" at bounding box center [880, 285] width 298 height 18
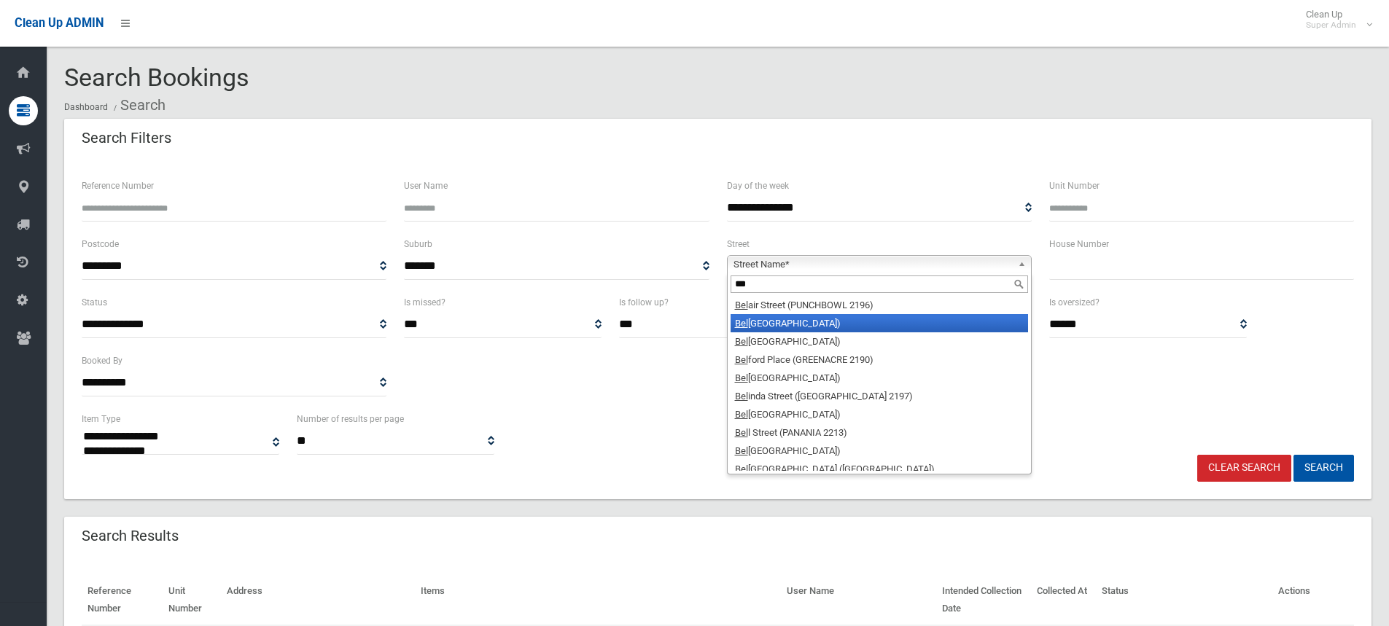
type input "***"
click at [798, 327] on li "Bel ar Avenue (VILLAWOOD 2163)" at bounding box center [880, 323] width 298 height 18
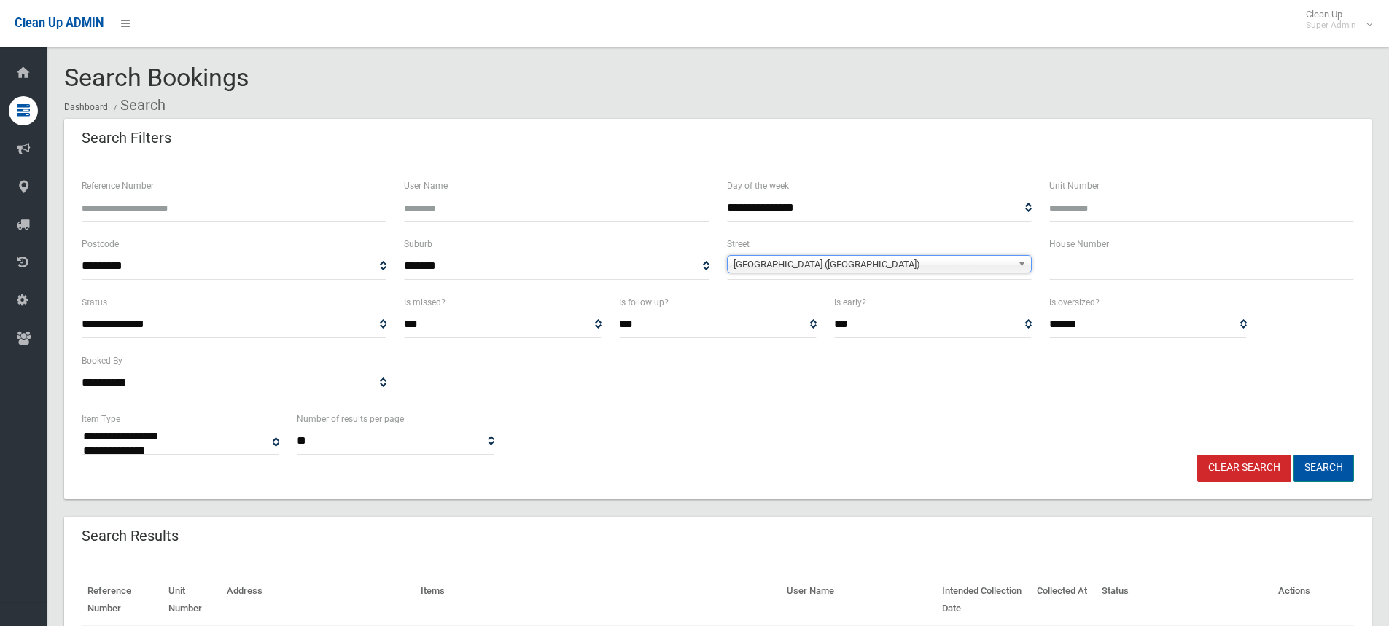
click at [1316, 463] on button "Search" at bounding box center [1324, 468] width 61 height 27
select select
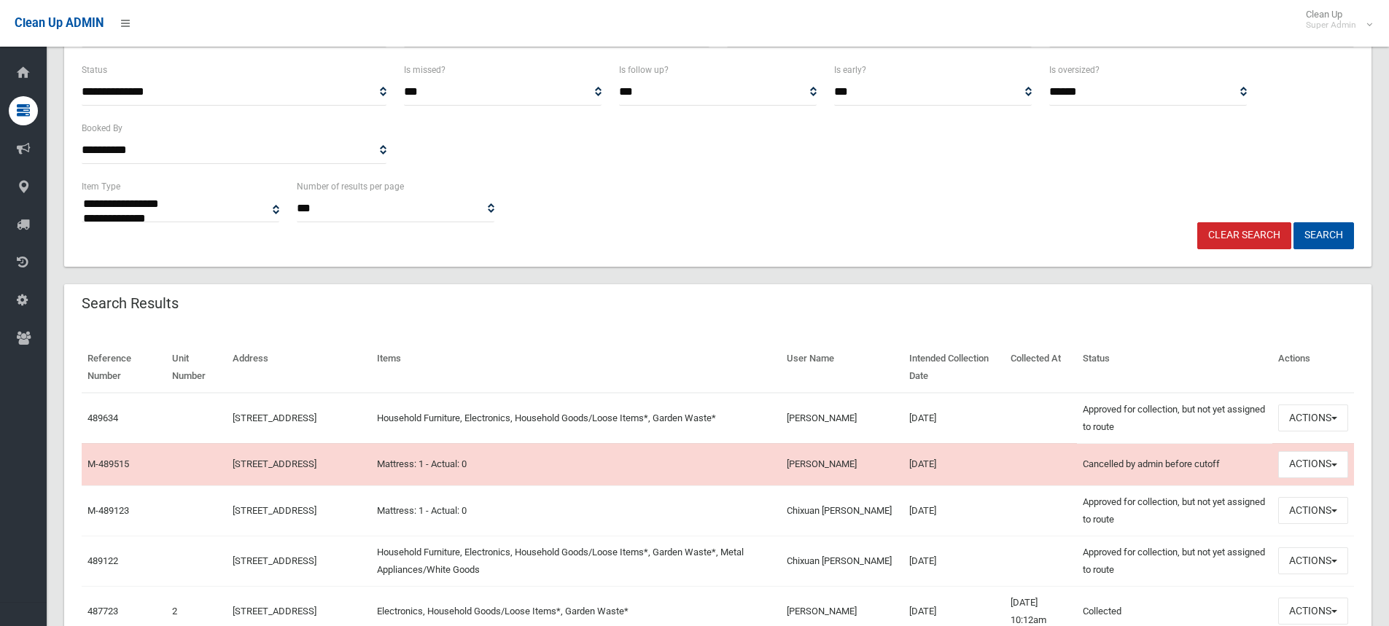
scroll to position [365, 0]
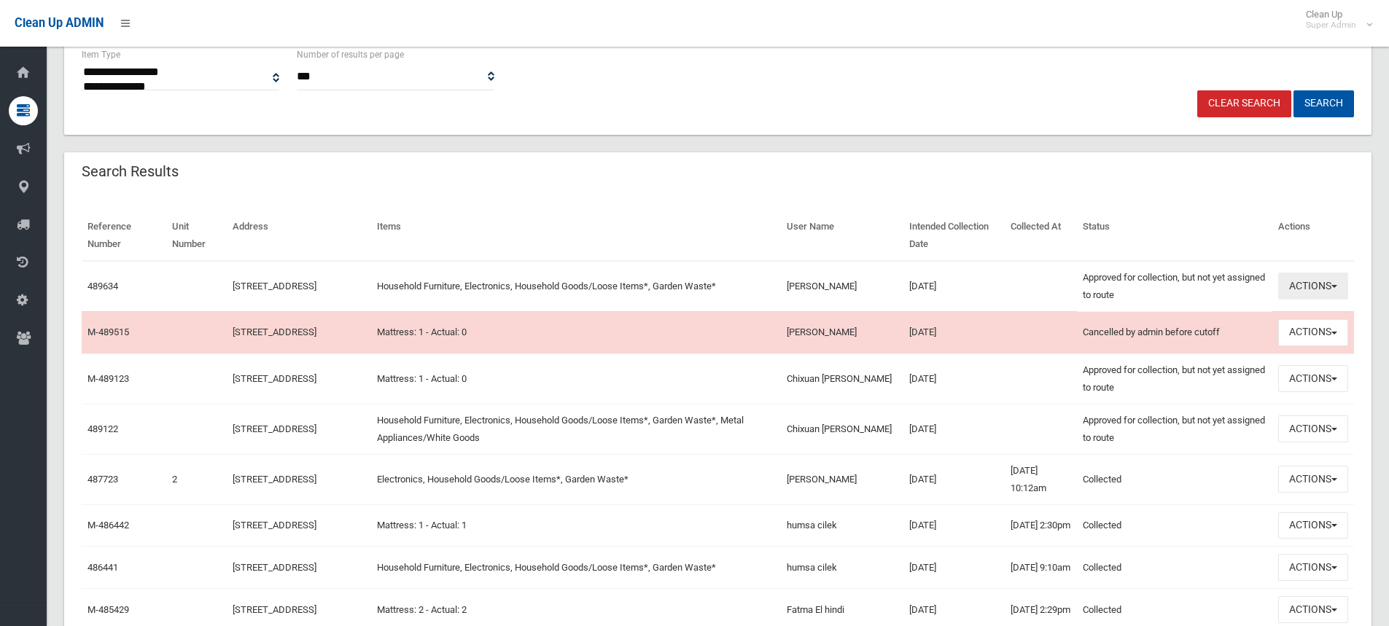
click at [1300, 288] on button "Actions" at bounding box center [1313, 286] width 70 height 27
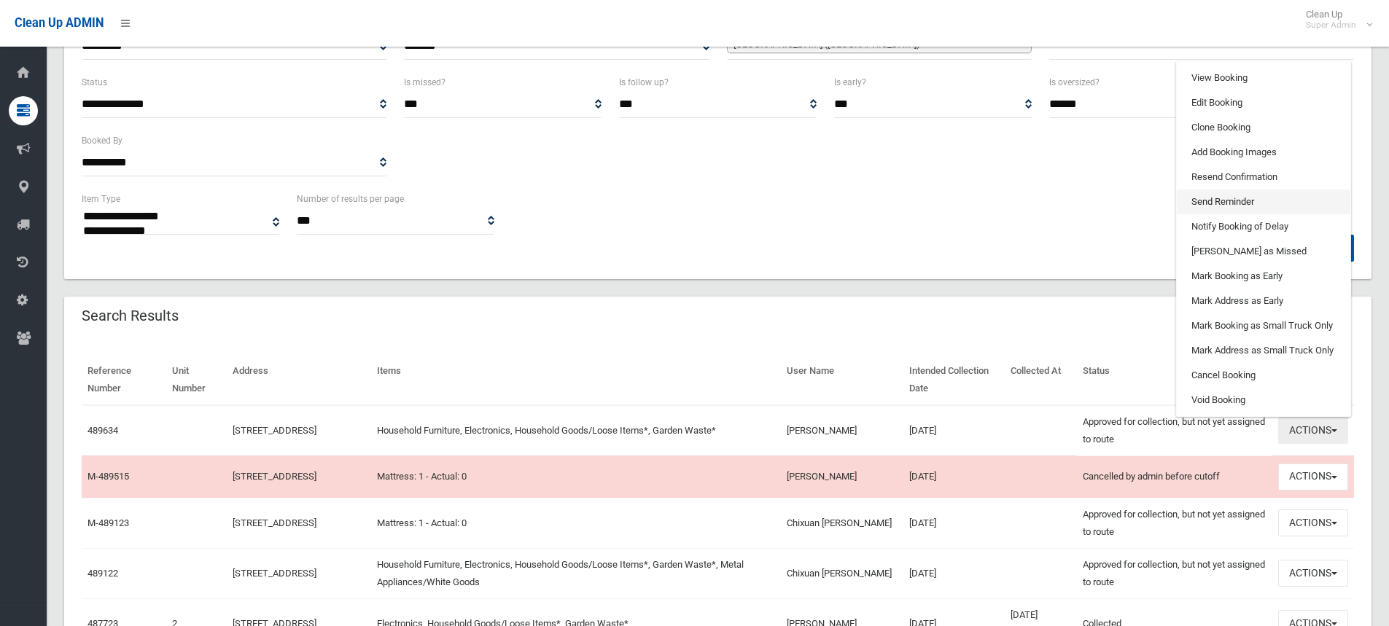
scroll to position [219, 0]
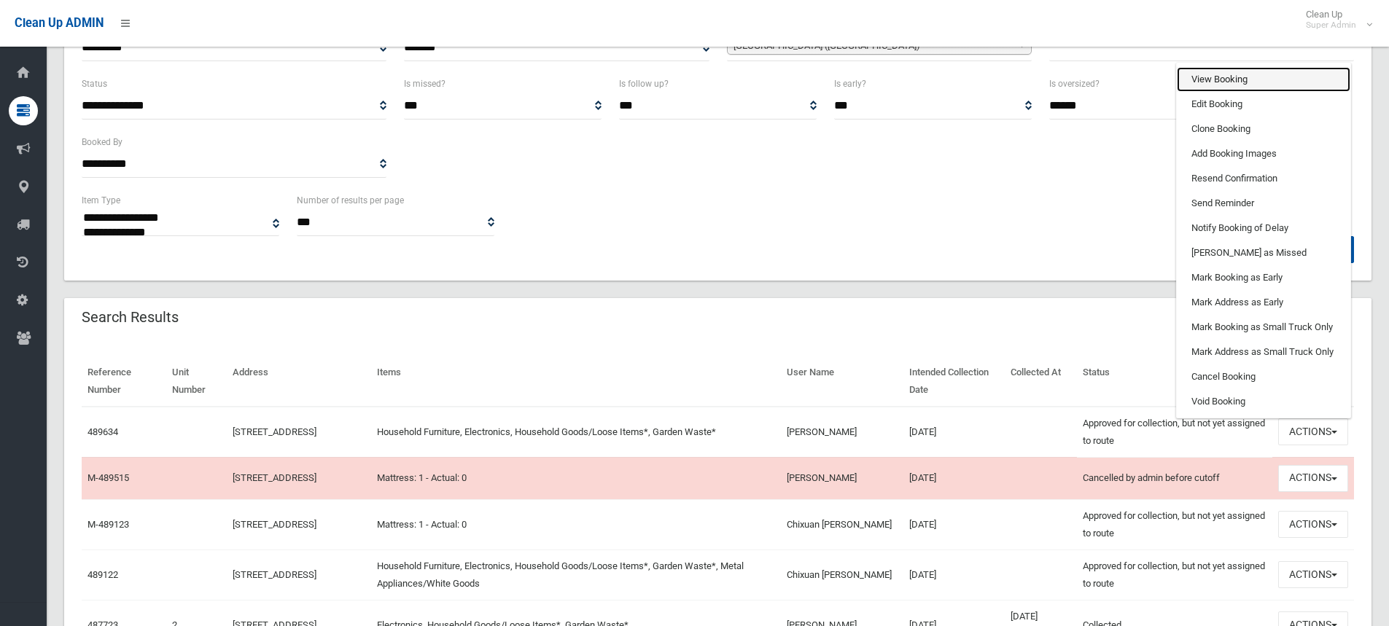
click at [1238, 77] on link "View Booking" at bounding box center [1264, 79] width 174 height 25
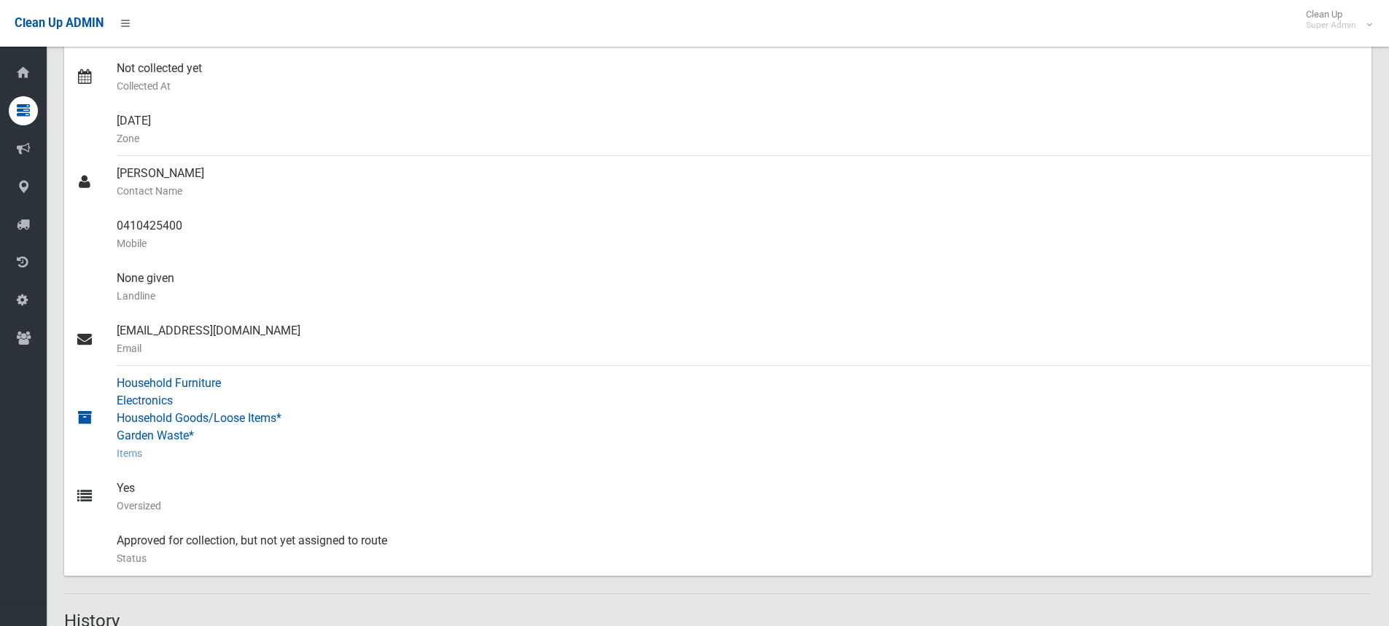
scroll to position [288, 0]
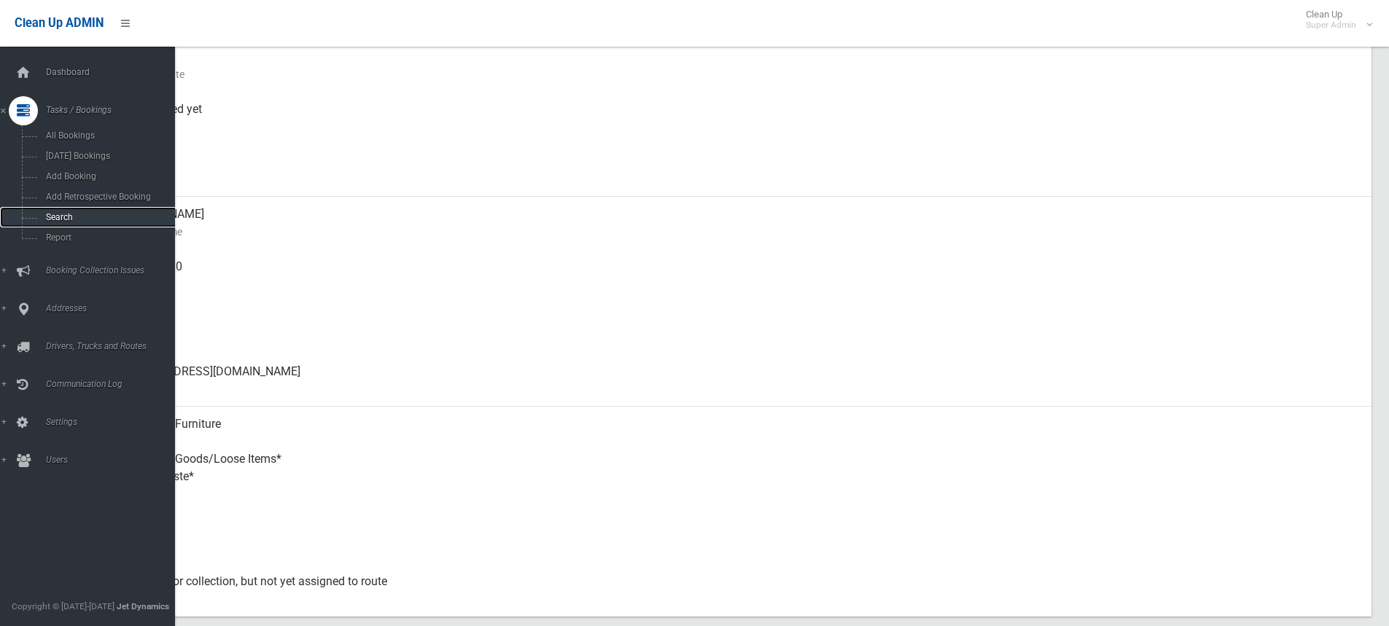
click at [62, 212] on span "Search" at bounding box center [108, 217] width 132 height 10
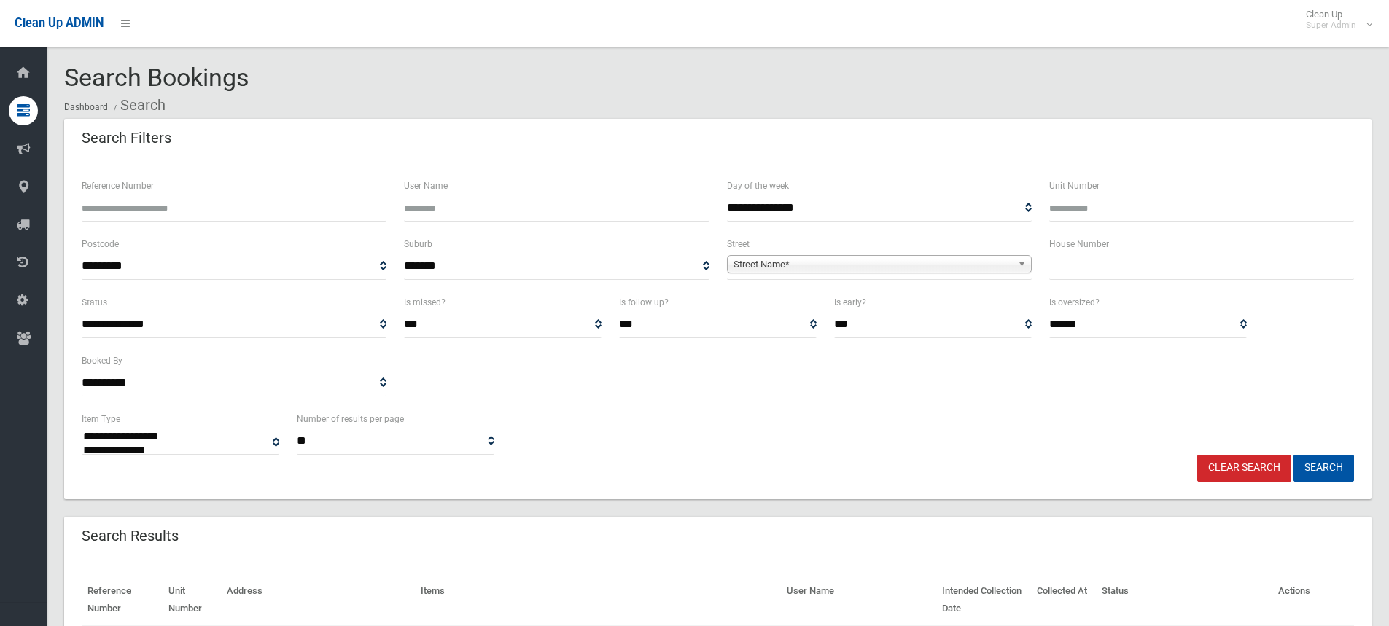
select select
click at [1176, 260] on input "text" at bounding box center [1201, 266] width 305 height 27
type input "*"
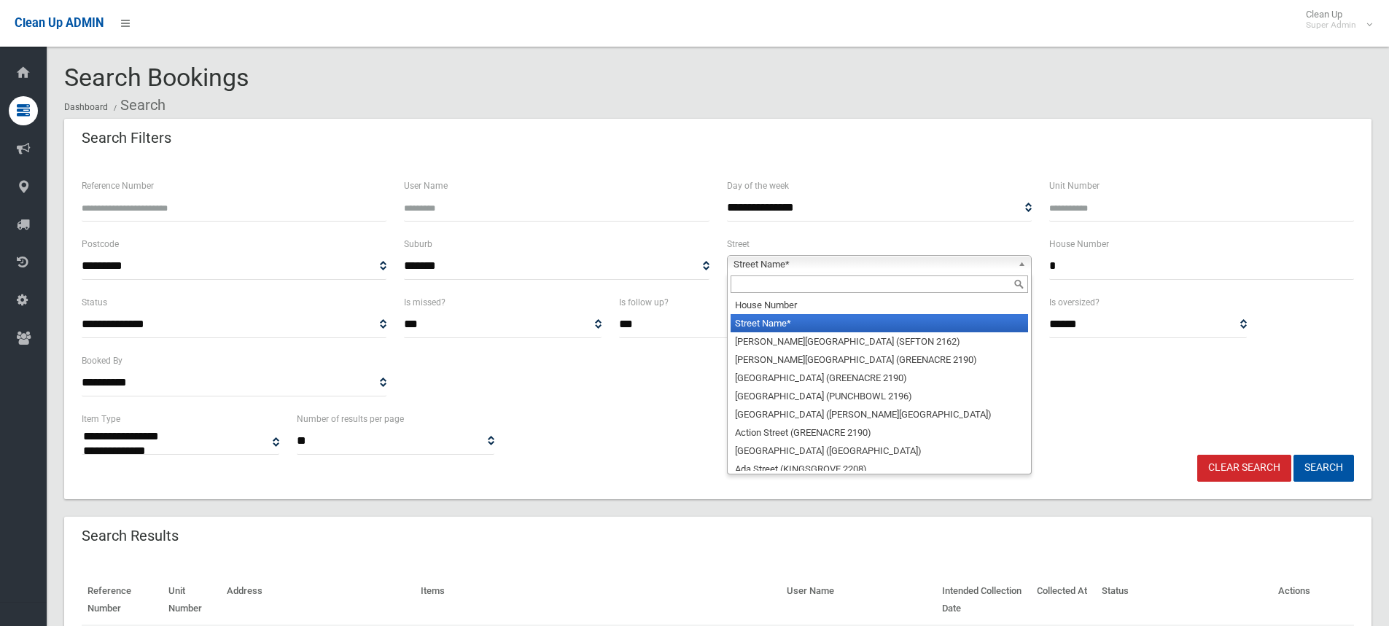
click at [797, 267] on span "Street Name*" at bounding box center [873, 265] width 279 height 18
click at [789, 287] on input "text" at bounding box center [880, 285] width 298 height 18
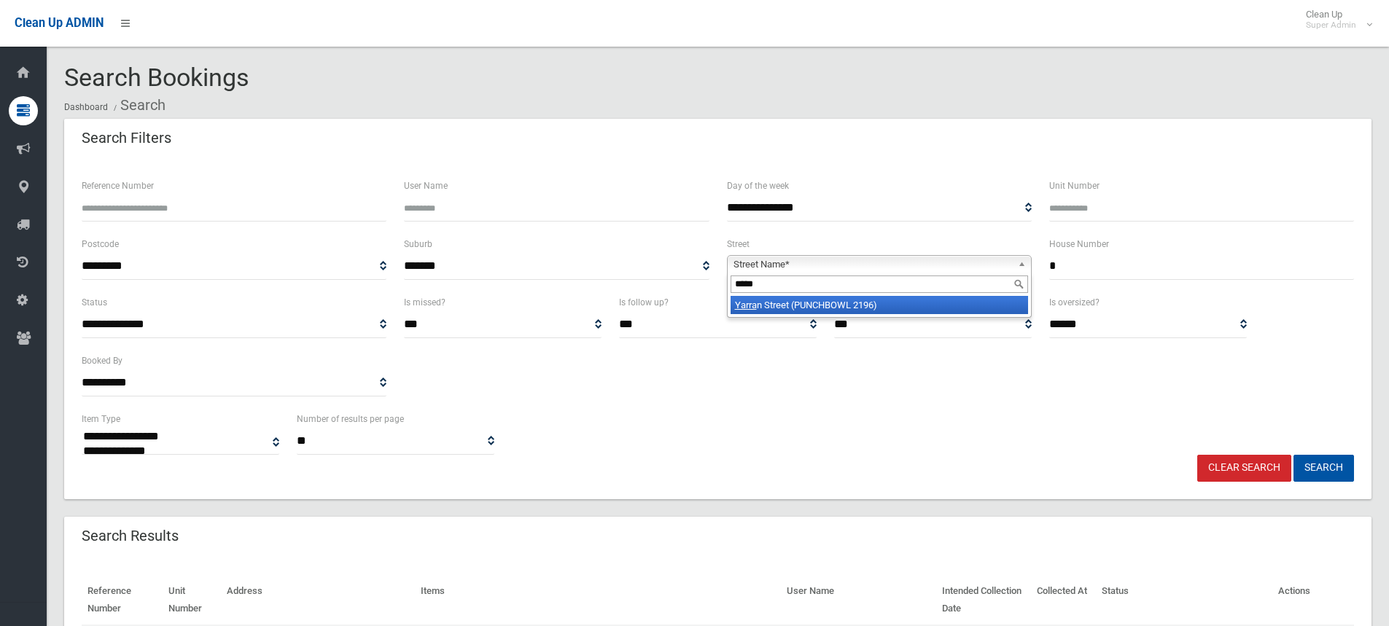
type input "*****"
click at [796, 306] on li "Yarra n Street (PUNCHBOWL 2196)" at bounding box center [880, 305] width 298 height 18
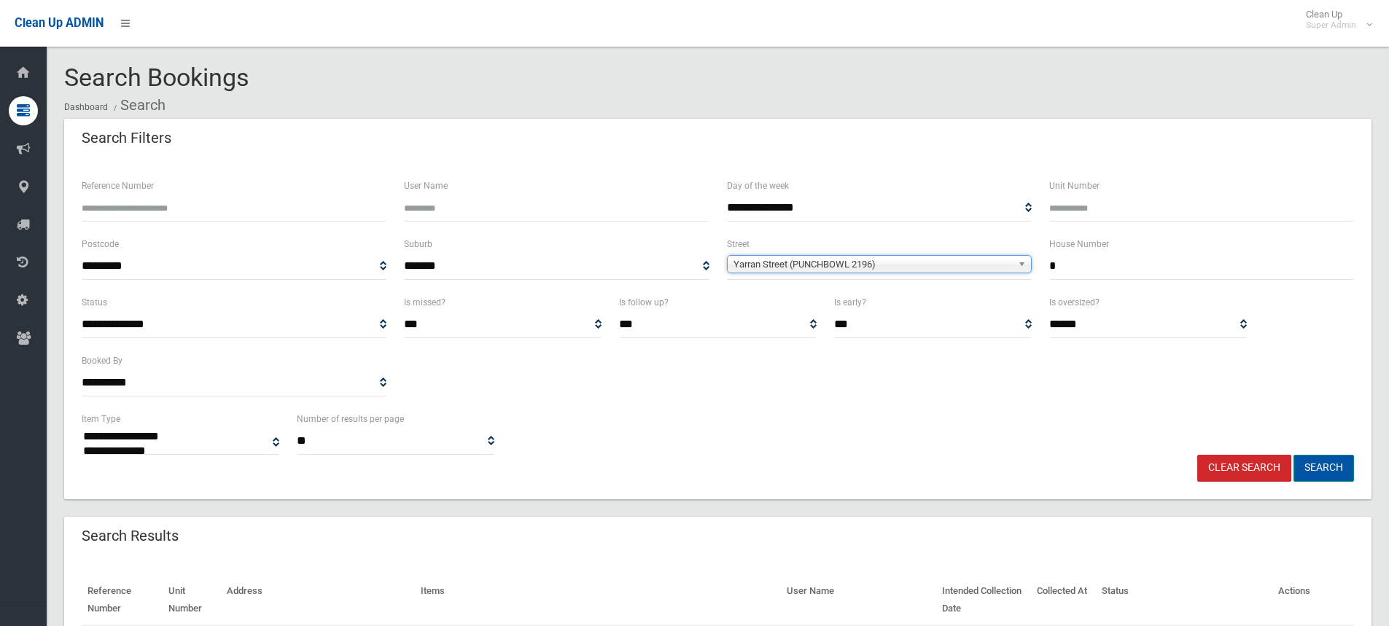
click at [1337, 470] on button "Search" at bounding box center [1324, 468] width 61 height 27
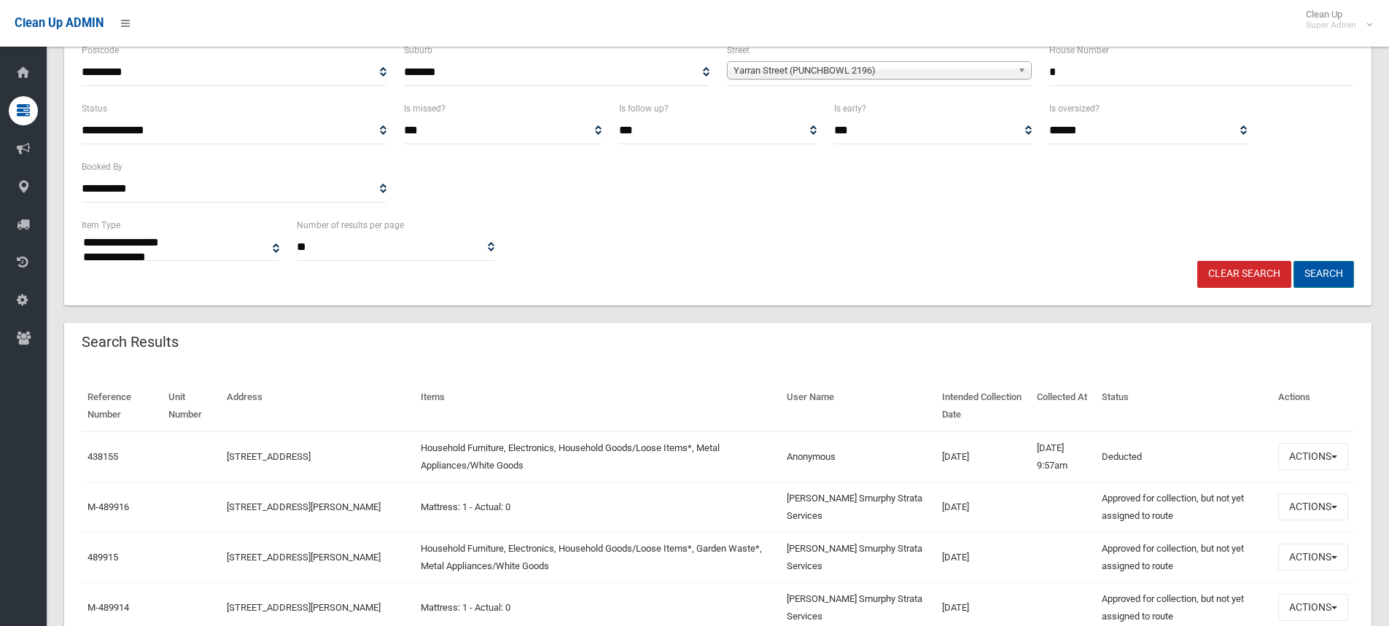
scroll to position [219, 0]
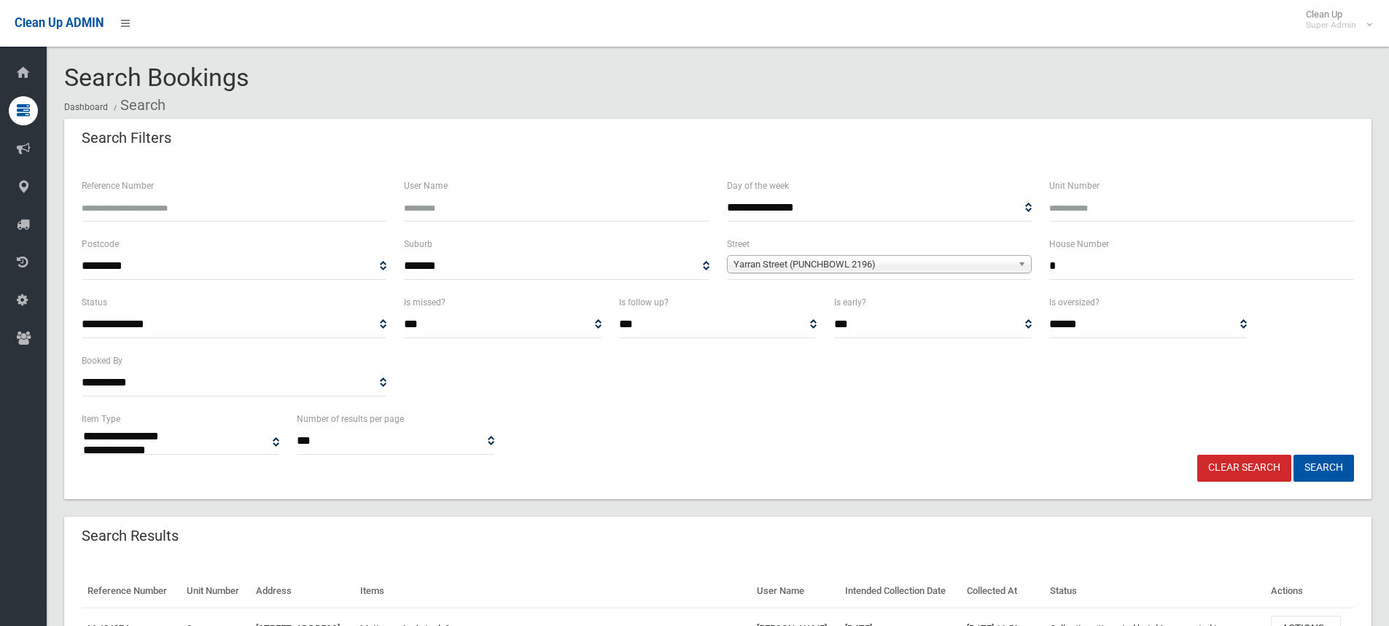
select select
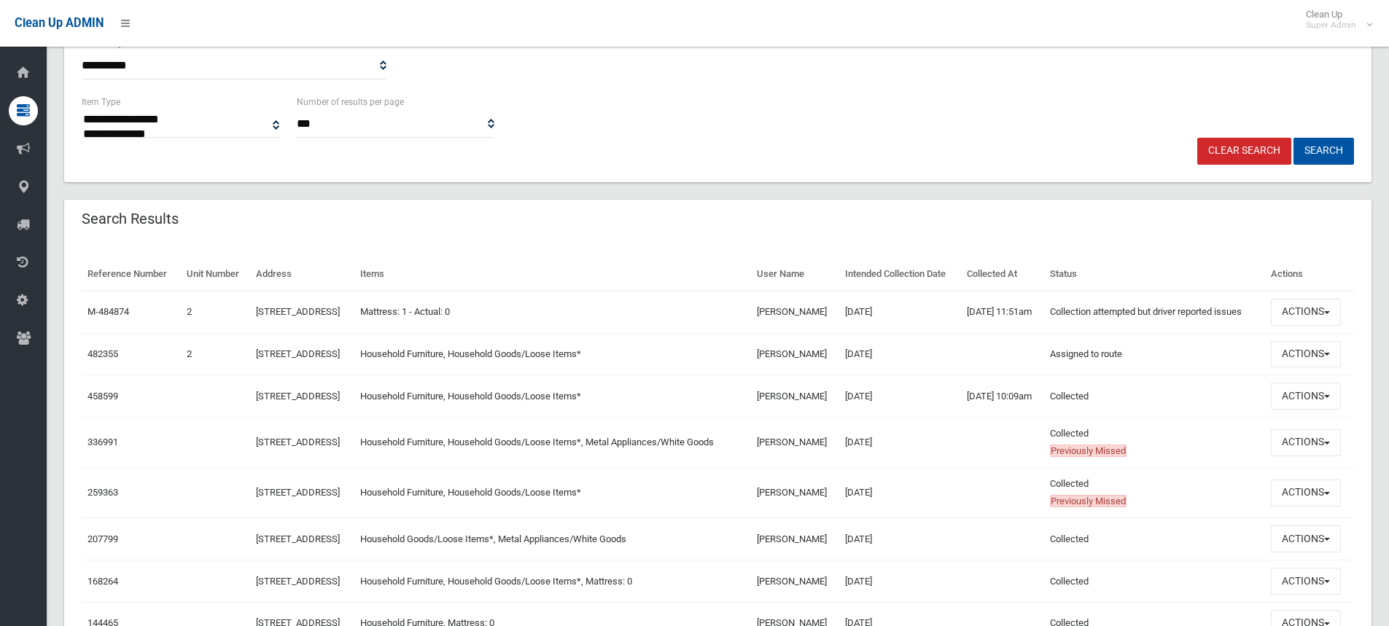
scroll to position [292, 0]
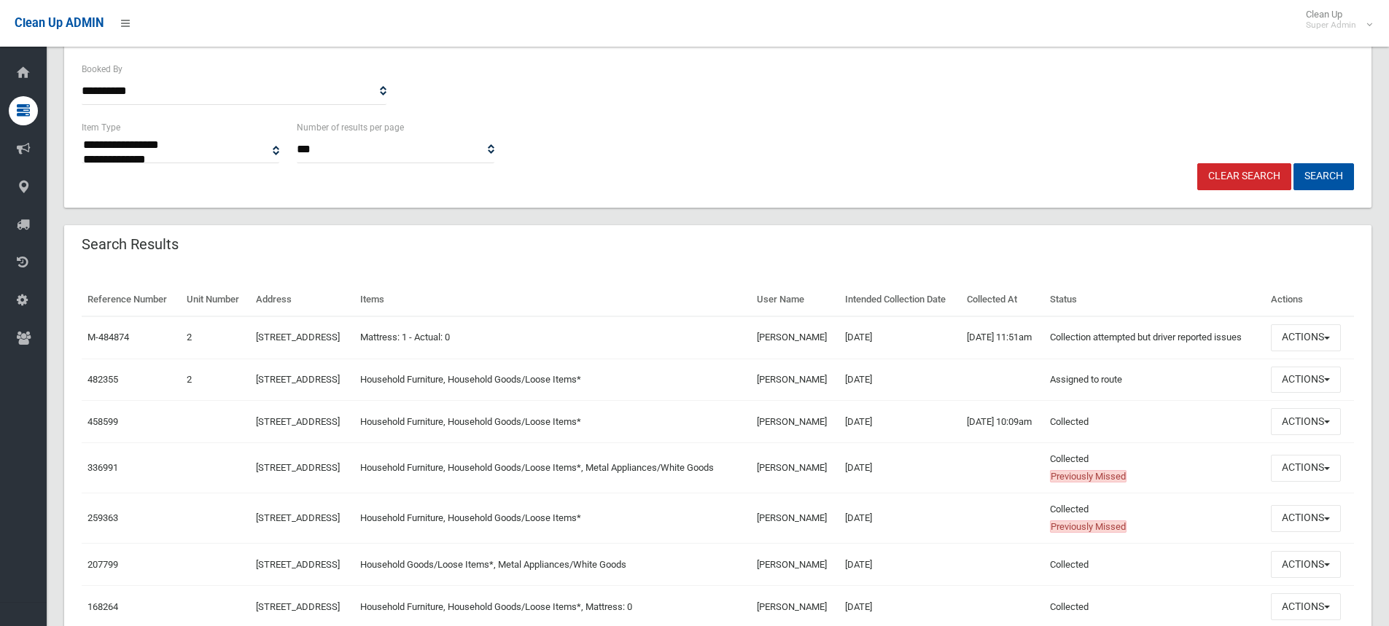
click at [1271, 401] on td "Actions View Booking Edit Booking Clone Booking Add Booking Images Resend Confi…" at bounding box center [1309, 380] width 89 height 42
click at [1307, 394] on button "Actions" at bounding box center [1306, 380] width 70 height 27
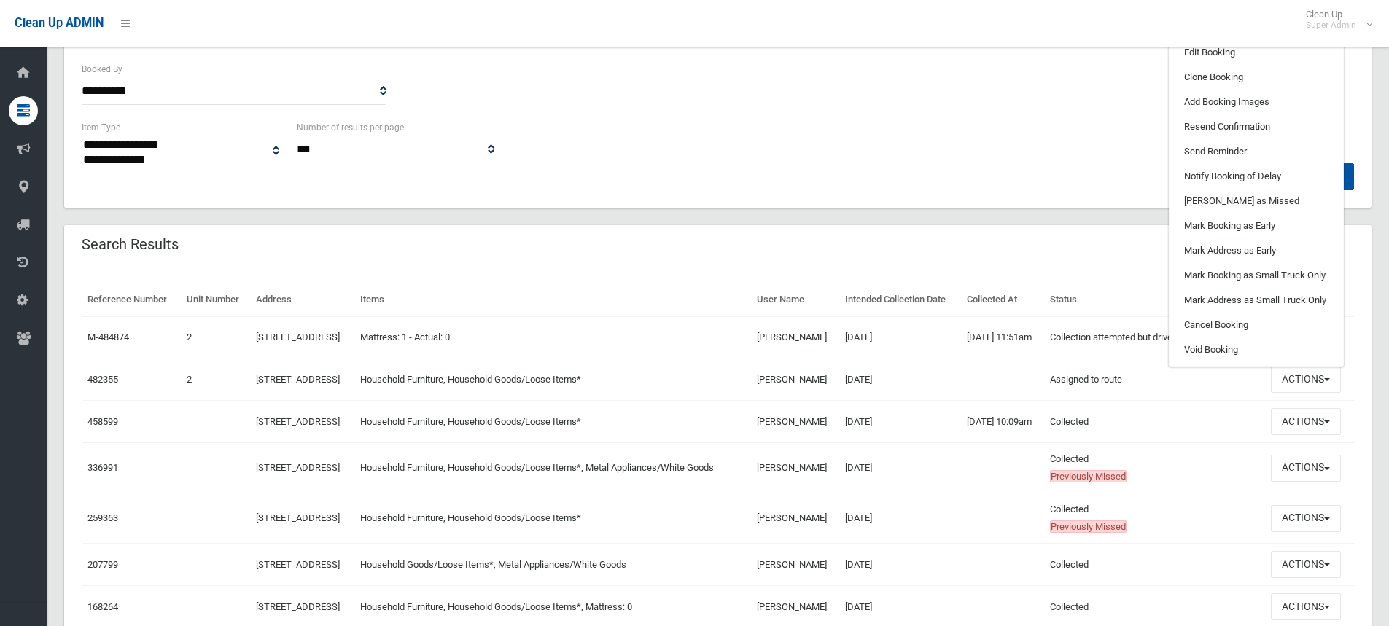
click at [1216, 40] on link "View Booking" at bounding box center [1257, 27] width 174 height 25
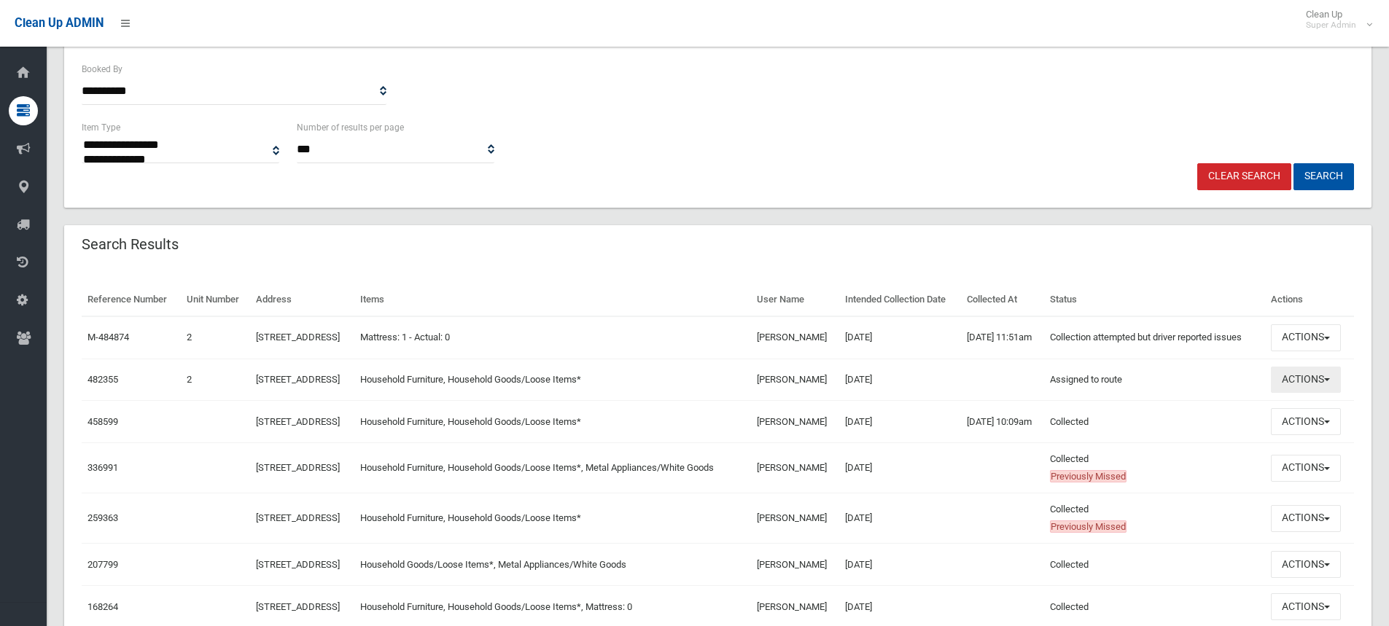
click at [1324, 394] on button "Actions" at bounding box center [1306, 380] width 70 height 27
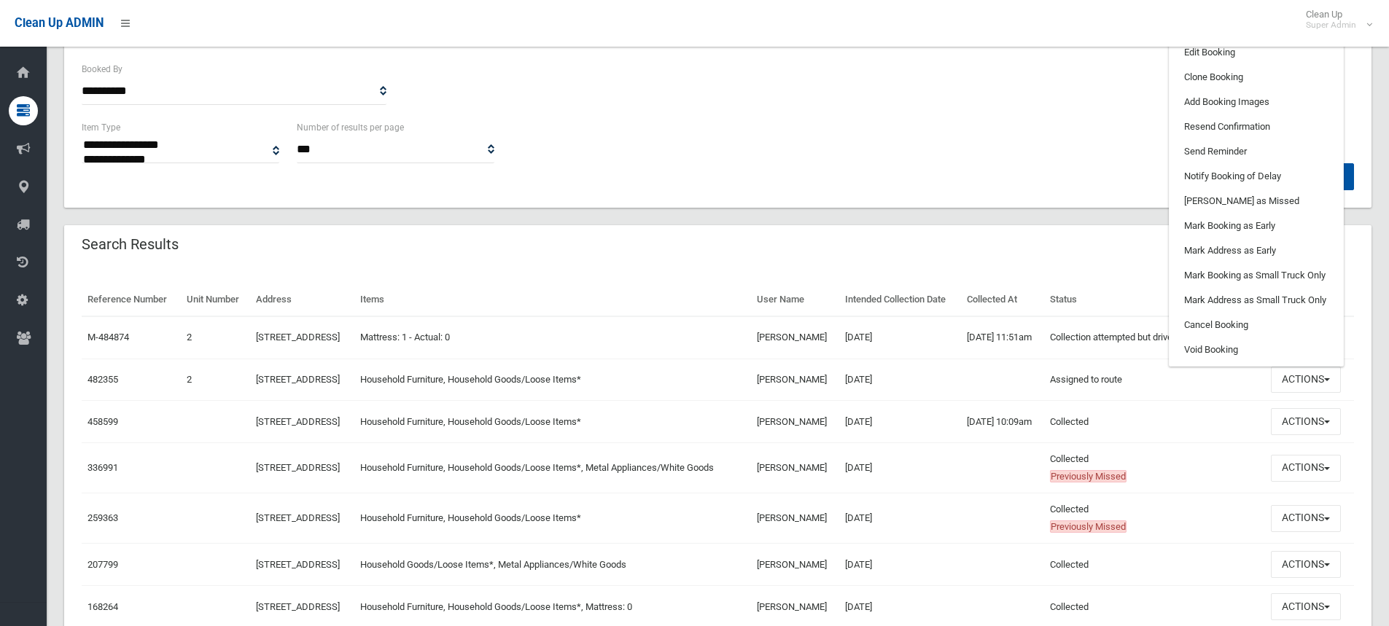
click at [590, 297] on th "Items" at bounding box center [552, 300] width 397 height 33
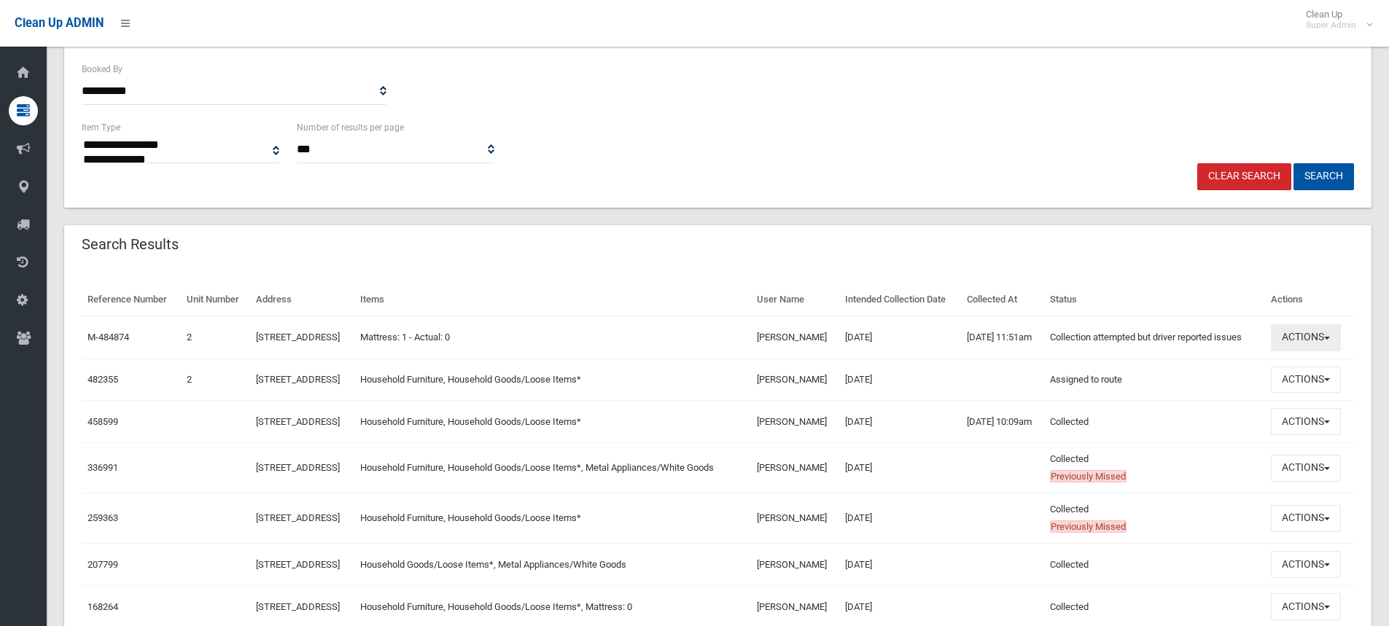
click at [1308, 349] on button "Actions" at bounding box center [1306, 338] width 70 height 27
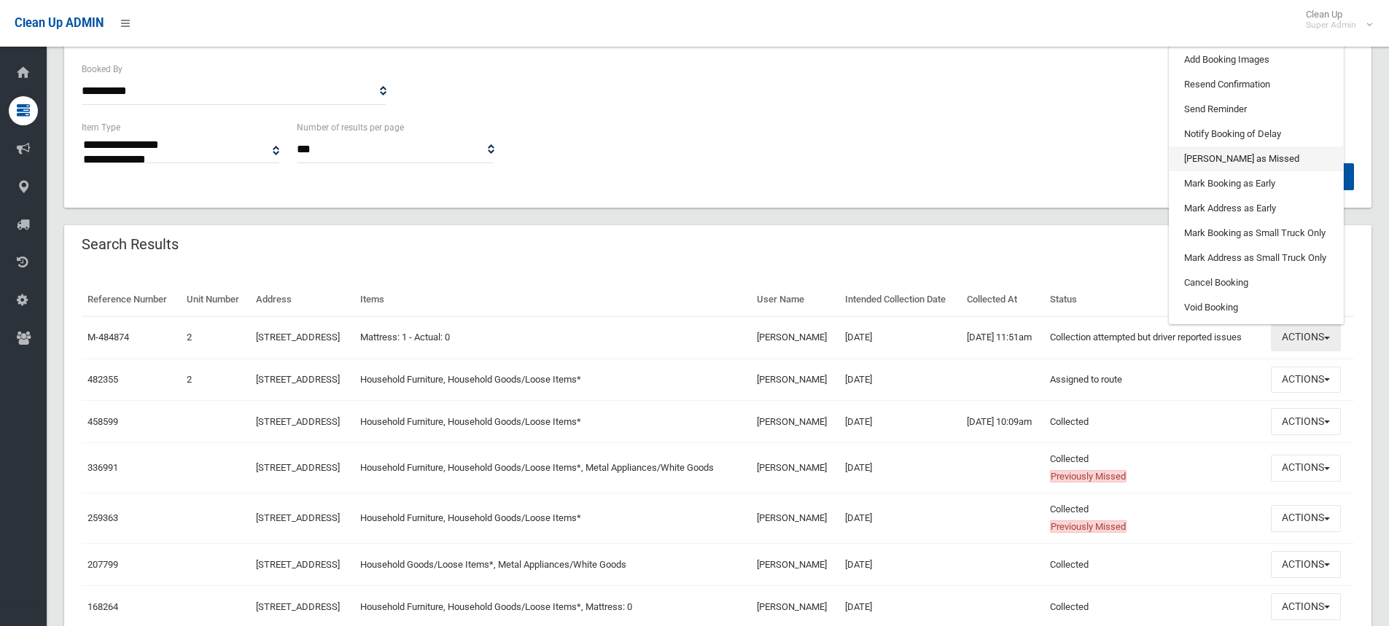
scroll to position [146, 0]
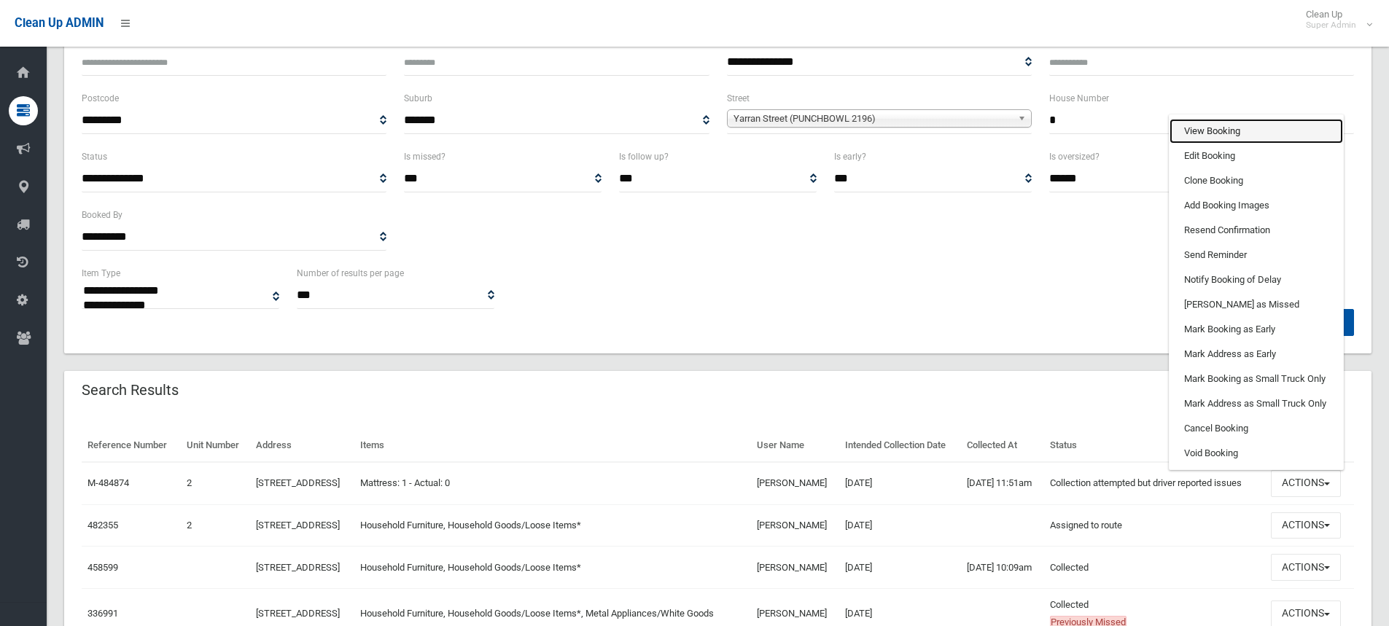
click at [1220, 144] on link "View Booking" at bounding box center [1257, 131] width 174 height 25
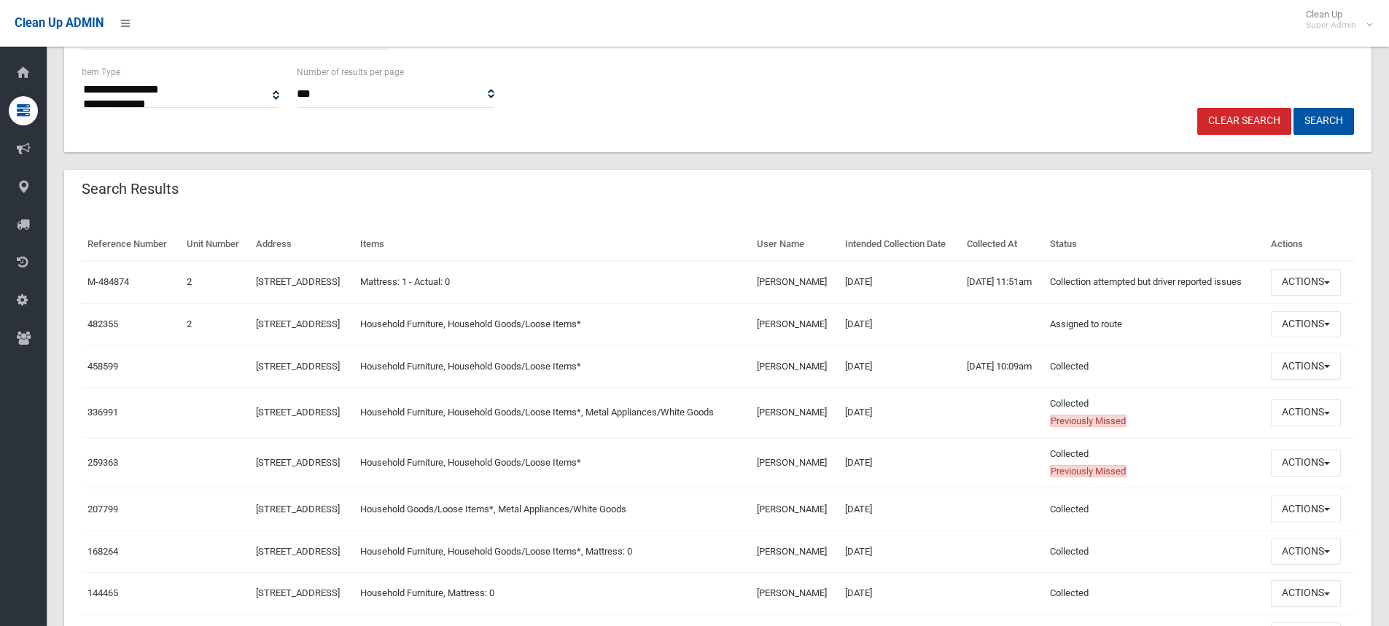
scroll to position [365, 0]
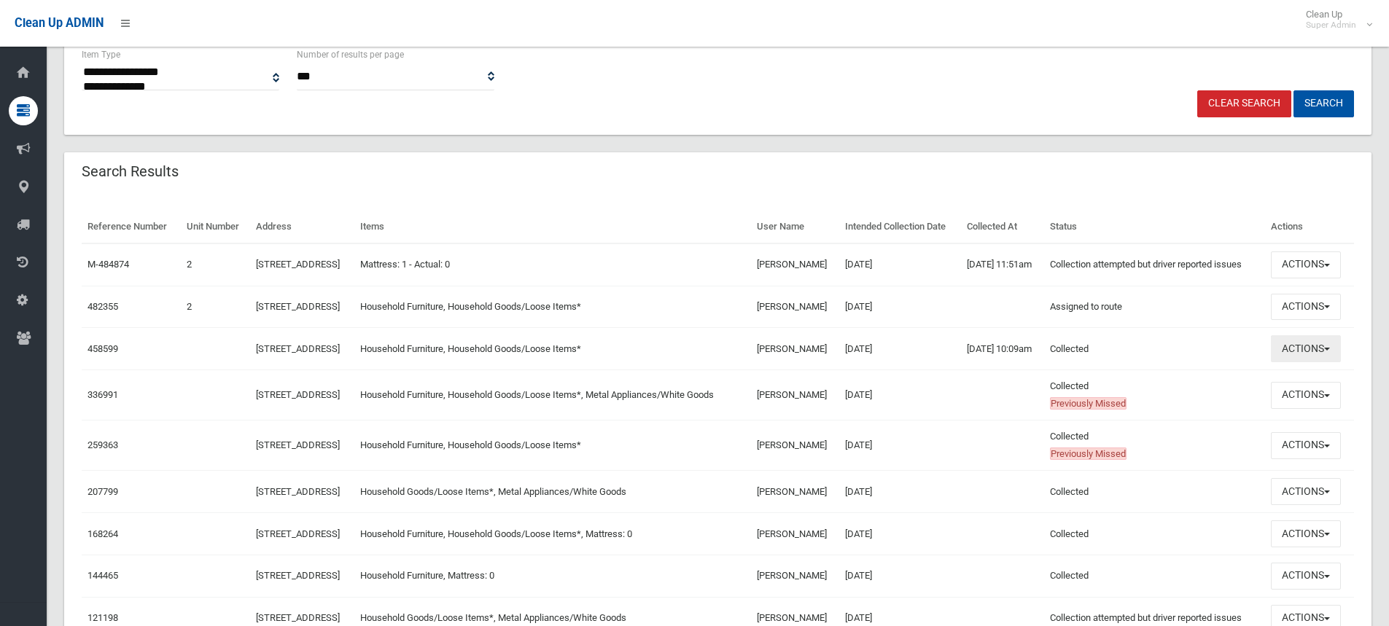
click at [1316, 362] on button "Actions" at bounding box center [1306, 348] width 70 height 27
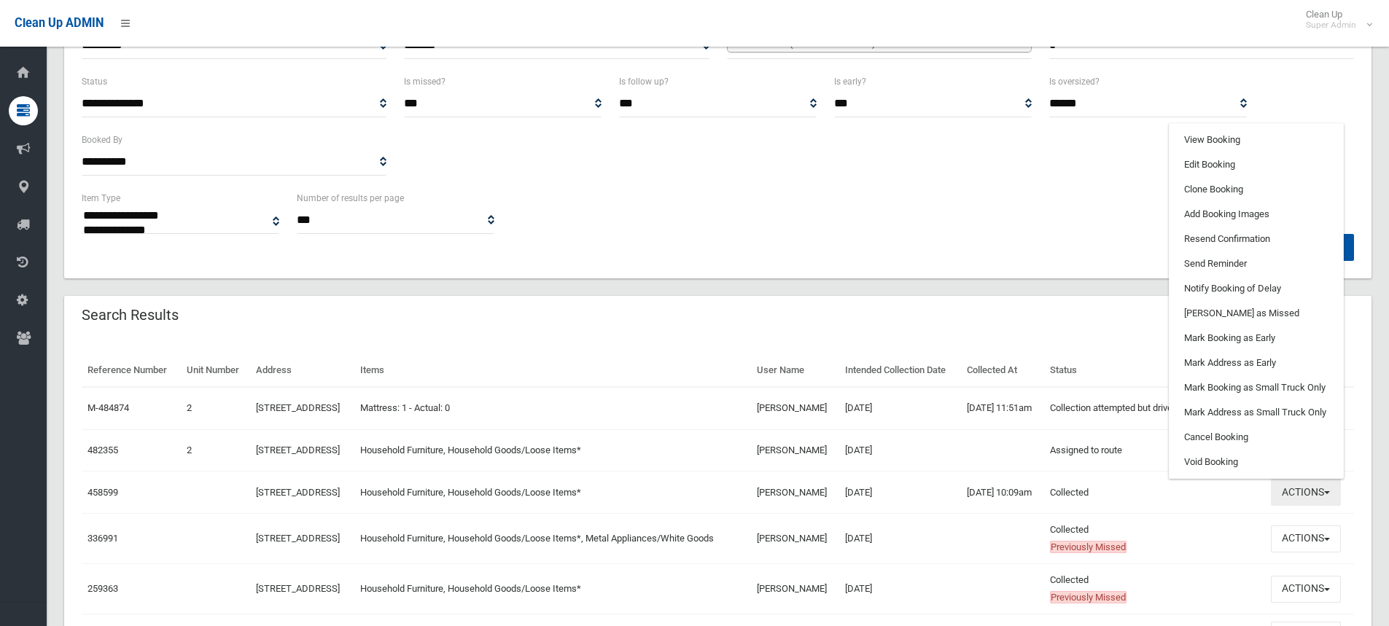
scroll to position [219, 0]
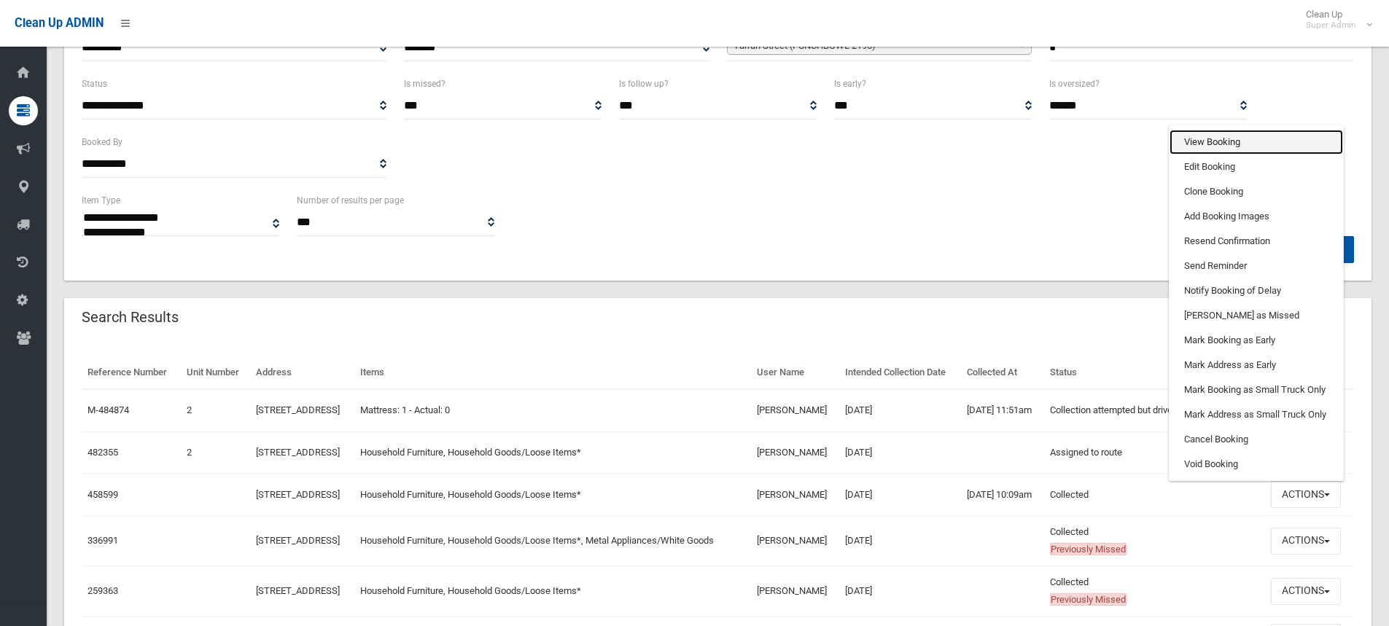
click at [1227, 155] on link "View Booking" at bounding box center [1257, 142] width 174 height 25
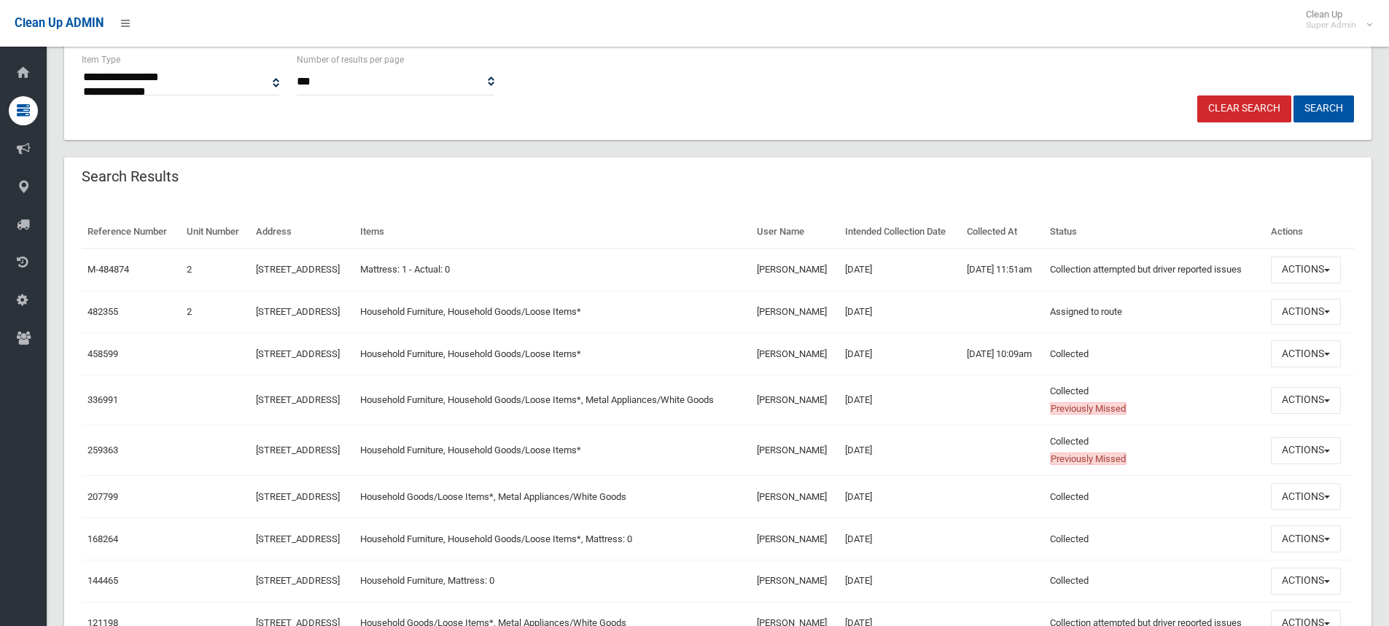
scroll to position [365, 0]
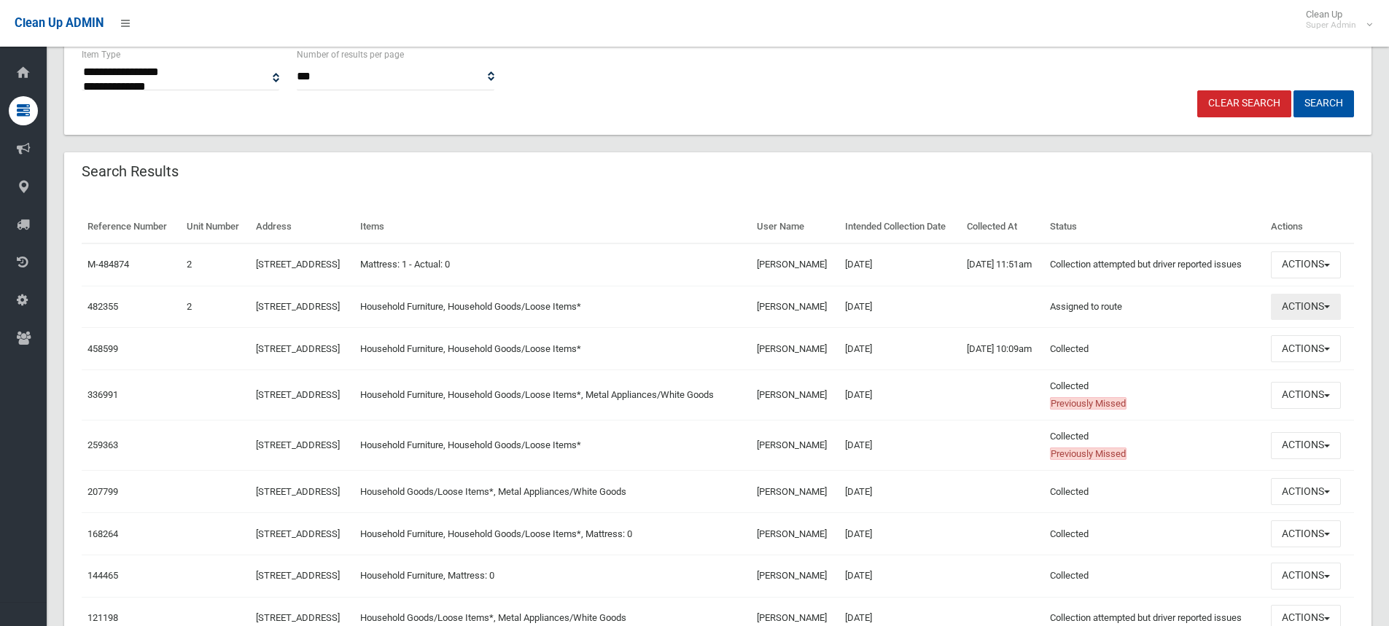
click at [1310, 321] on button "Actions" at bounding box center [1306, 307] width 70 height 27
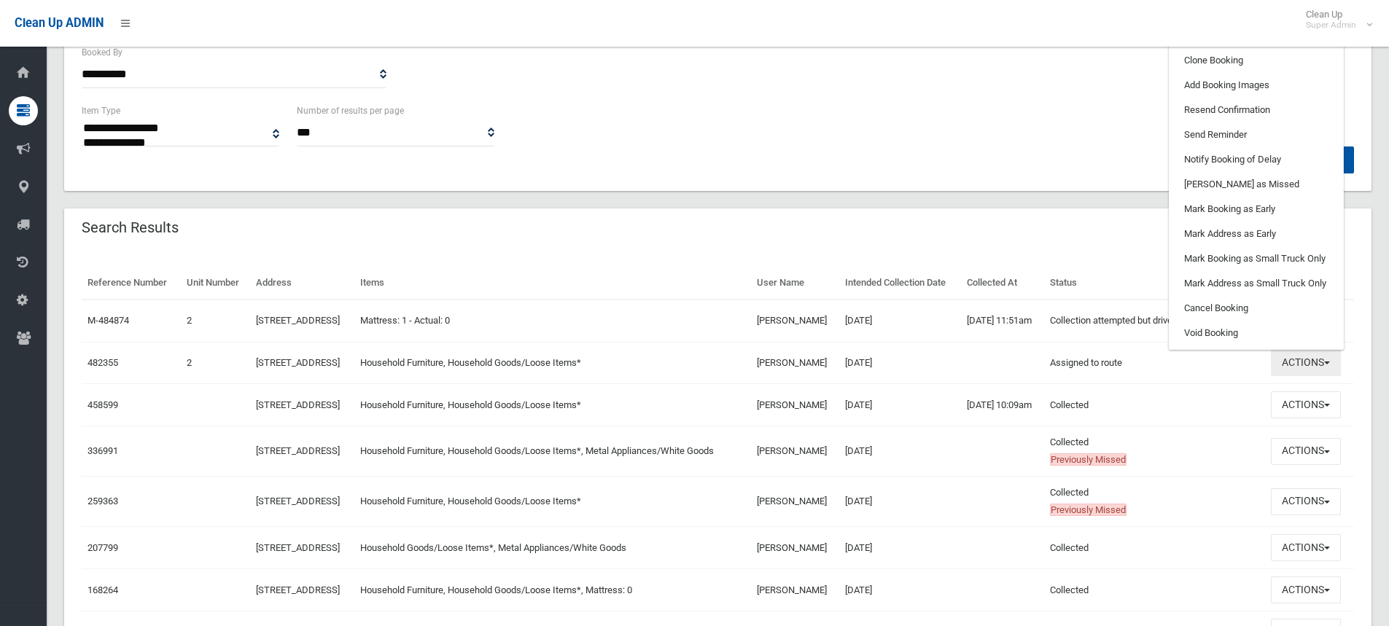
scroll to position [219, 0]
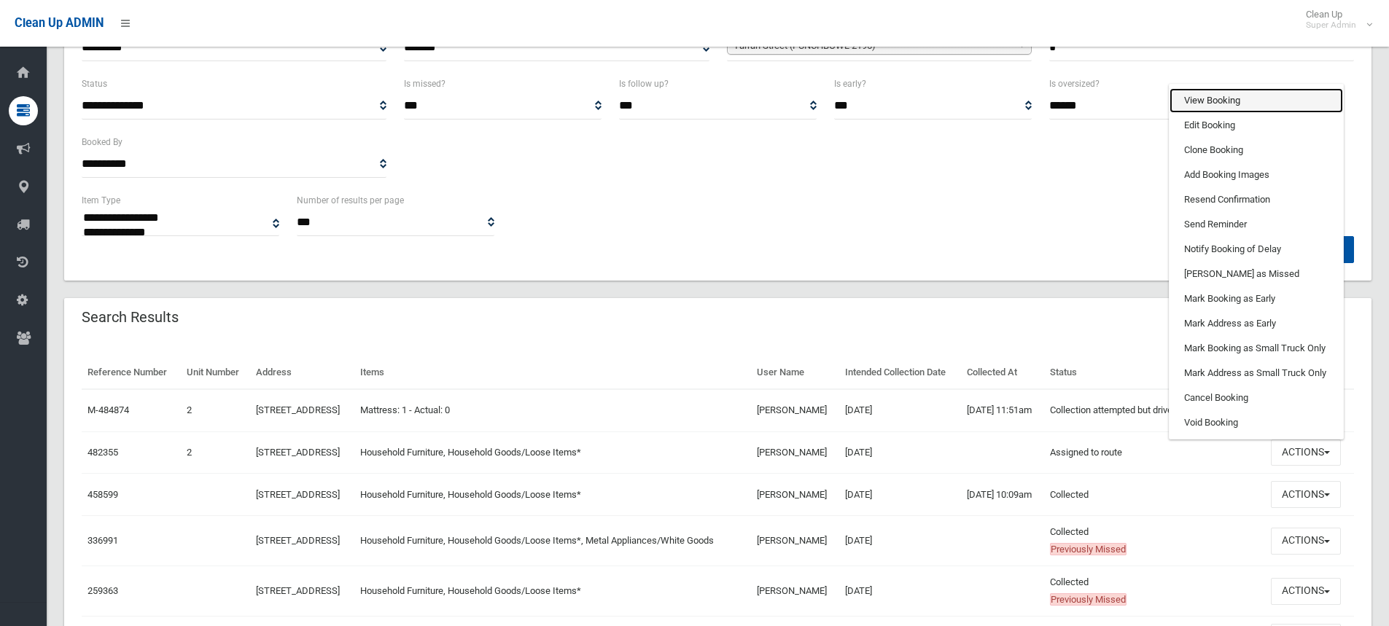
click at [1248, 113] on link "View Booking" at bounding box center [1257, 100] width 174 height 25
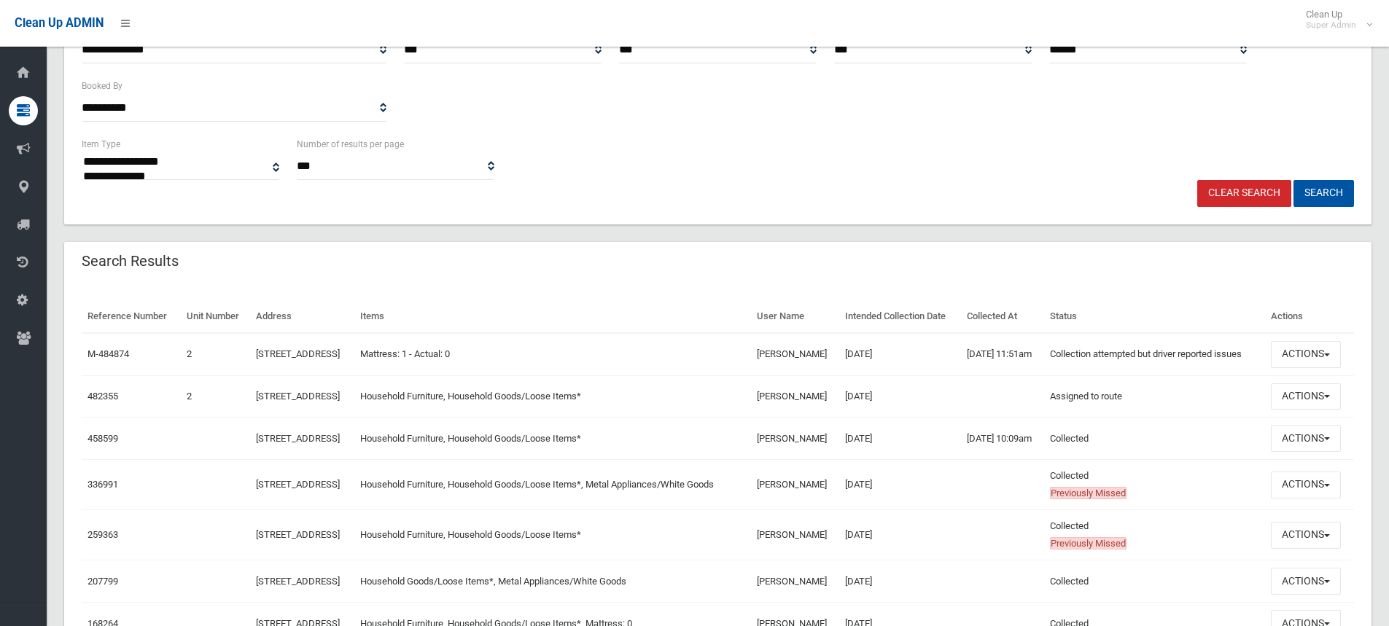
scroll to position [292, 0]
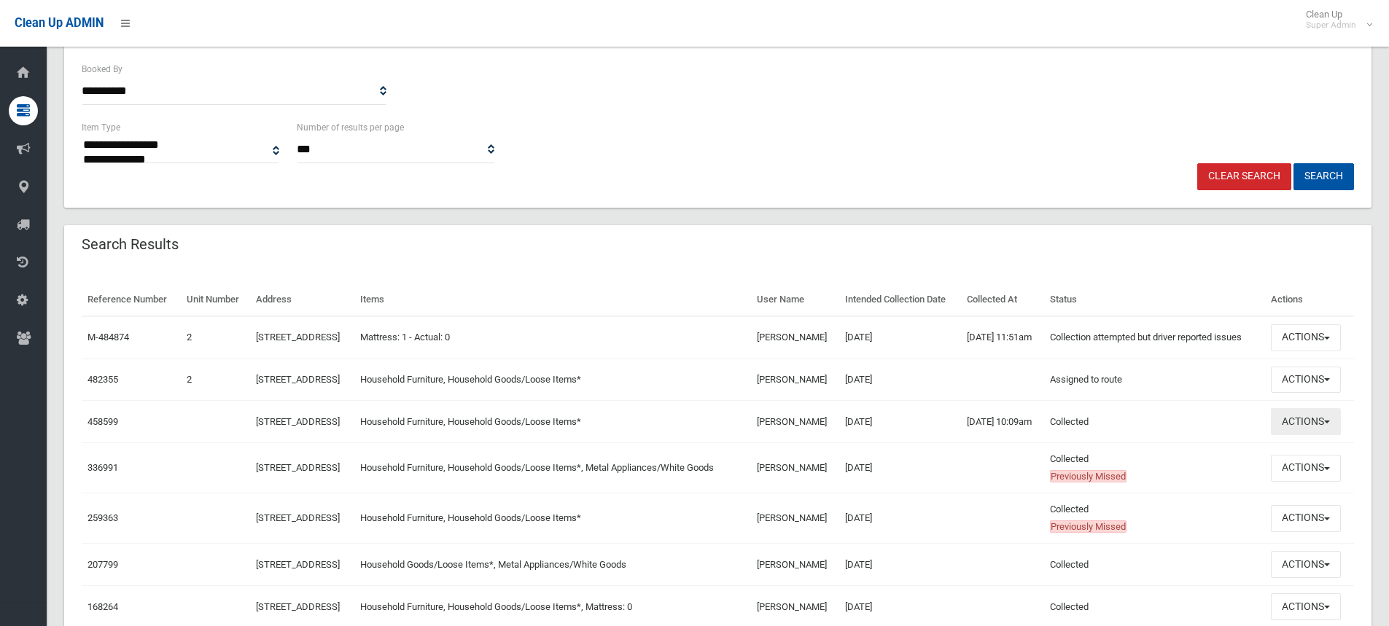
click at [1330, 424] on span "button" at bounding box center [1327, 422] width 6 height 3
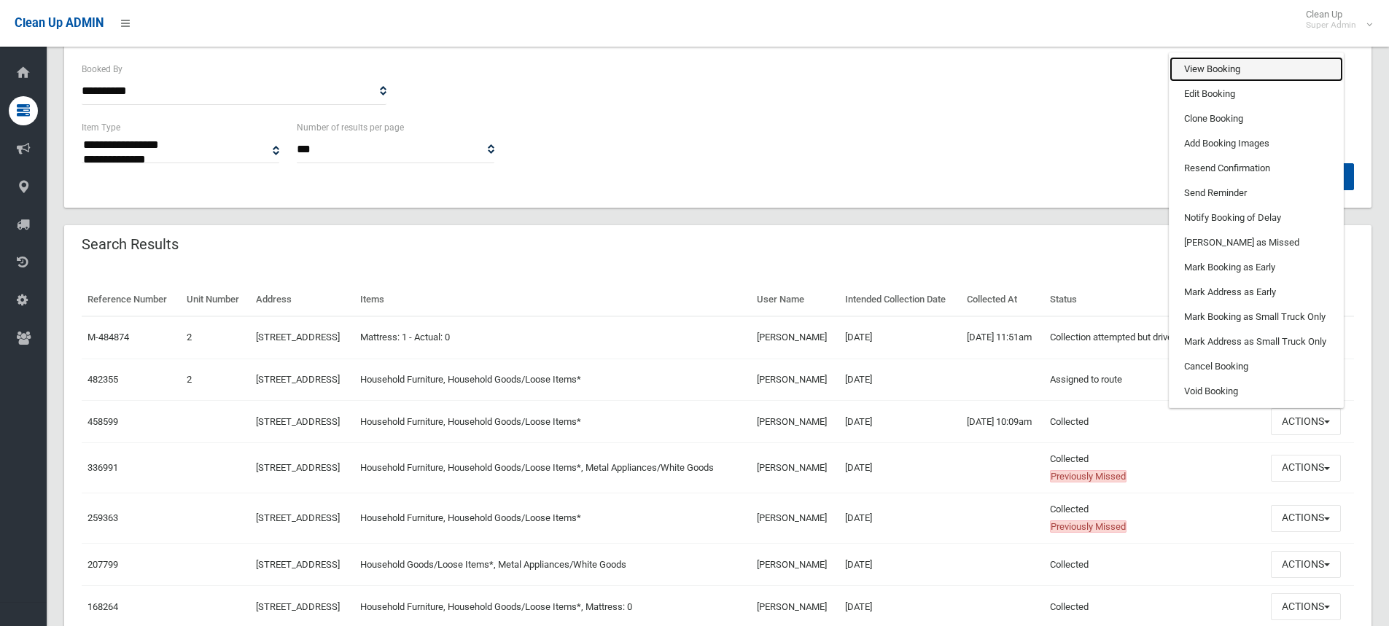
click at [1236, 82] on link "View Booking" at bounding box center [1257, 69] width 174 height 25
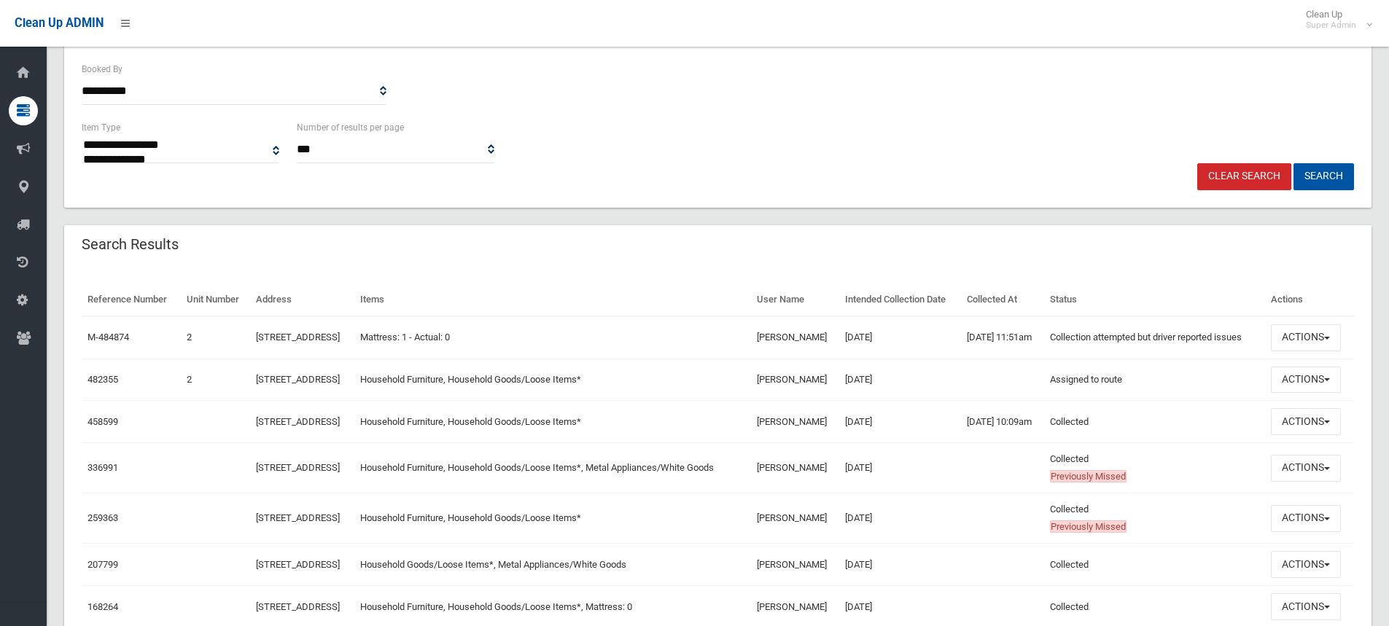
scroll to position [73, 0]
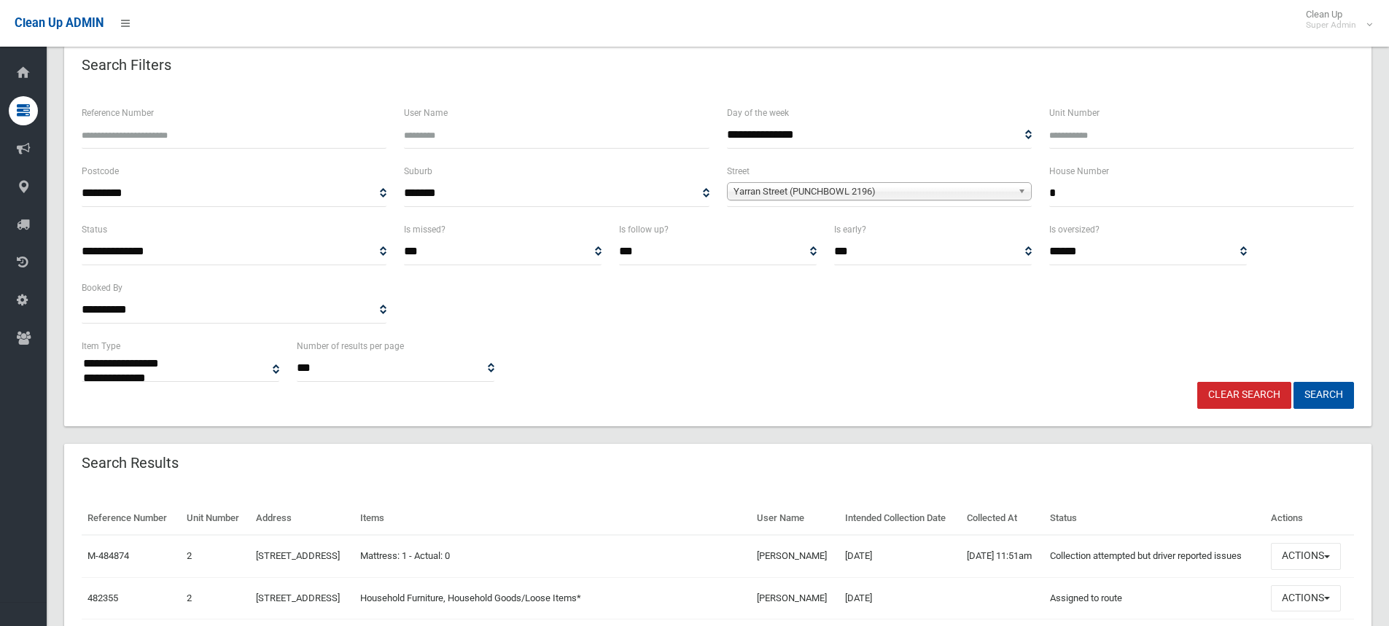
click at [1101, 202] on input "*" at bounding box center [1201, 193] width 305 height 27
type input "*"
click at [1294, 382] on button "Search" at bounding box center [1324, 395] width 61 height 27
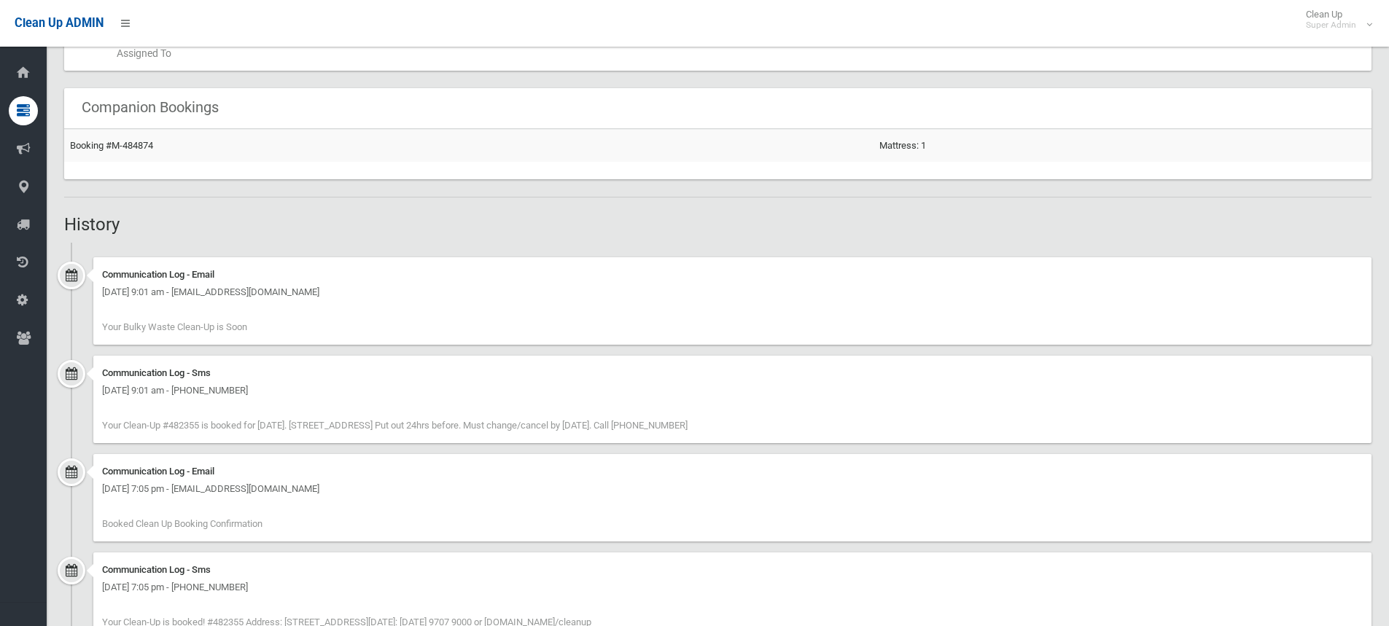
scroll to position [903, 0]
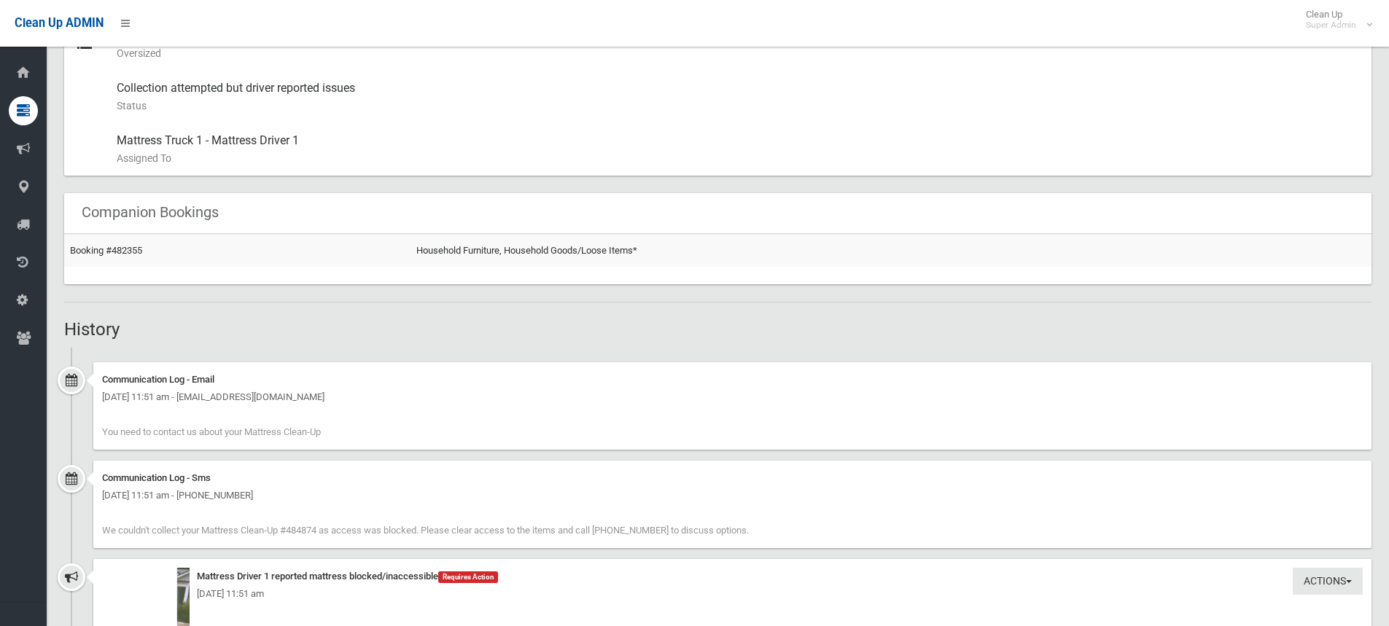
scroll to position [1021, 0]
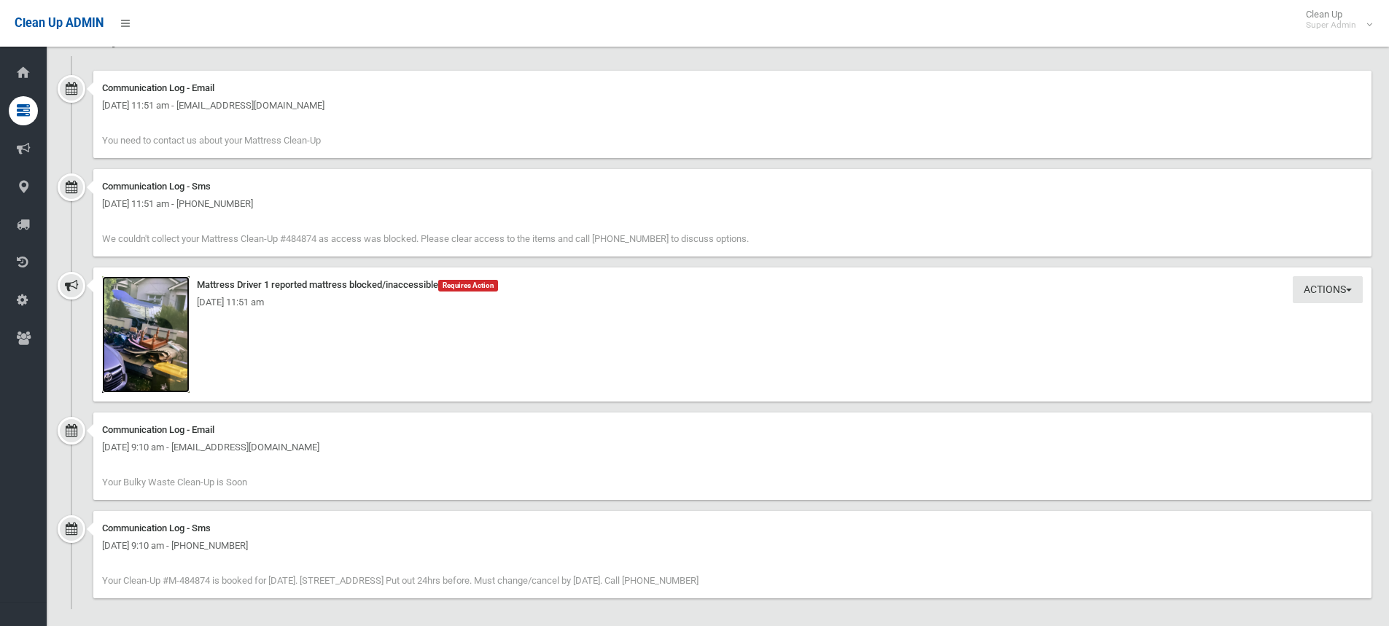
click at [153, 365] on img at bounding box center [146, 334] width 88 height 117
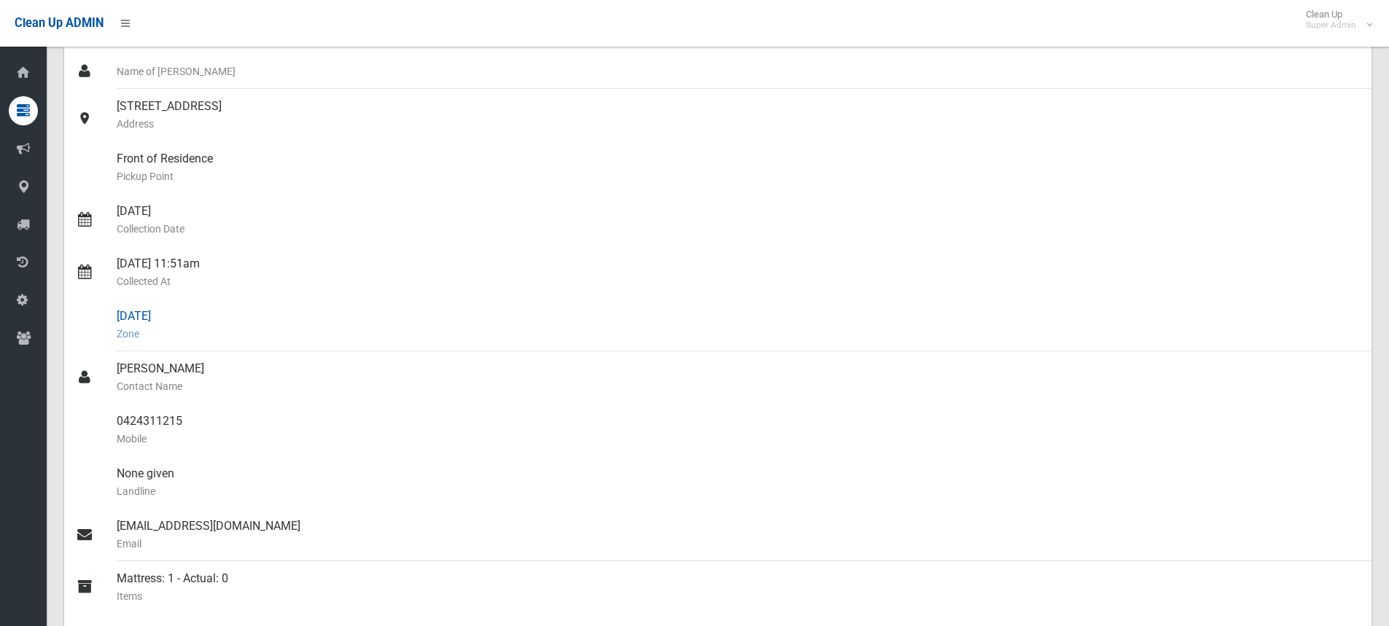
scroll to position [0, 0]
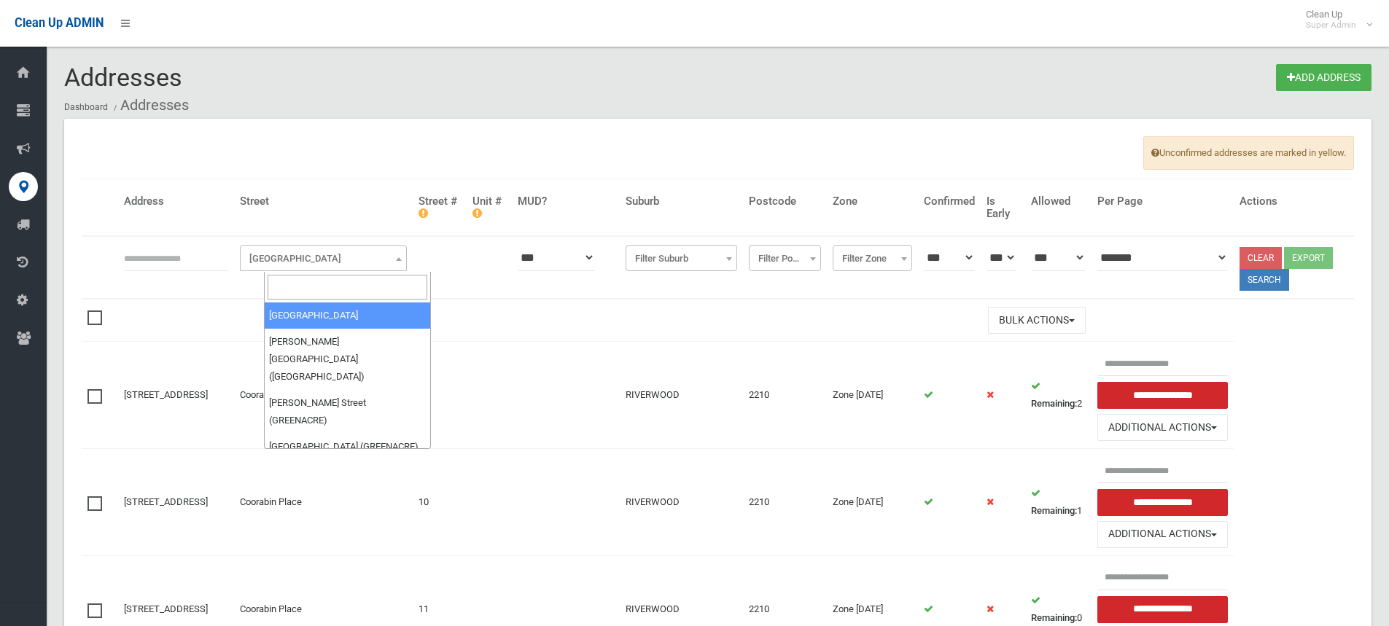
drag, startPoint x: 326, startPoint y: 258, endPoint x: 316, endPoint y: 271, distance: 16.6
click at [326, 260] on span "Filter Street" at bounding box center [324, 259] width 160 height 20
click at [311, 281] on input "search" at bounding box center [348, 287] width 160 height 25
type input "*****"
select select "****"
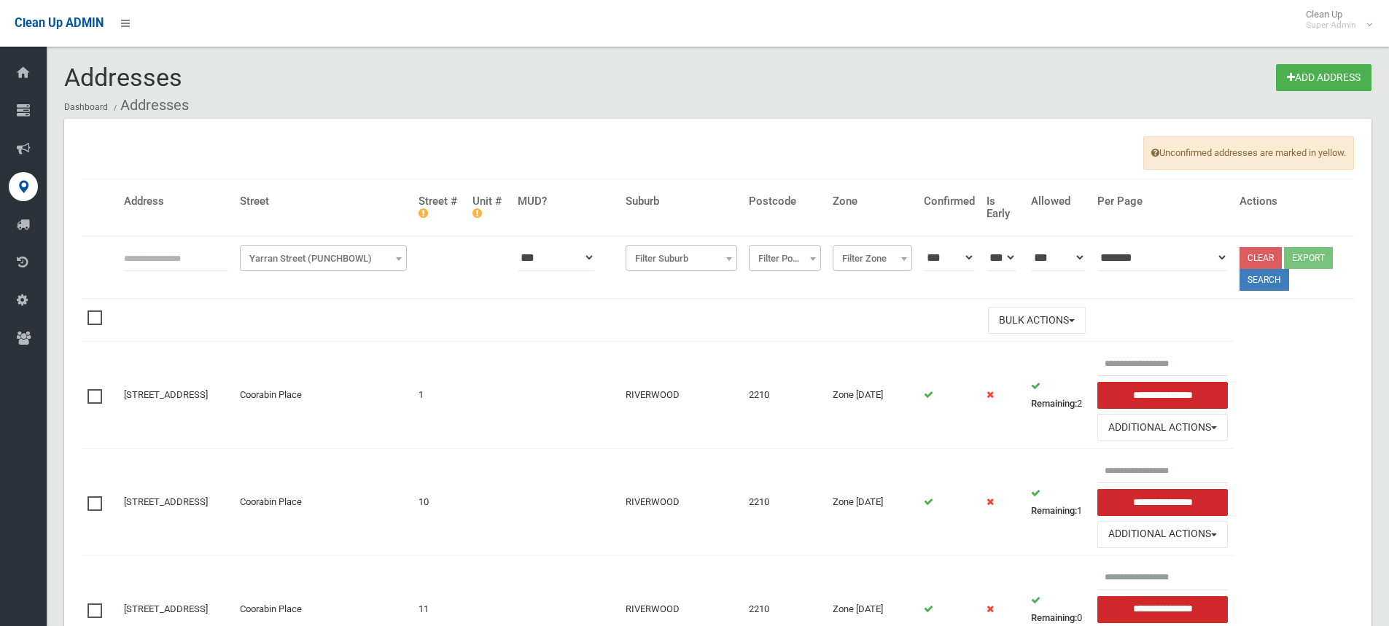
click at [177, 256] on input "text" at bounding box center [176, 257] width 104 height 27
type input "*"
click at [1275, 283] on button "Search" at bounding box center [1265, 280] width 50 height 22
click at [1271, 287] on button "Search" at bounding box center [1265, 280] width 50 height 22
click at [1276, 276] on button "Search" at bounding box center [1265, 280] width 50 height 22
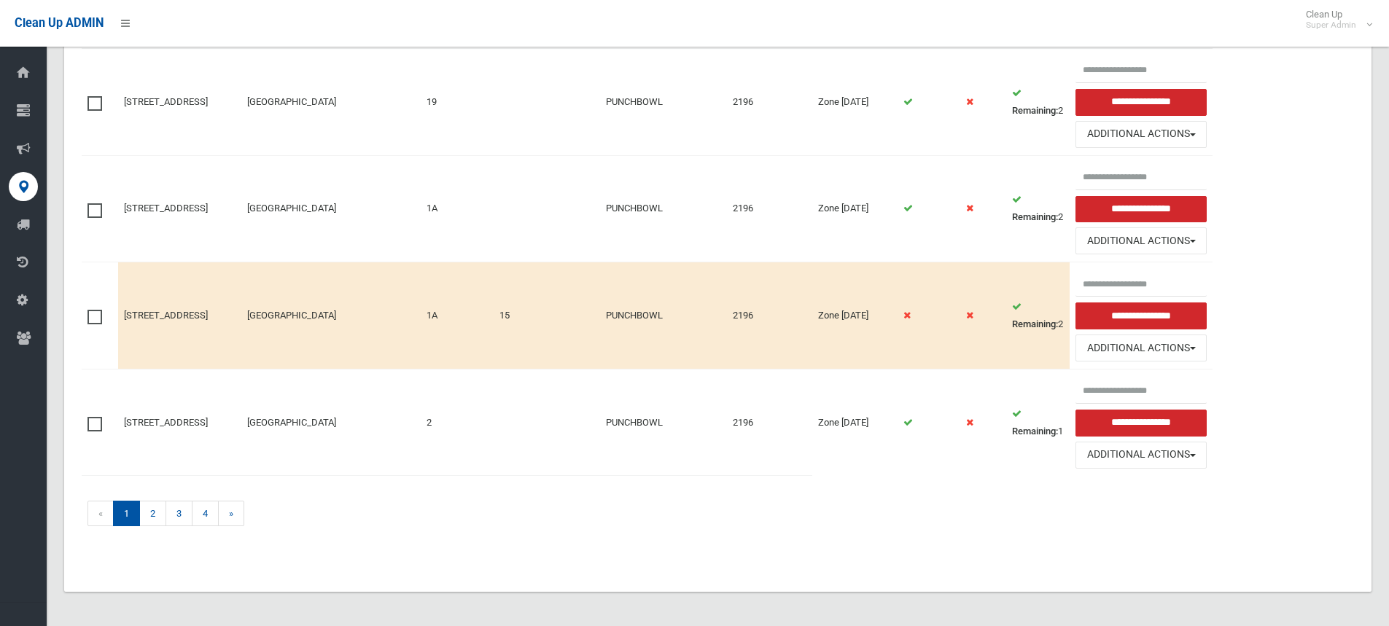
scroll to position [1472, 0]
click at [149, 514] on link "2" at bounding box center [152, 513] width 27 height 26
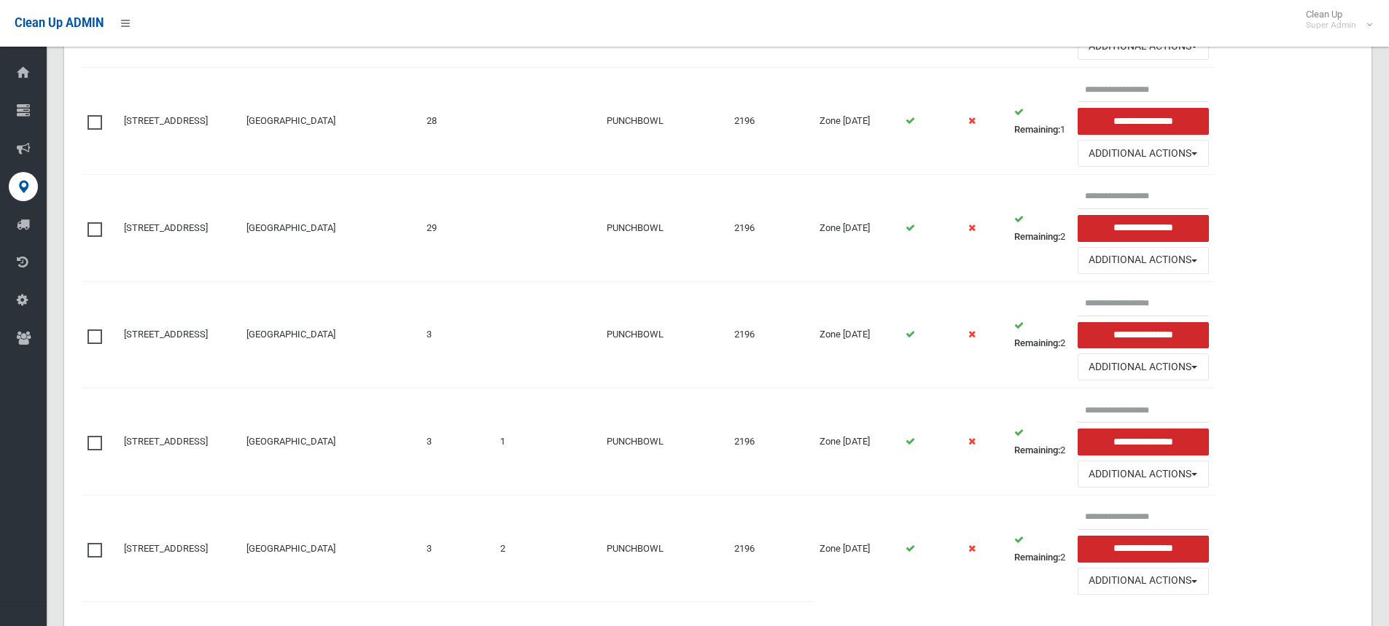
scroll to position [1386, 0]
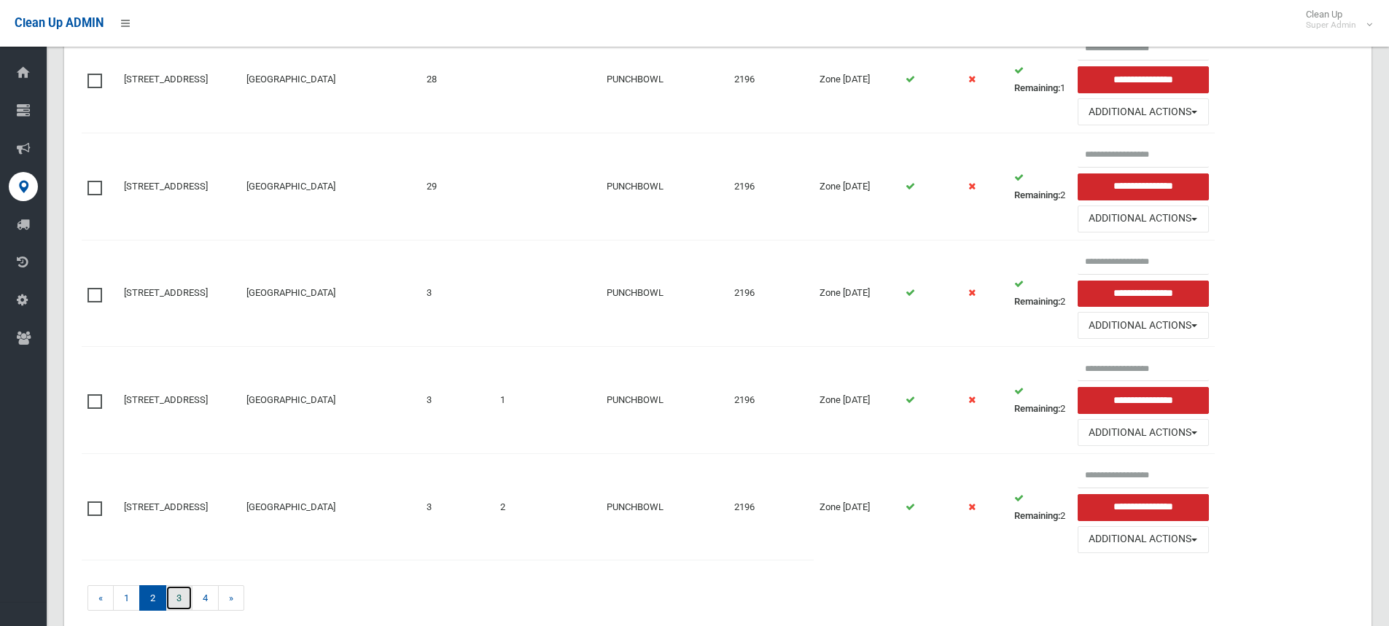
click at [176, 599] on link "3" at bounding box center [179, 599] width 27 height 26
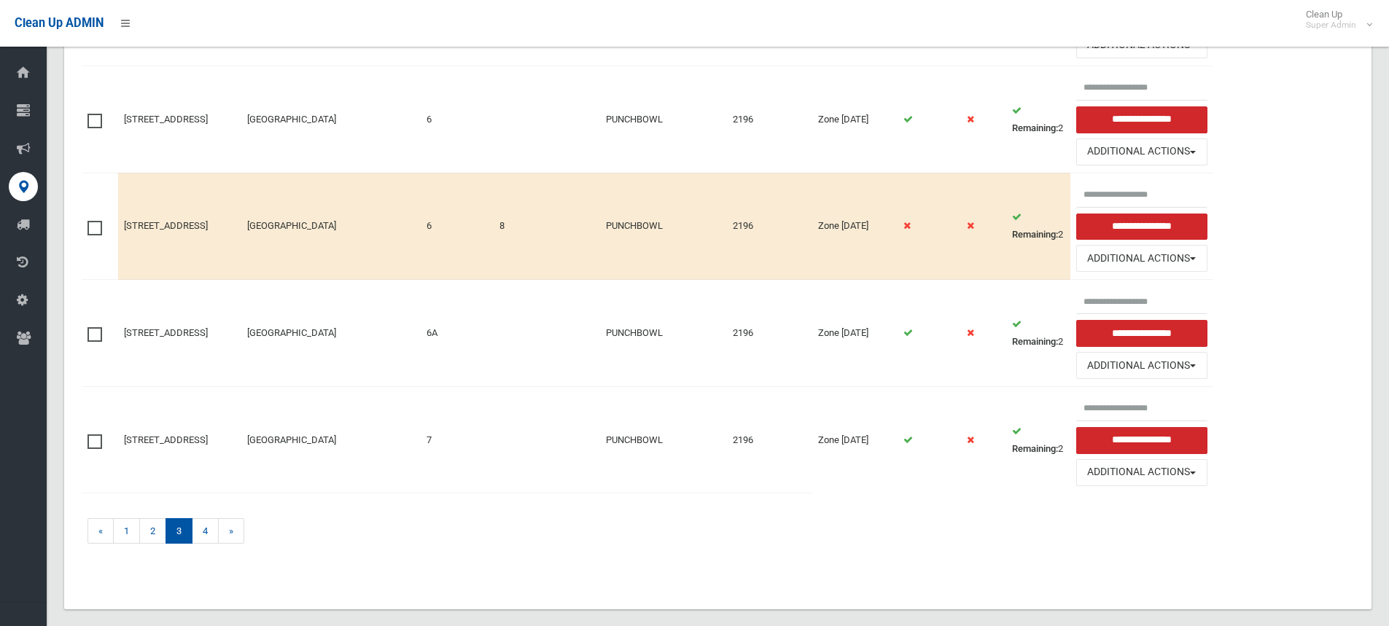
scroll to position [1458, 0]
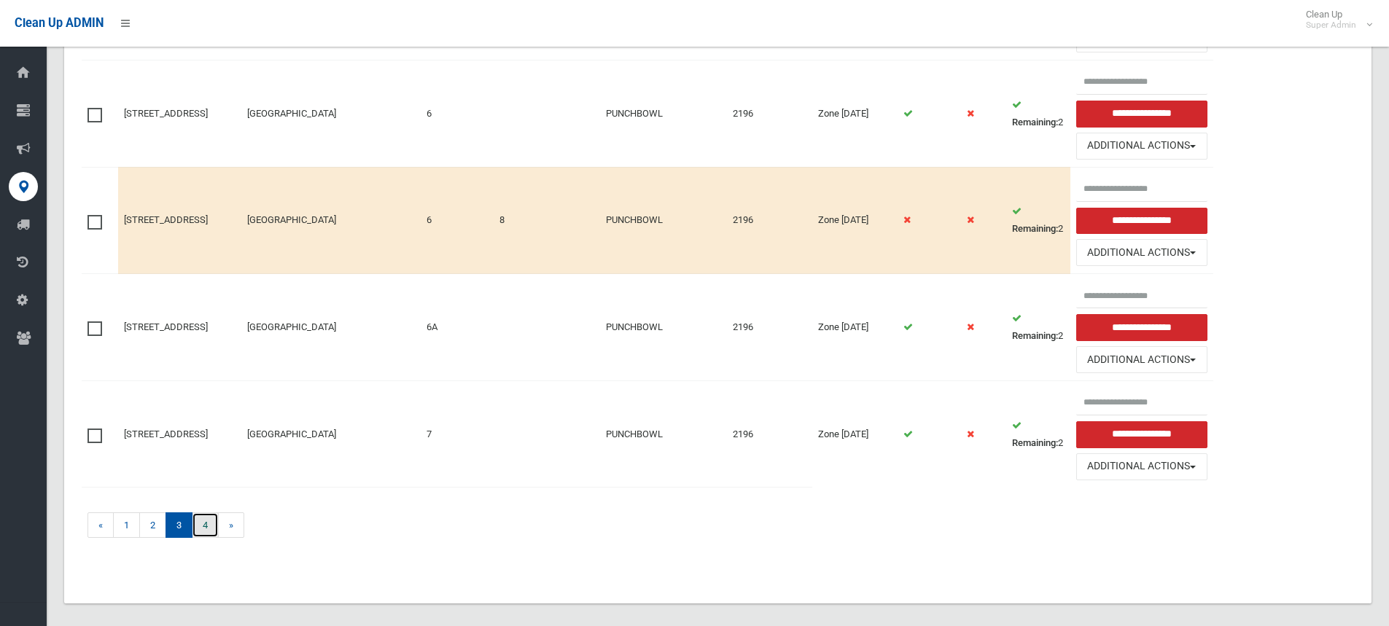
click at [204, 525] on link "4" at bounding box center [205, 526] width 27 height 26
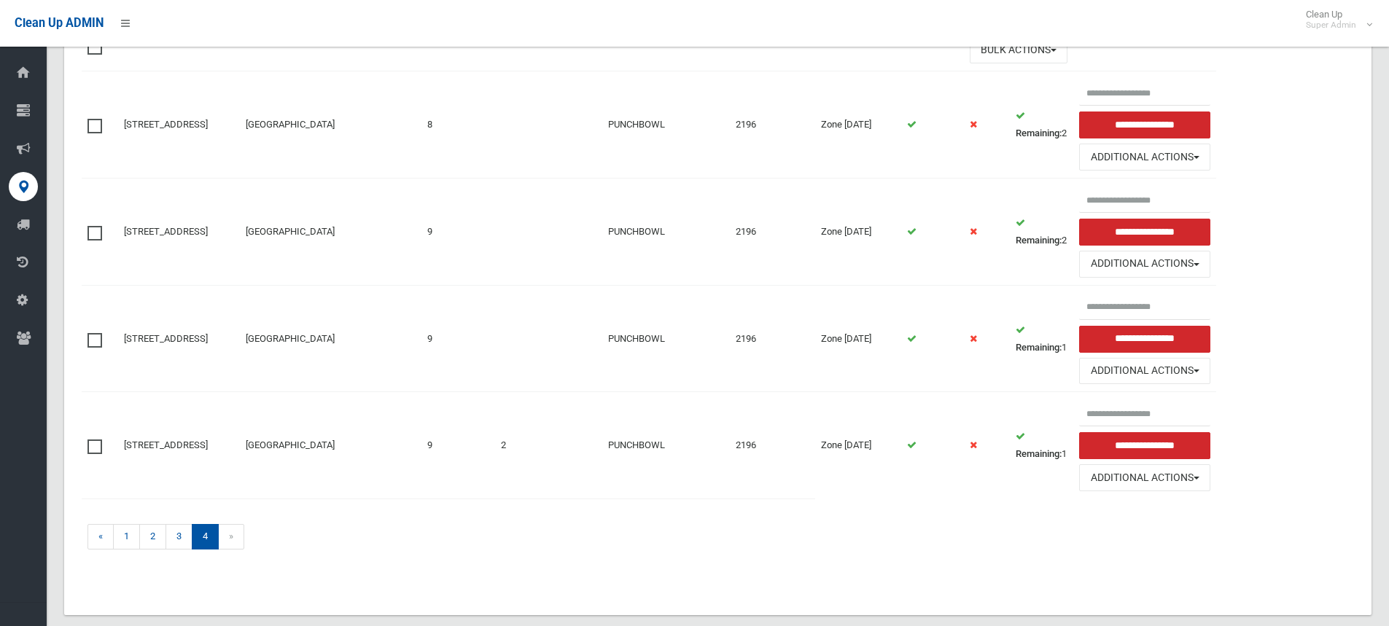
scroll to position [292, 0]
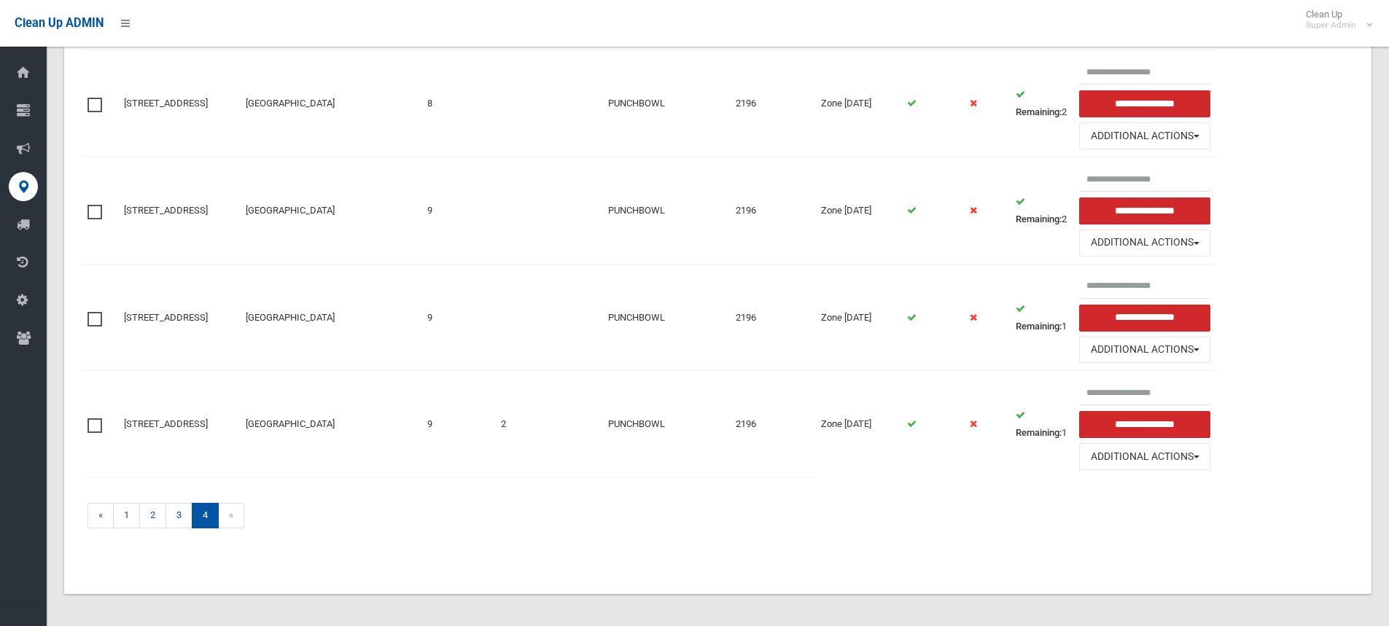
click at [93, 312] on span at bounding box center [99, 312] width 22 height 0
click at [95, 419] on span at bounding box center [99, 419] width 22 height 0
click at [101, 321] on label at bounding box center [99, 318] width 22 height 18
click at [101, 427] on label at bounding box center [99, 425] width 22 height 18
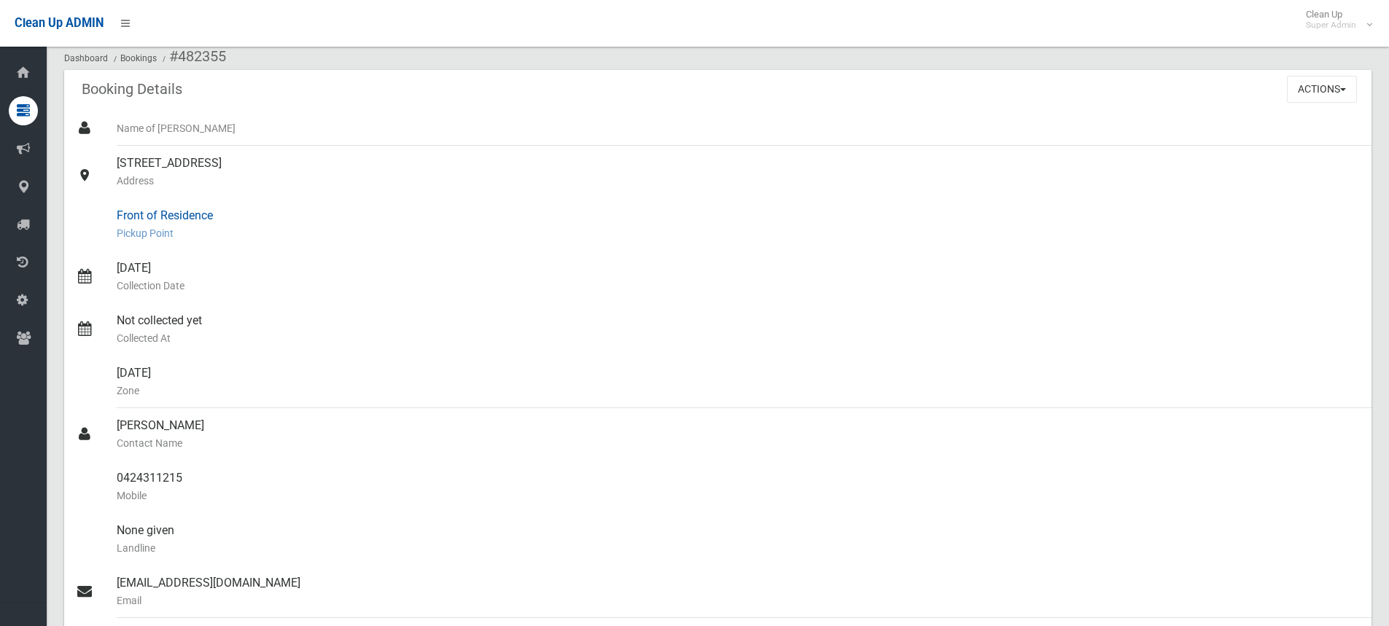
scroll to position [219, 0]
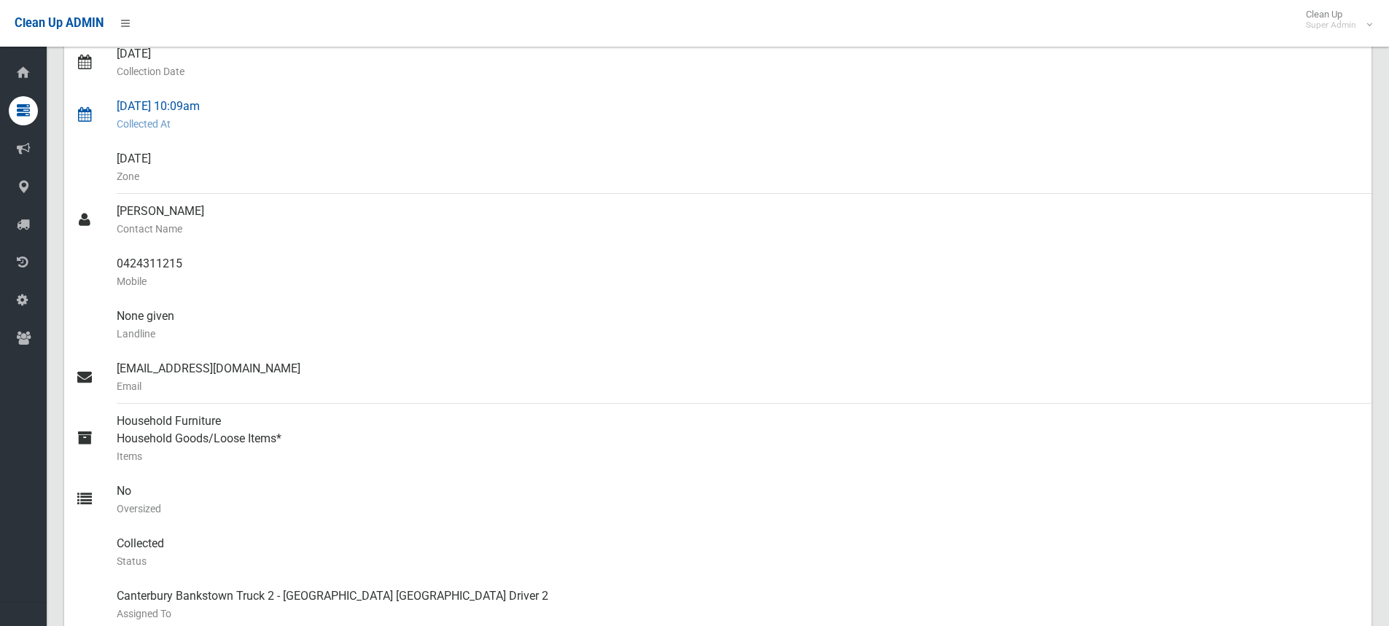
scroll to position [292, 0]
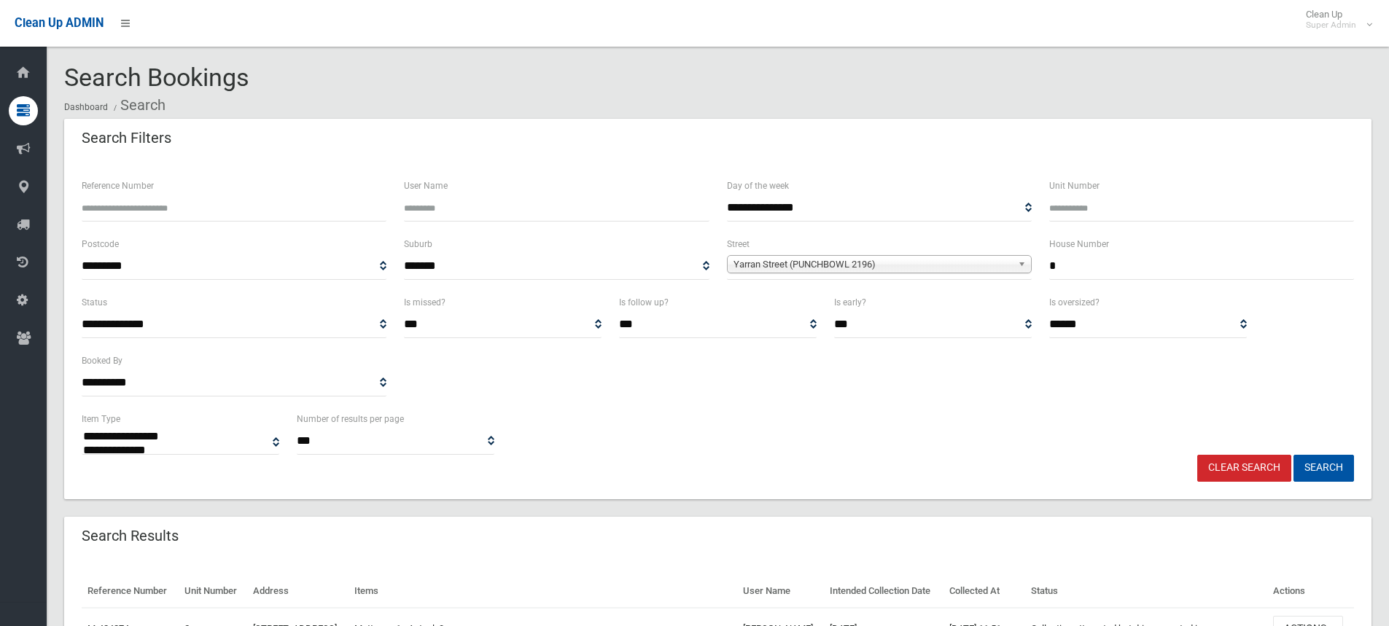
select select
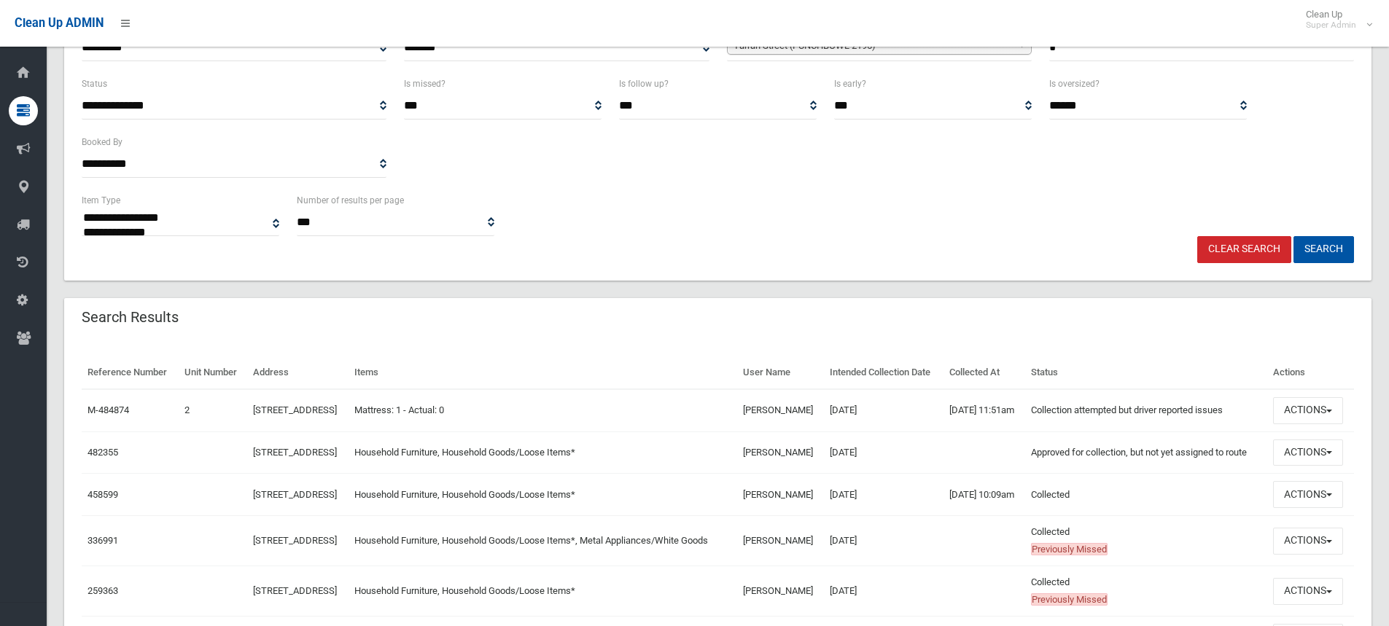
scroll to position [365, 0]
